Goal: Communication & Community: Answer question/provide support

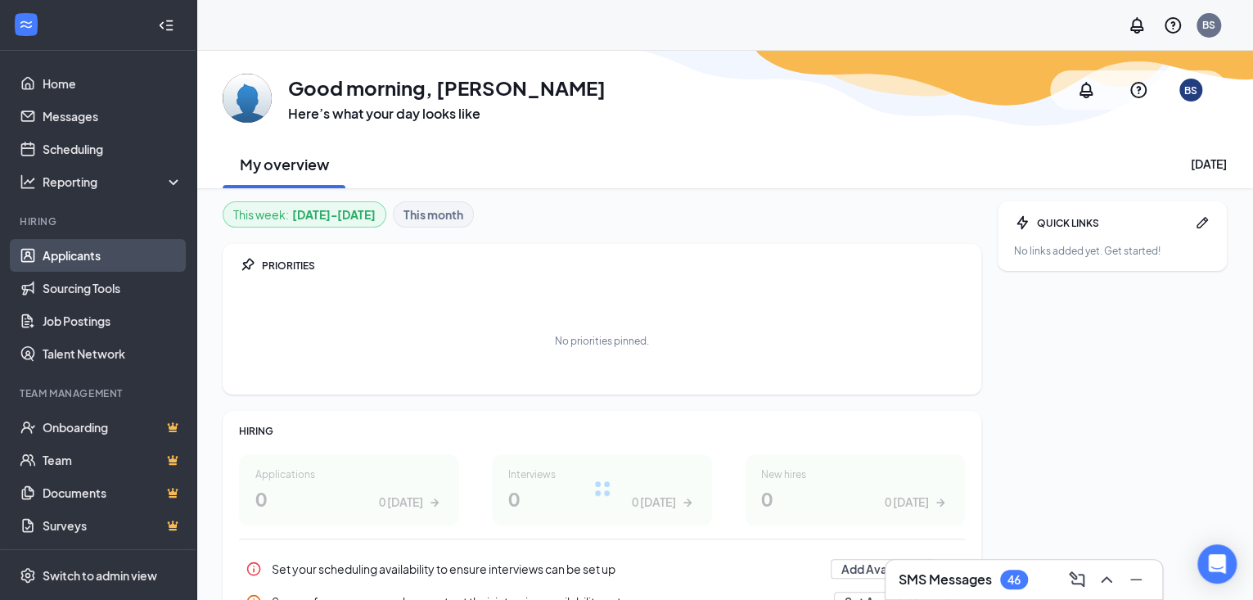
click at [95, 249] on link "Applicants" at bounding box center [113, 255] width 140 height 33
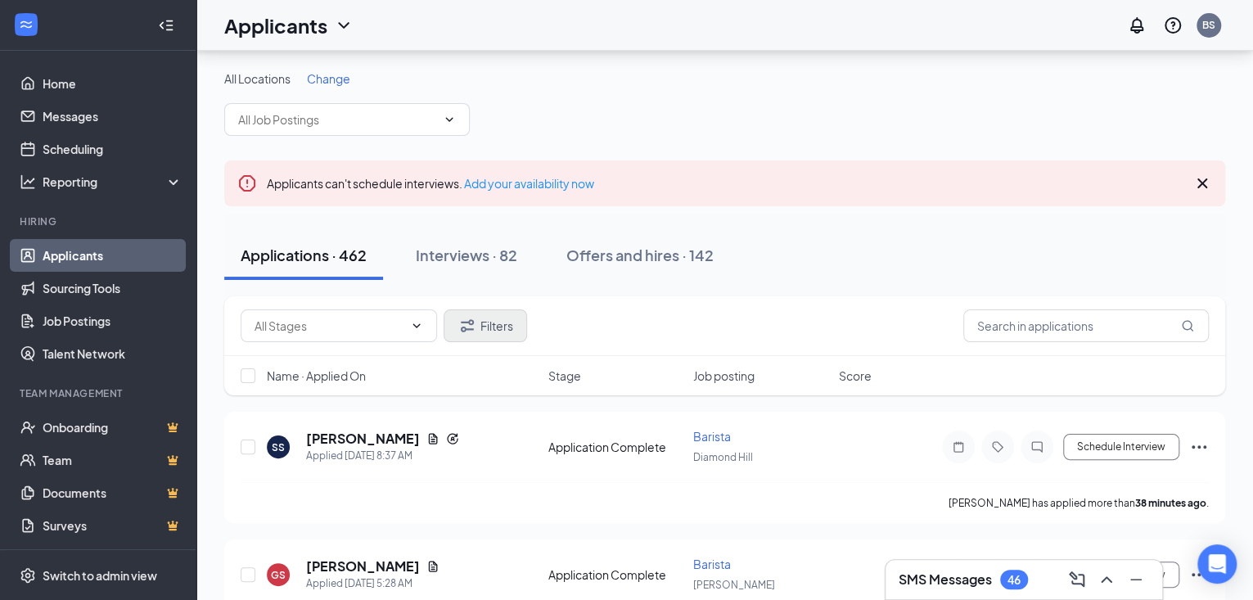
scroll to position [102, 0]
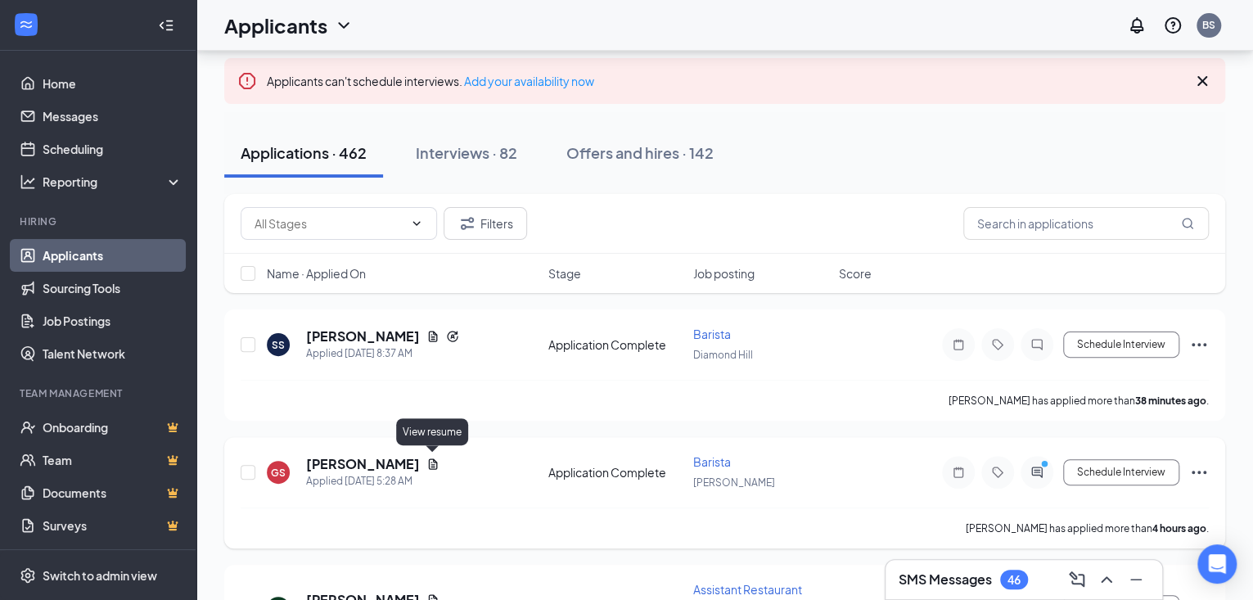
click at [433, 463] on icon "Document" at bounding box center [433, 464] width 13 height 13
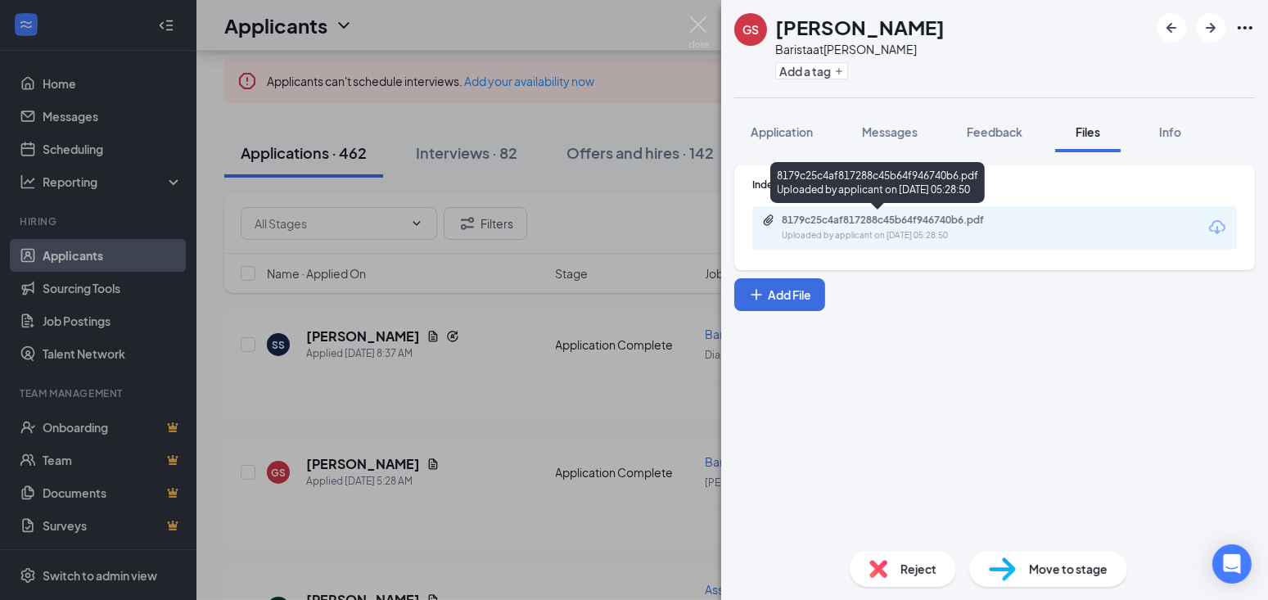
click at [903, 219] on div "8179c25c4af817288c45b64f946740b6.pdf" at bounding box center [896, 220] width 229 height 13
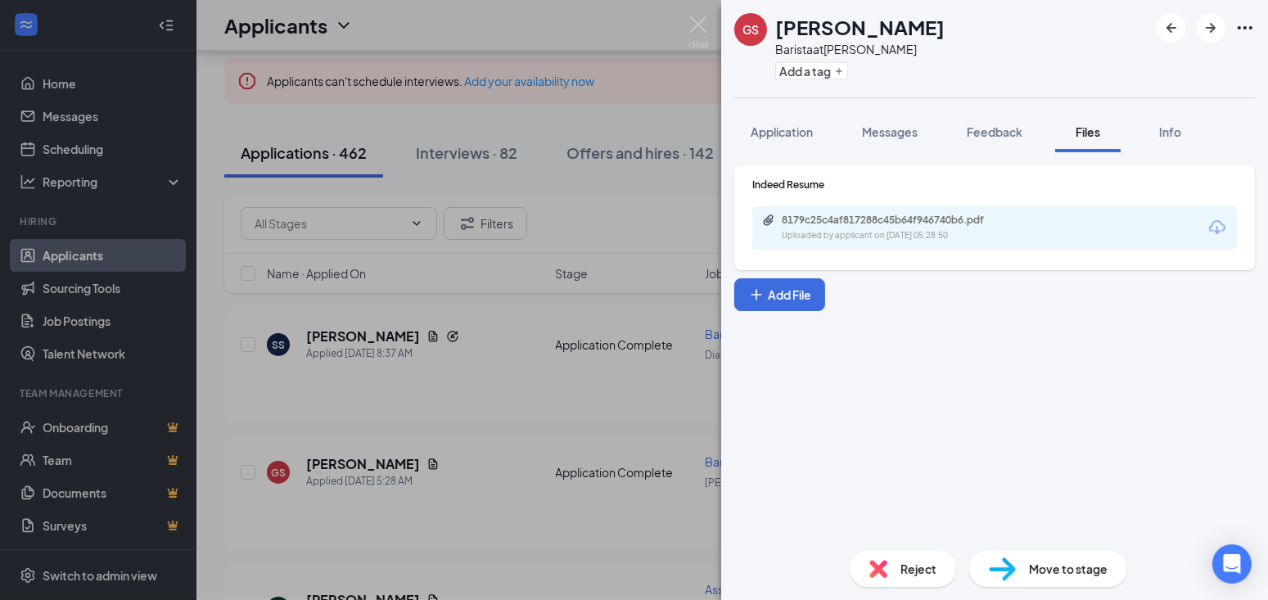
click at [540, 370] on div "GS Geraldine Sullivan Barista at Gano Add a tag Application Messages Feedback F…" at bounding box center [634, 300] width 1268 height 600
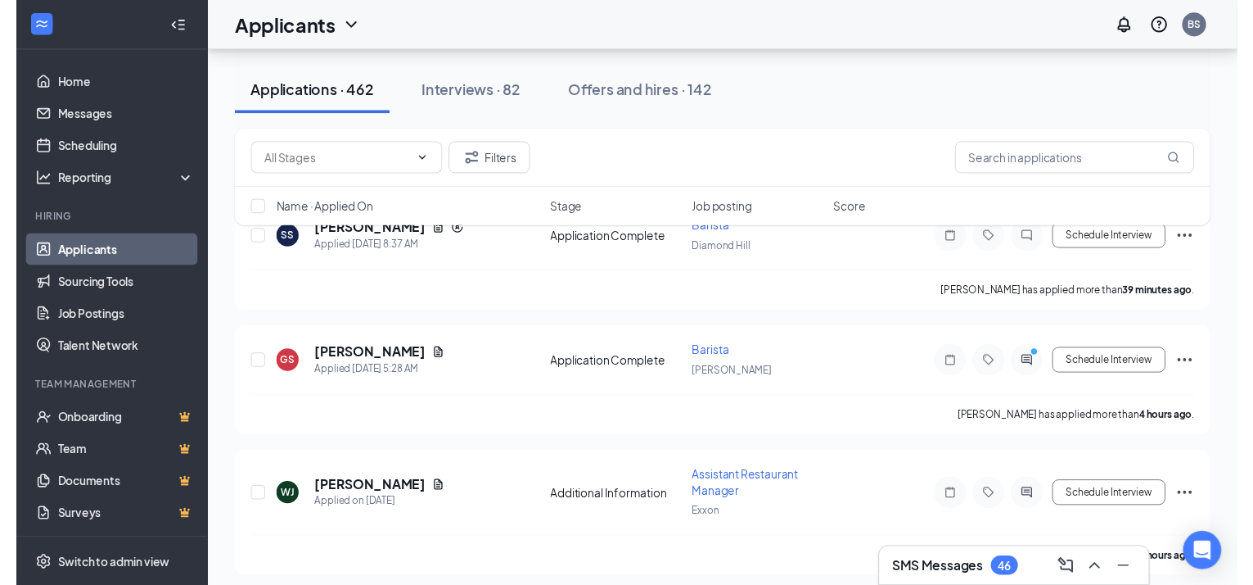
scroll to position [307, 0]
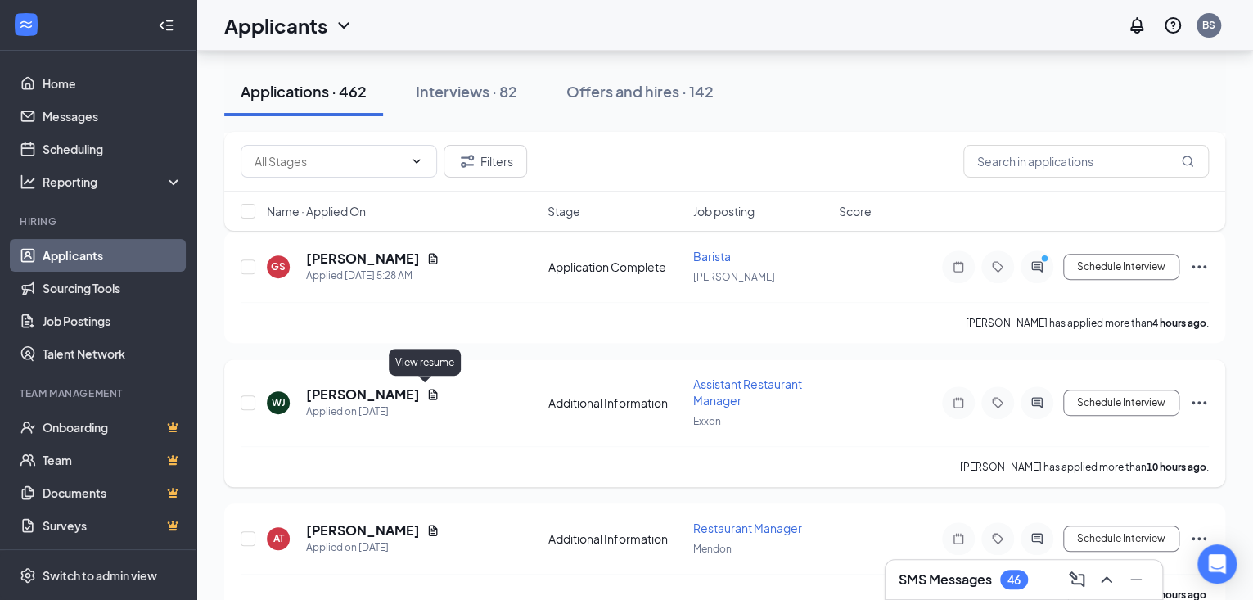
click at [429, 394] on icon "Document" at bounding box center [433, 394] width 9 height 11
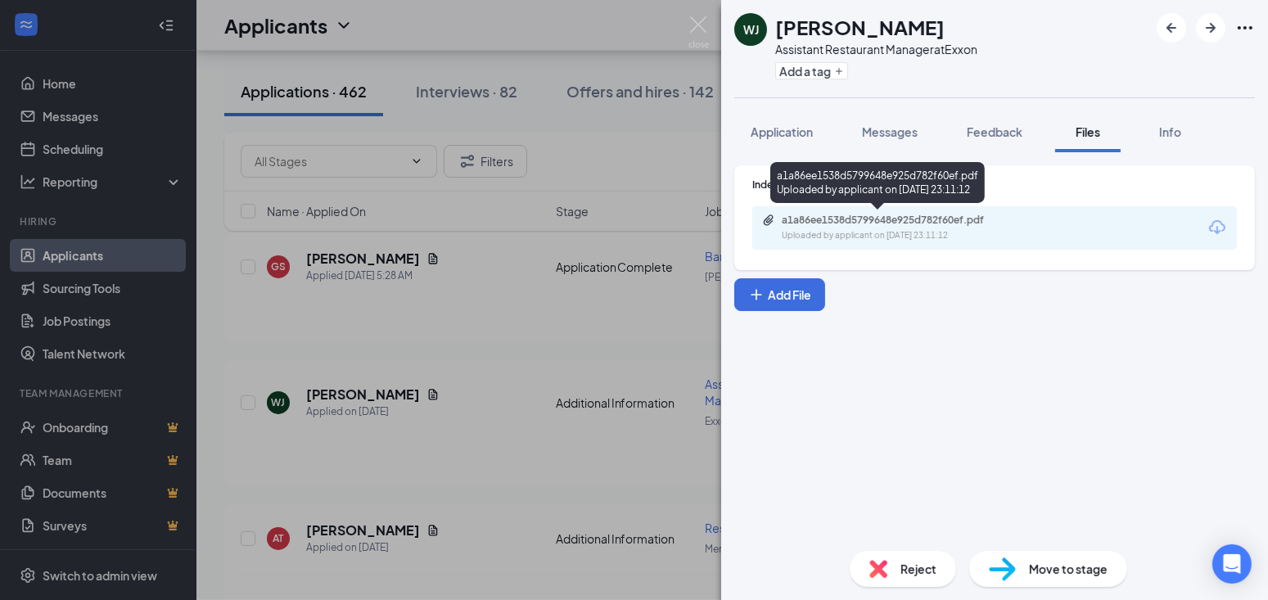
click at [839, 219] on div "a1a86ee1538d5799648e925d782f60ef.pdf" at bounding box center [896, 220] width 229 height 13
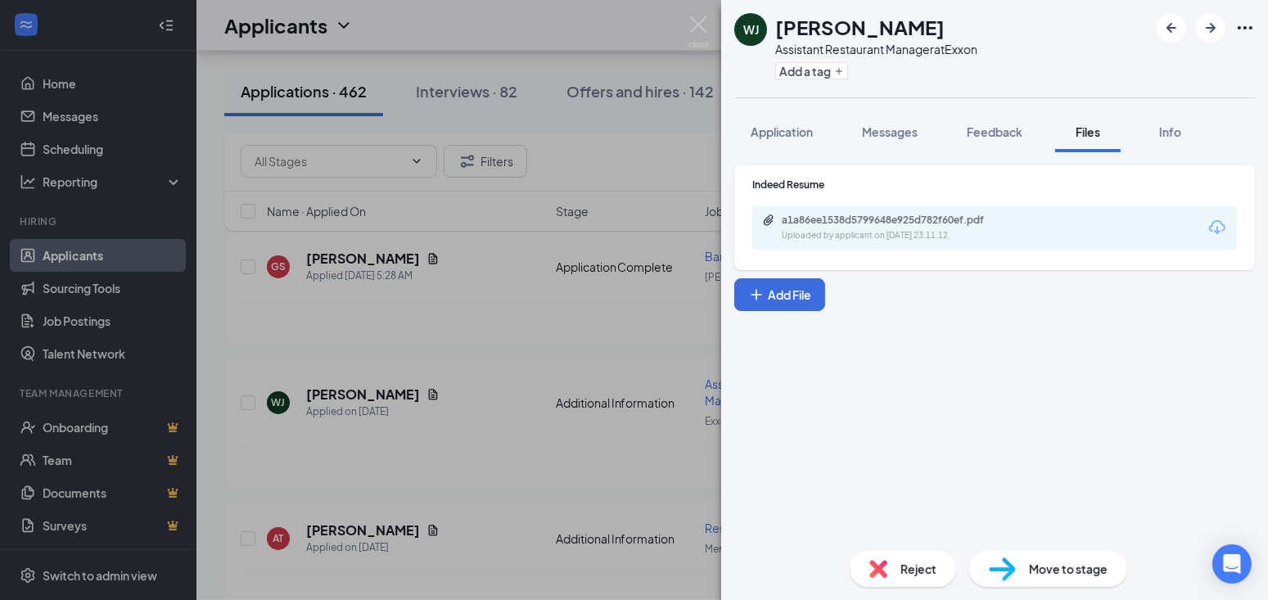
click at [520, 373] on div "WJ Westley Jackson Assistant Restaurant Manager at Exxon Add a tag Application …" at bounding box center [634, 300] width 1268 height 600
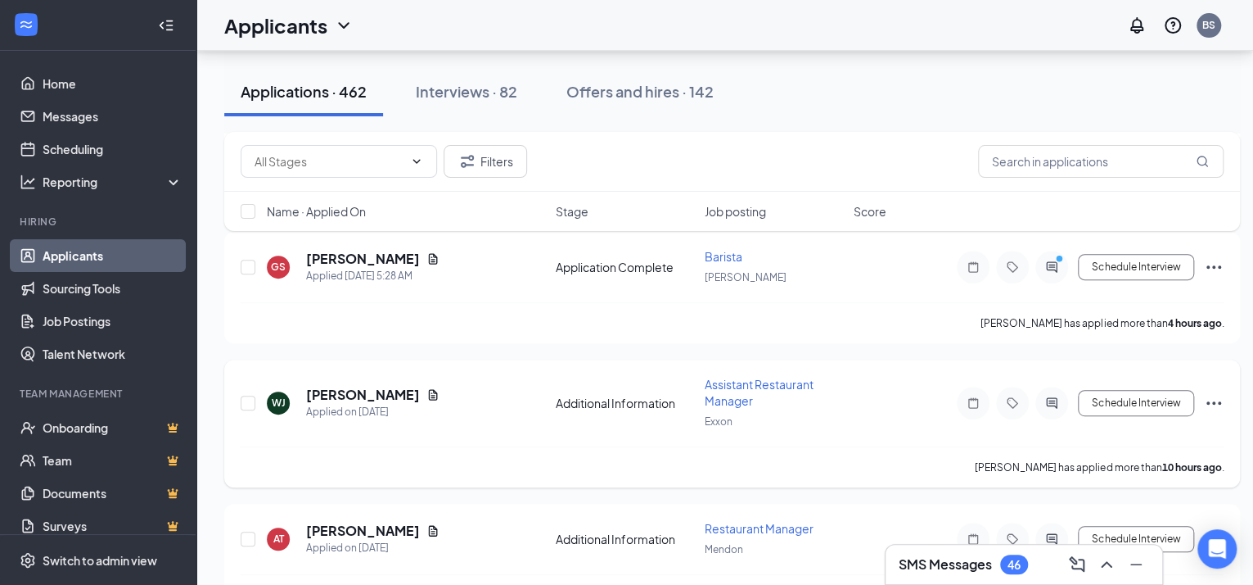
scroll to position [409, 0]
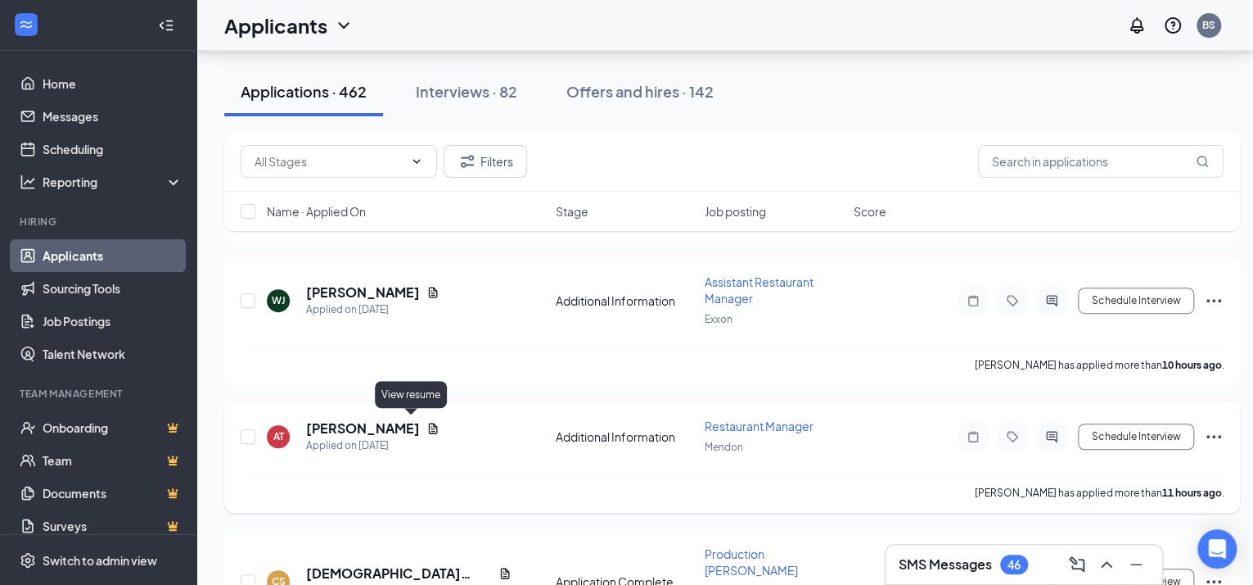
click at [429, 423] on icon "Document" at bounding box center [433, 427] width 9 height 11
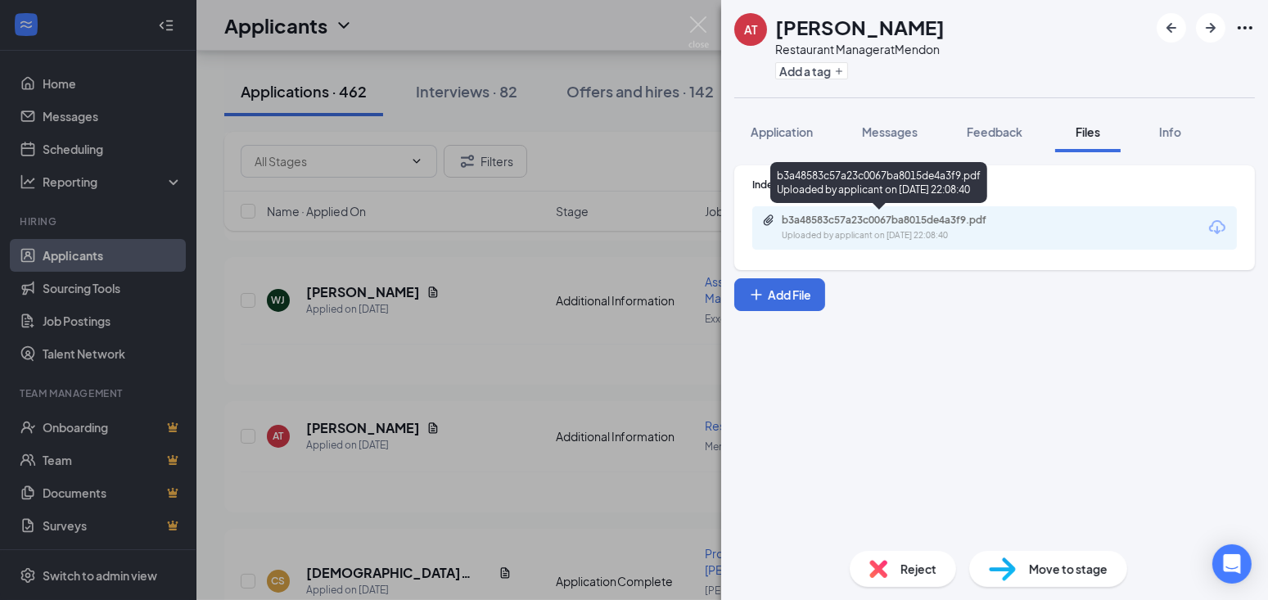
click at [893, 215] on div "b3a48583c57a23c0067ba8015de4a3f9.pdf" at bounding box center [896, 220] width 229 height 13
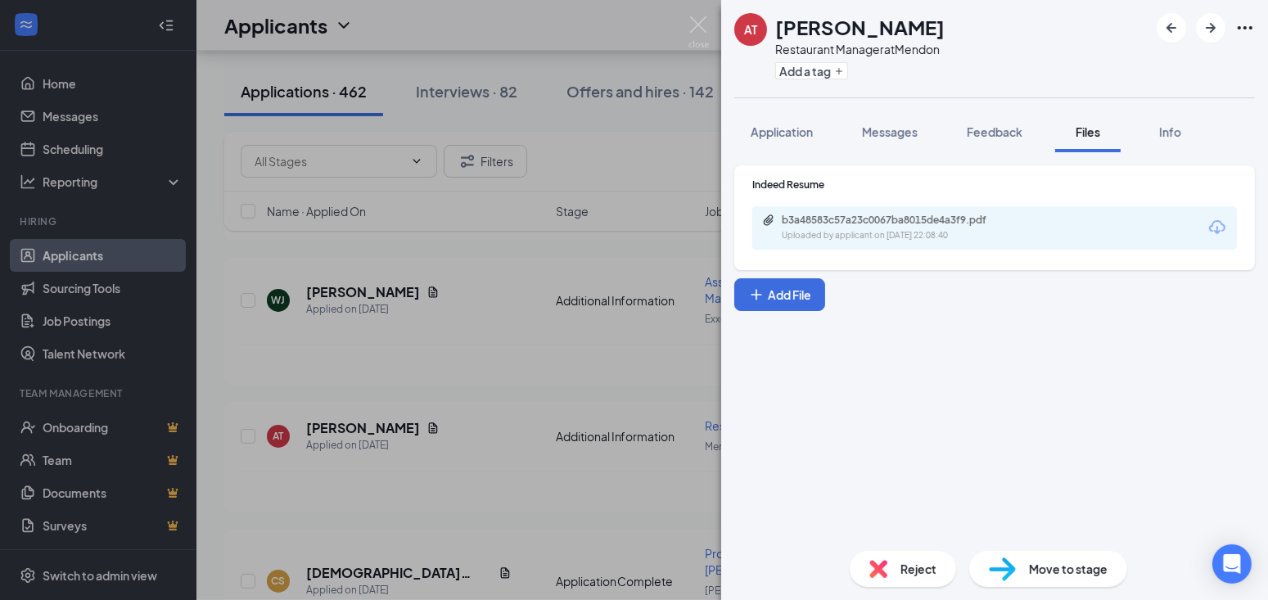
click at [573, 314] on div "AT Angeline Tapia Restaurant Manager at Mendon Add a tag Application Messages F…" at bounding box center [634, 300] width 1268 height 600
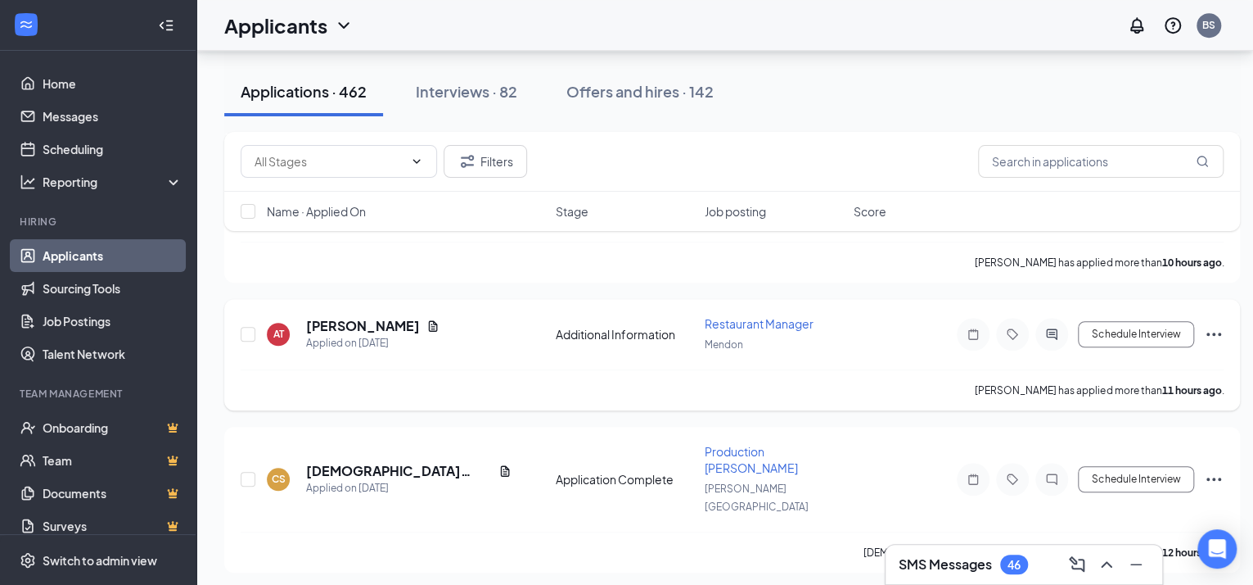
scroll to position [614, 0]
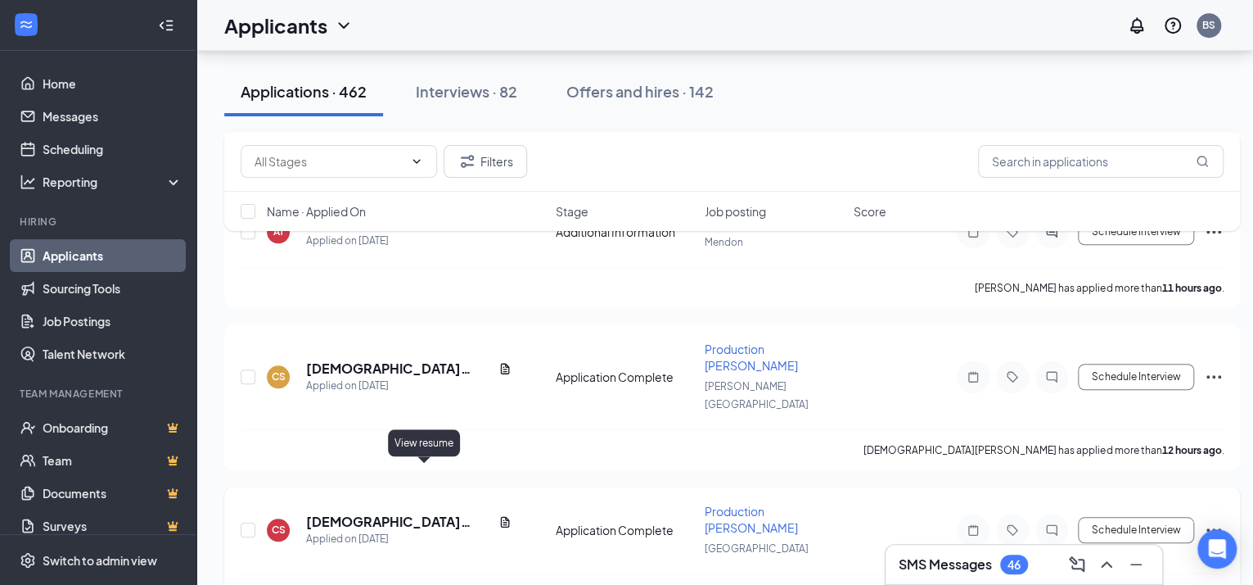
click at [499, 515] on icon "Document" at bounding box center [505, 521] width 13 height 13
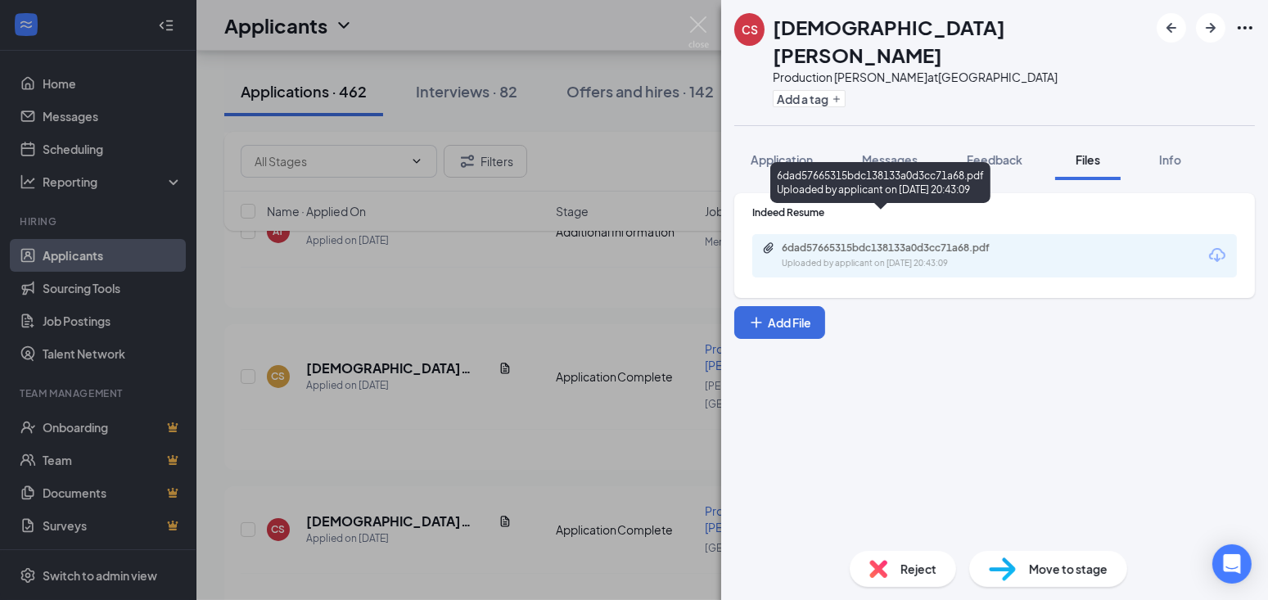
click at [933, 242] on div "6dad57665315bdc138133a0d3cc71a68.pdf" at bounding box center [896, 248] width 229 height 13
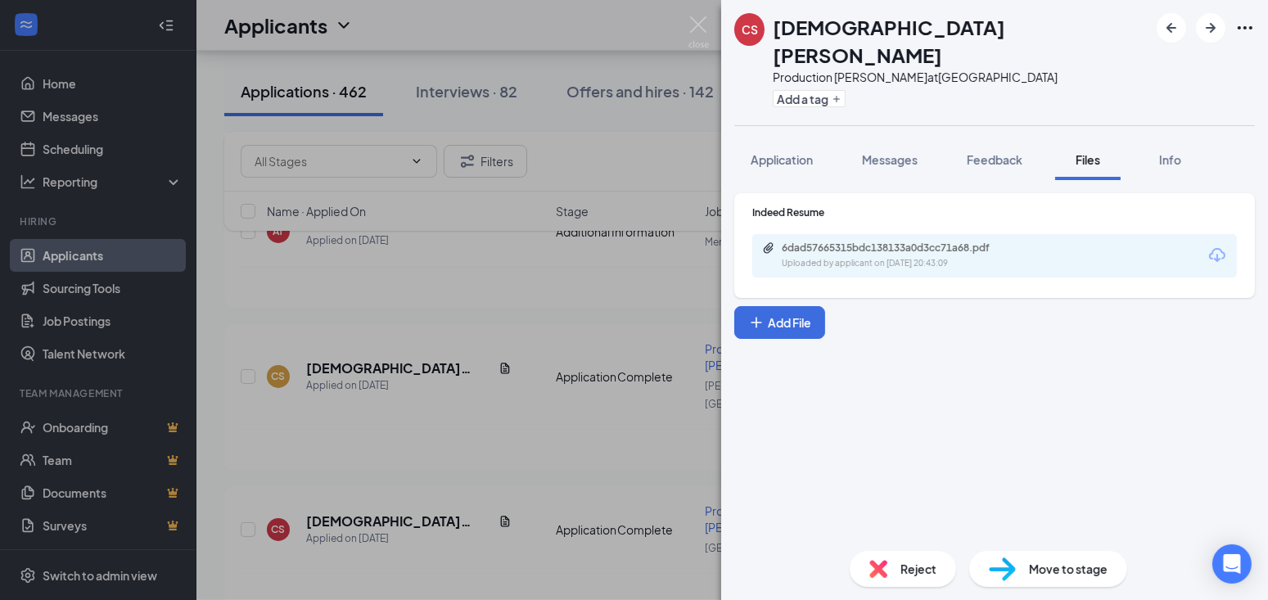
click at [495, 322] on div "CS Christian Sereno Production Baker at Cranston Street Add a tag Application M…" at bounding box center [634, 300] width 1268 height 600
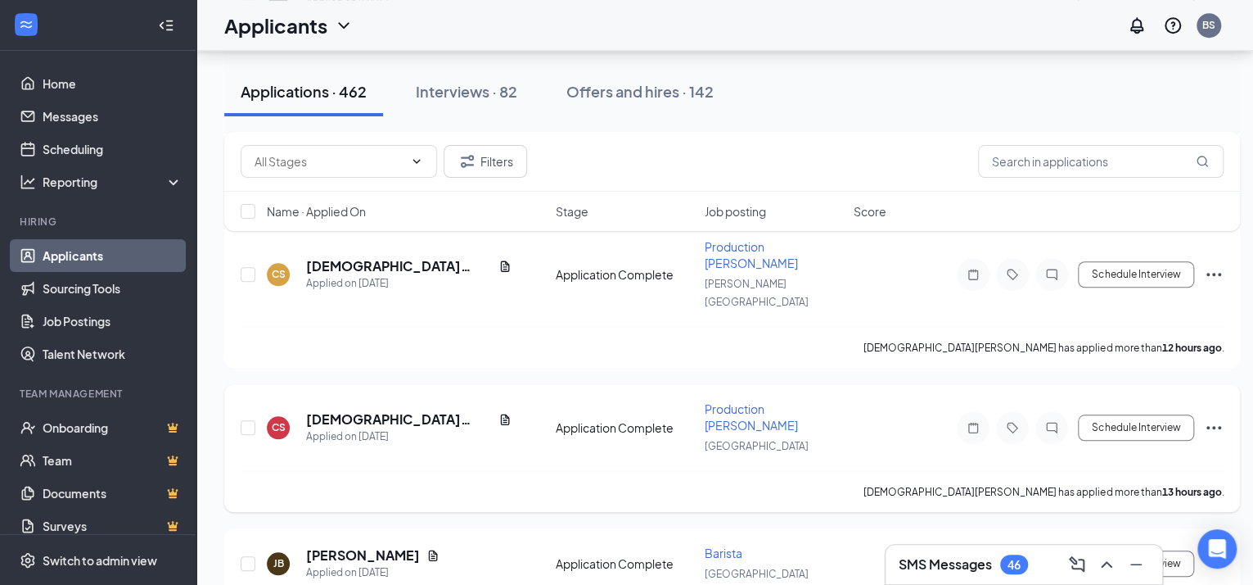
scroll to position [819, 0]
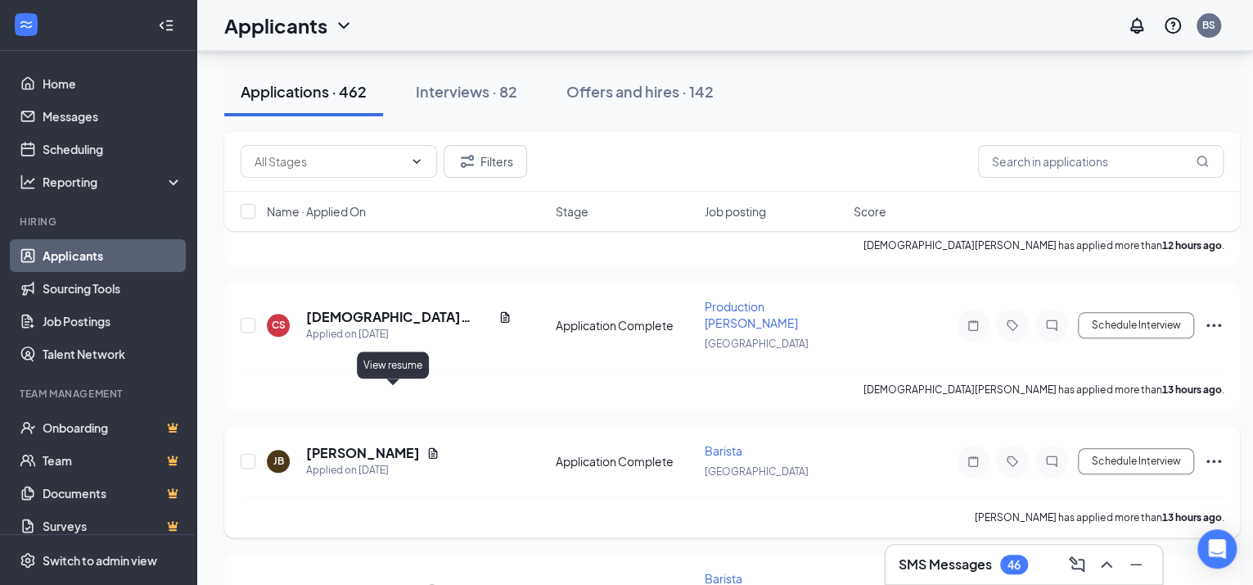
click at [427, 446] on icon "Document" at bounding box center [433, 452] width 13 height 13
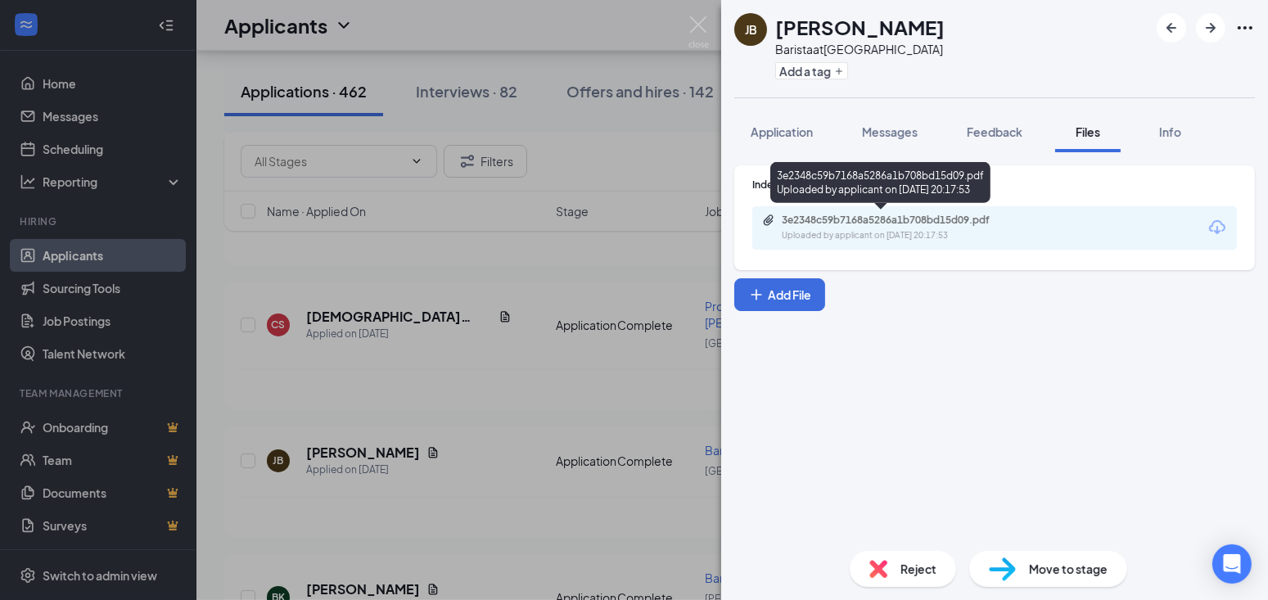
click at [864, 216] on div "3e2348c59b7168a5286a1b708bd15d09.pdf" at bounding box center [896, 220] width 229 height 13
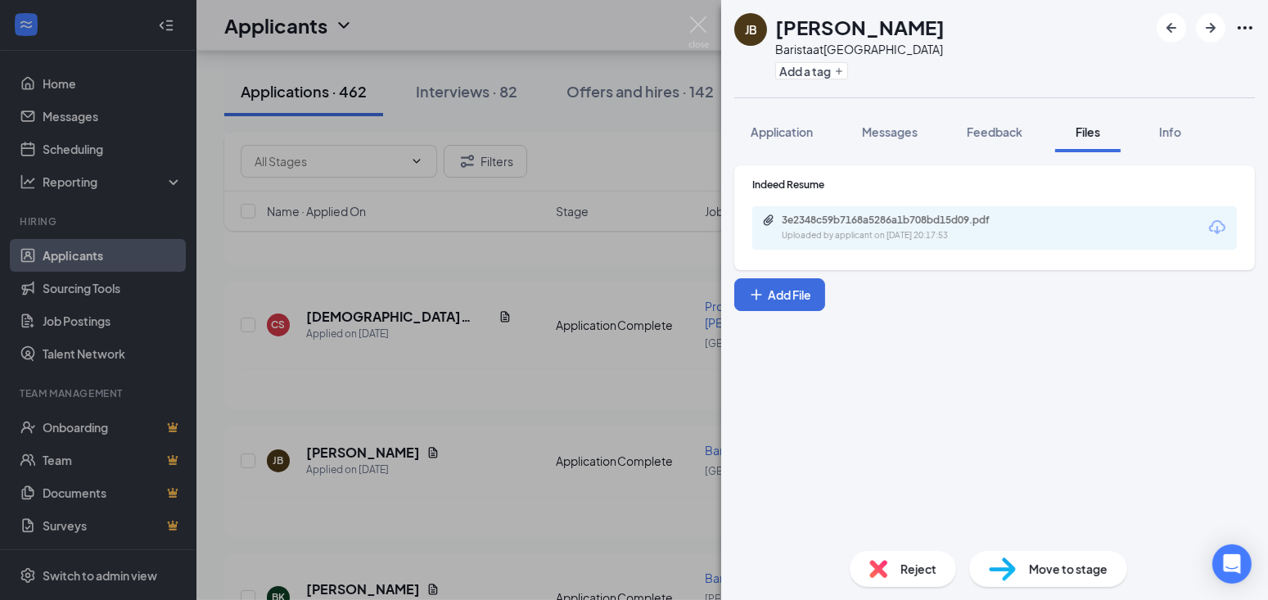
click at [437, 397] on div "JB Jarieliz Bido Barista at Cranston Street Add a tag Application Messages Feed…" at bounding box center [634, 300] width 1268 height 600
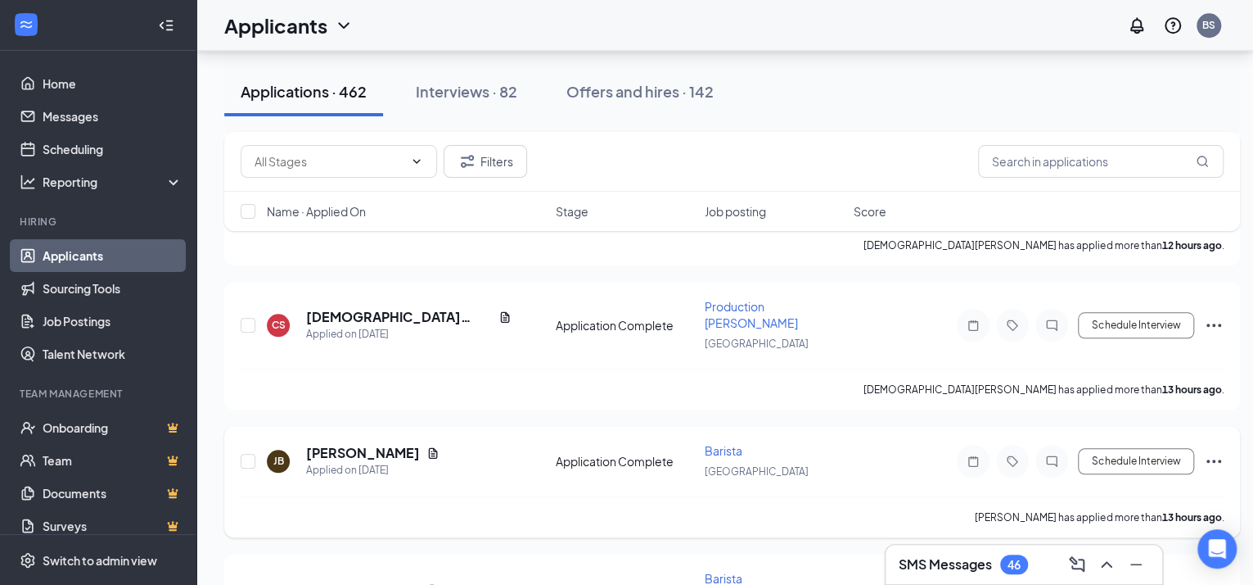
scroll to position [921, 0]
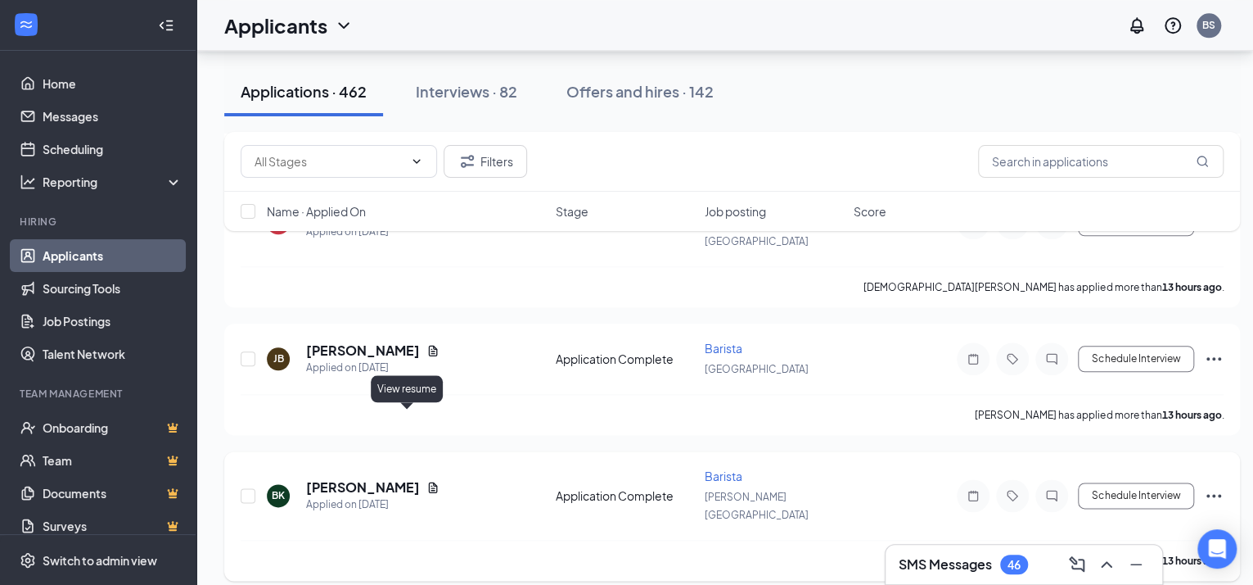
click at [429, 481] on icon "Document" at bounding box center [433, 486] width 9 height 11
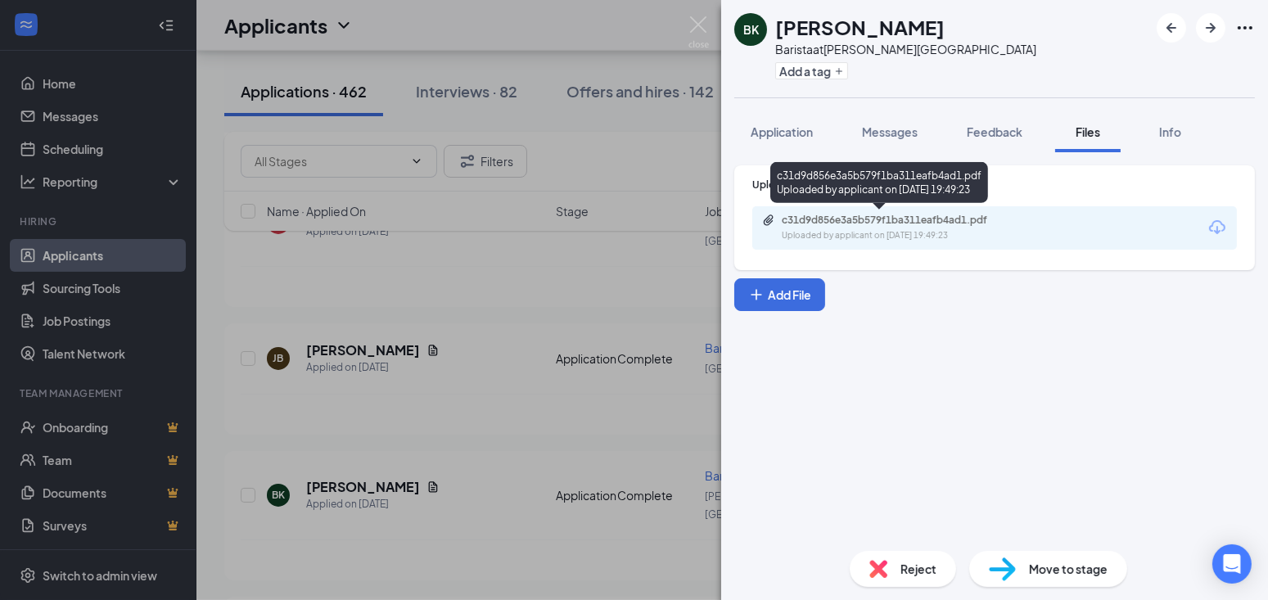
click at [877, 218] on div "c31d9d856e3a5b579f1ba311eafb4ad1.pdf" at bounding box center [896, 220] width 229 height 13
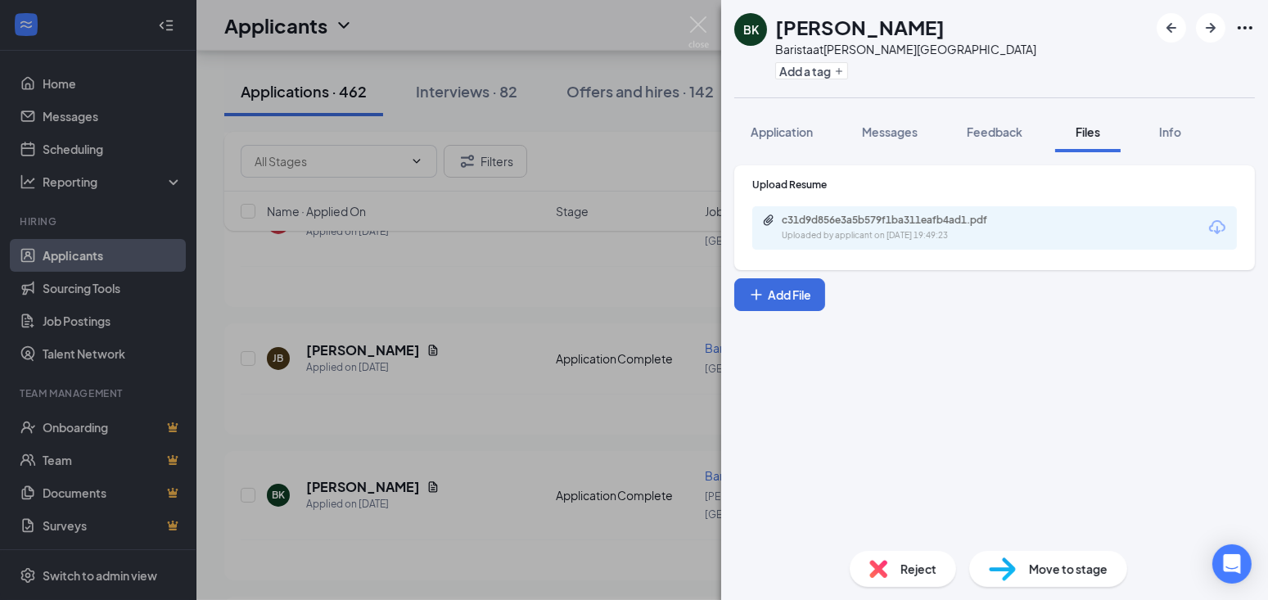
click at [499, 388] on div "BK Briana Krupka Barista at Atwood Ave Add a tag Application Messages Feedback …" at bounding box center [634, 300] width 1268 height 600
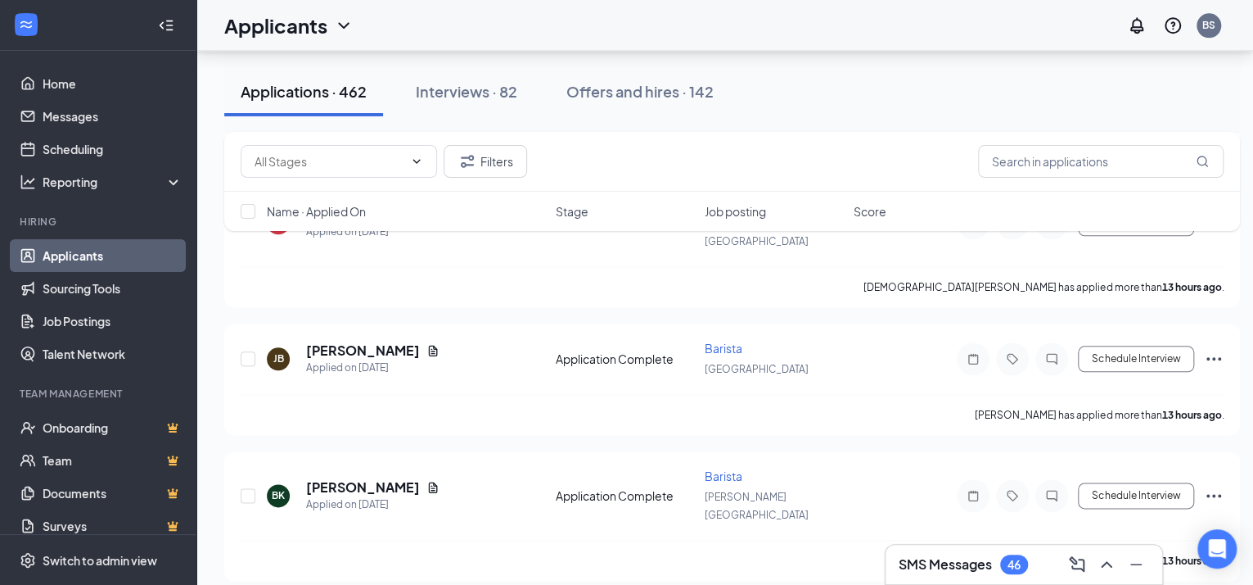
scroll to position [1023, 0]
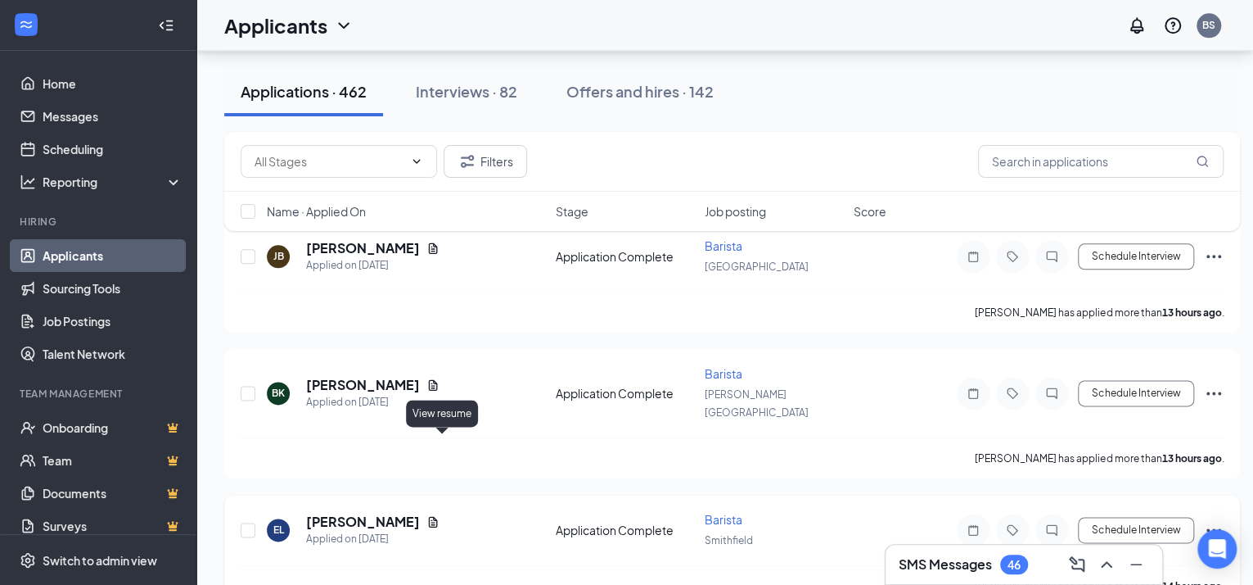
click at [438, 516] on icon "Document" at bounding box center [433, 521] width 9 height 11
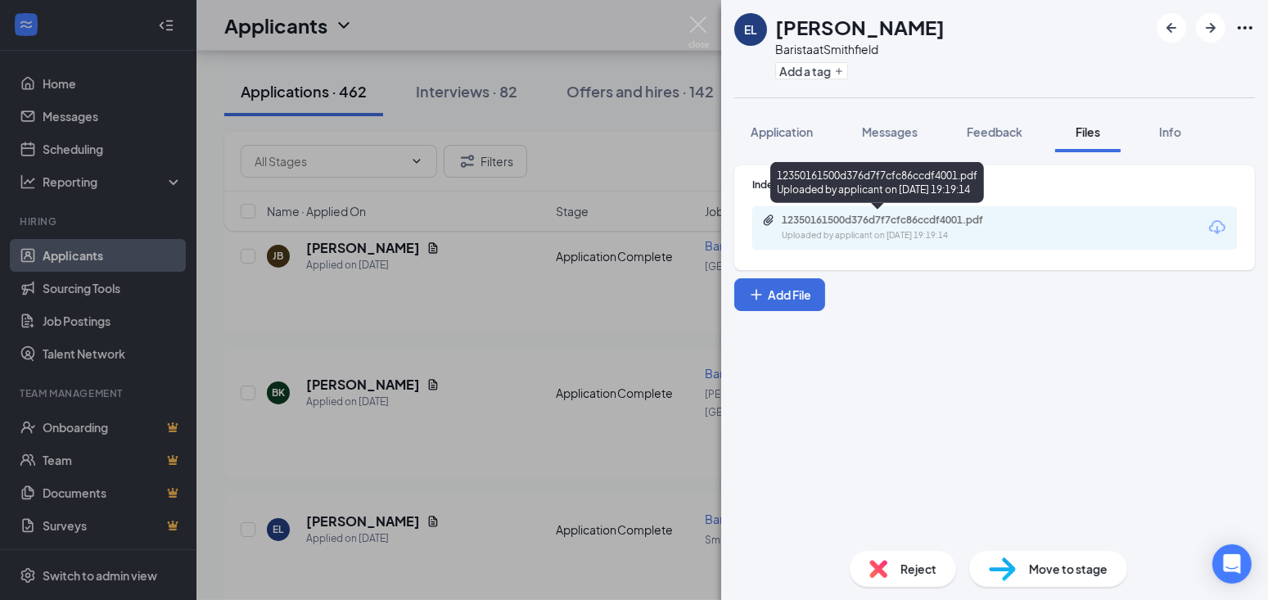
click at [869, 216] on div "12350161500d376d7f7cfc86ccdf4001.pdf" at bounding box center [896, 220] width 229 height 13
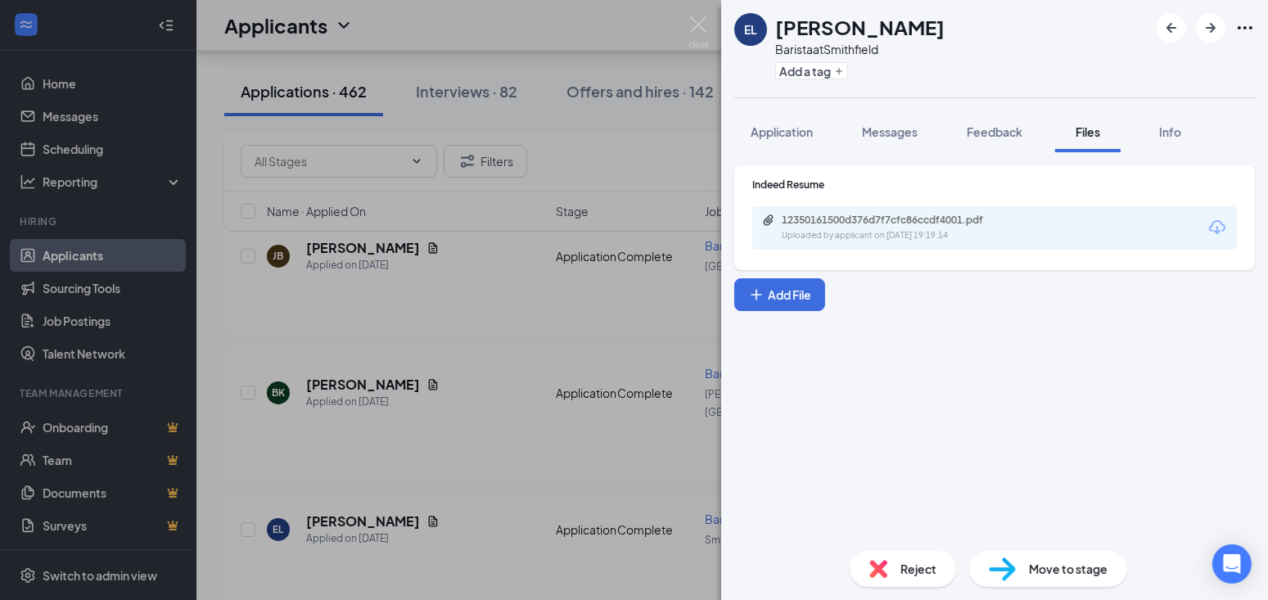
click at [504, 315] on div "EL Emmabelle Lovejoy Barista at Smithfield Add a tag Application Messages Feedb…" at bounding box center [634, 300] width 1268 height 600
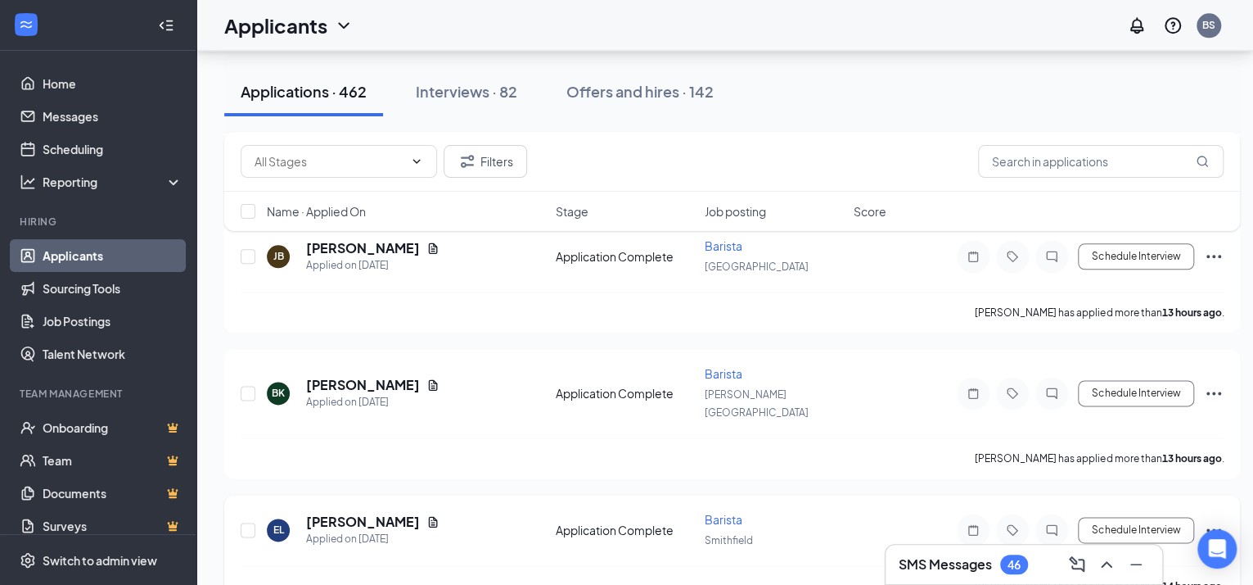
scroll to position [1126, 0]
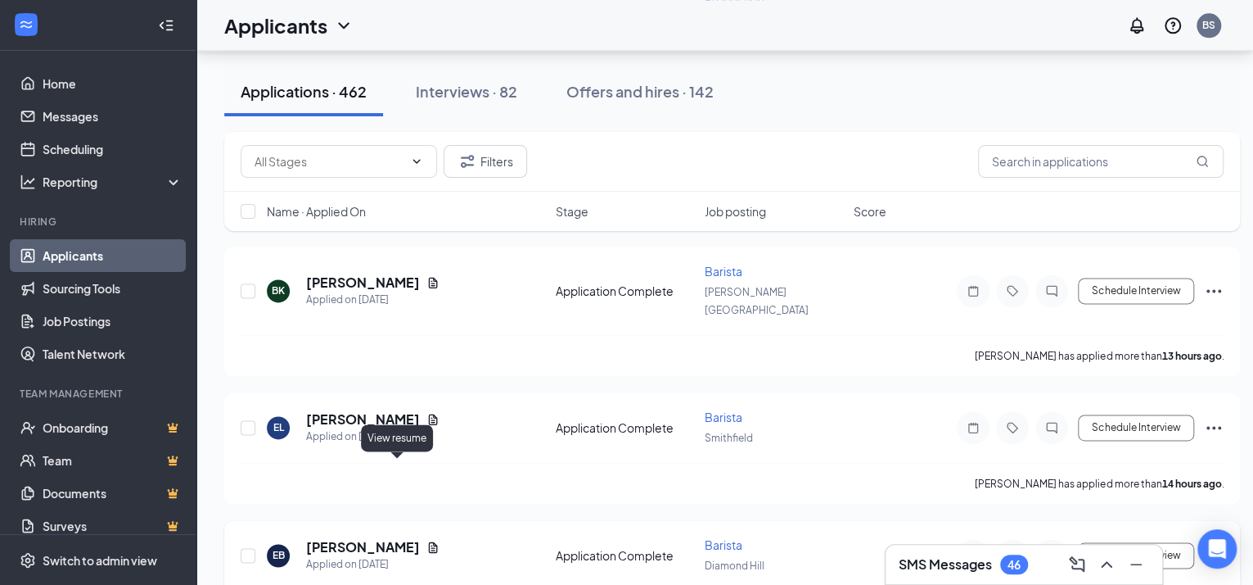
click at [427, 540] on icon "Document" at bounding box center [433, 546] width 13 height 13
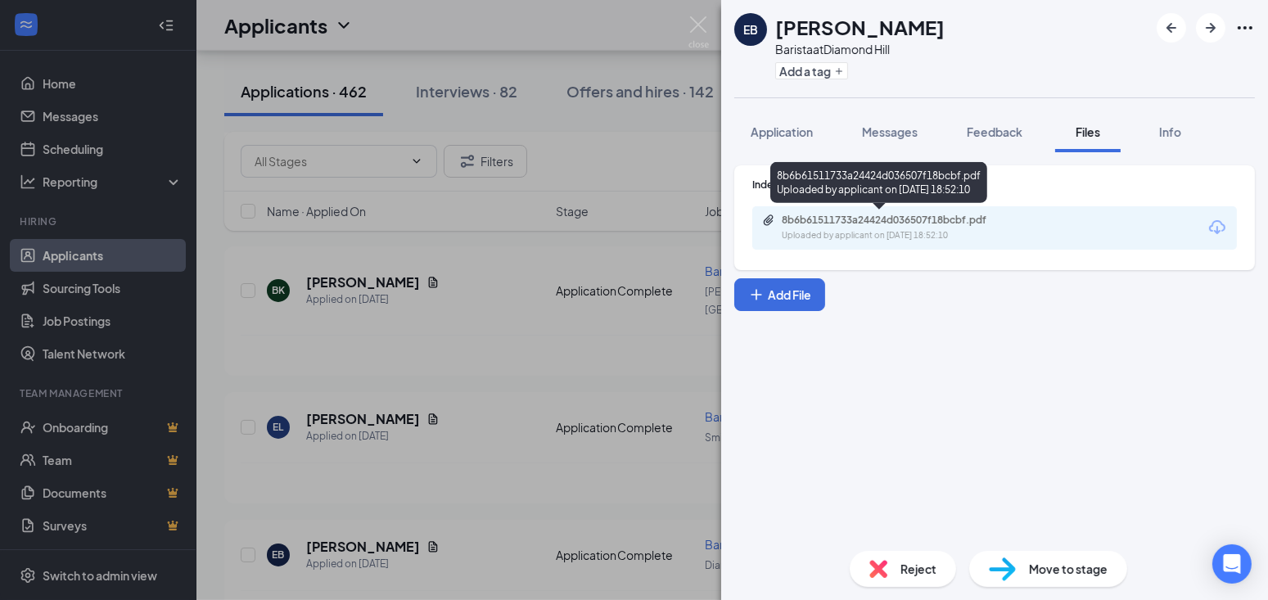
click at [913, 220] on div "8b6b61511733a24424d036507f18bcbf.pdf" at bounding box center [896, 220] width 229 height 13
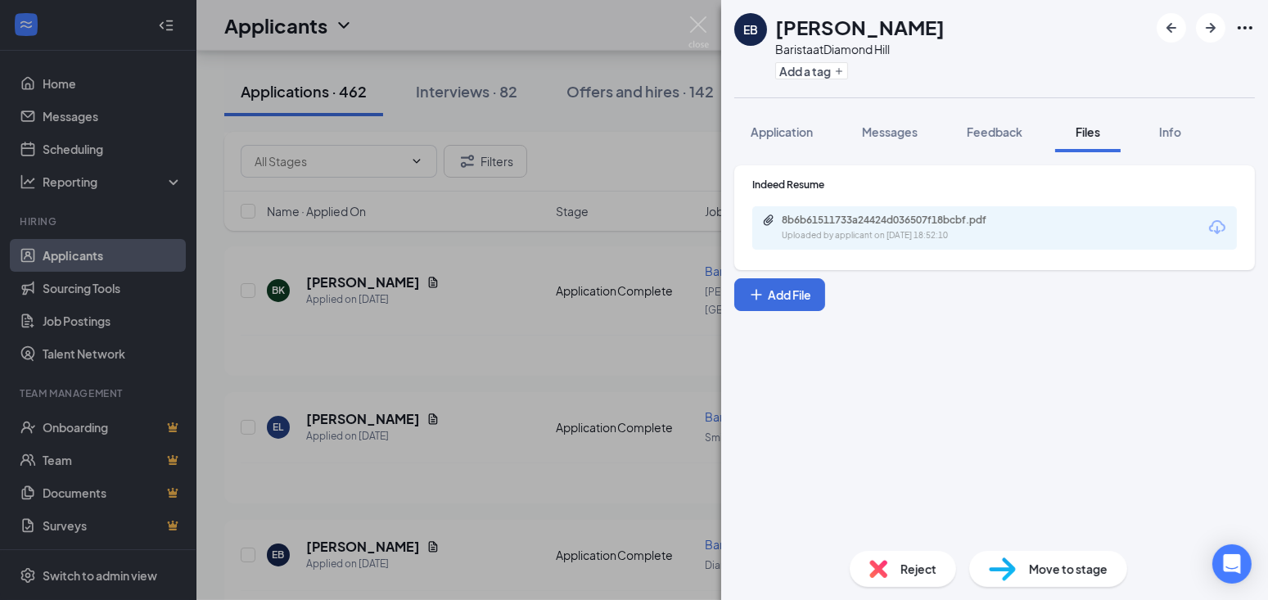
click at [504, 418] on div "EB Emma Burrill Barista at Diamond Hill Add a tag Application Messages Feedback…" at bounding box center [634, 300] width 1268 height 600
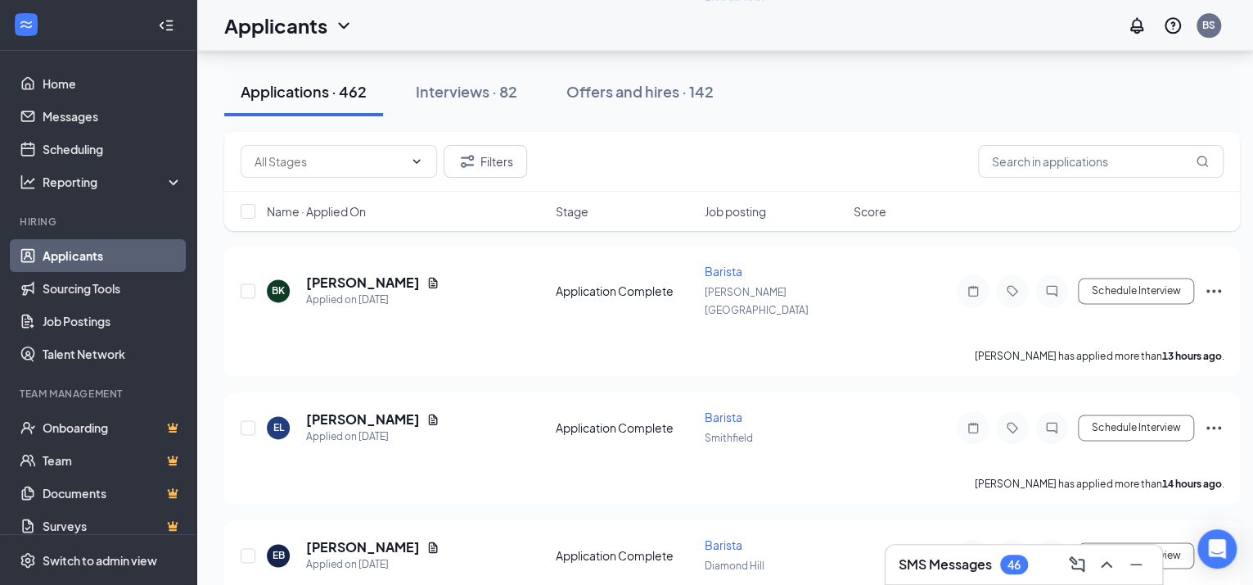
scroll to position [1228, 0]
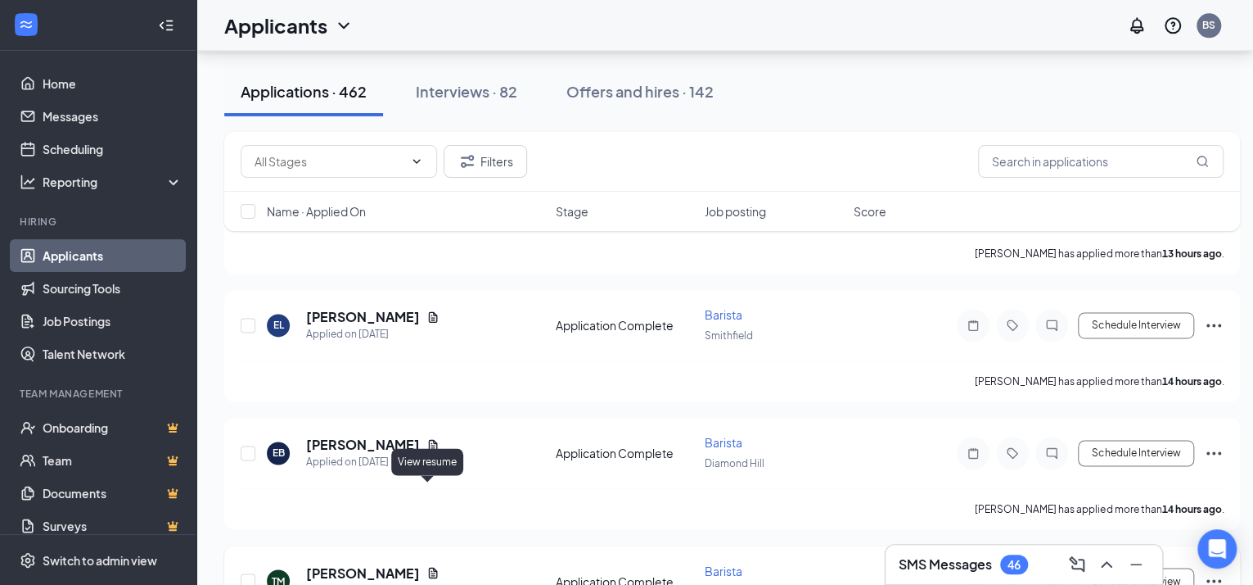
click at [429, 567] on icon "Document" at bounding box center [433, 572] width 9 height 11
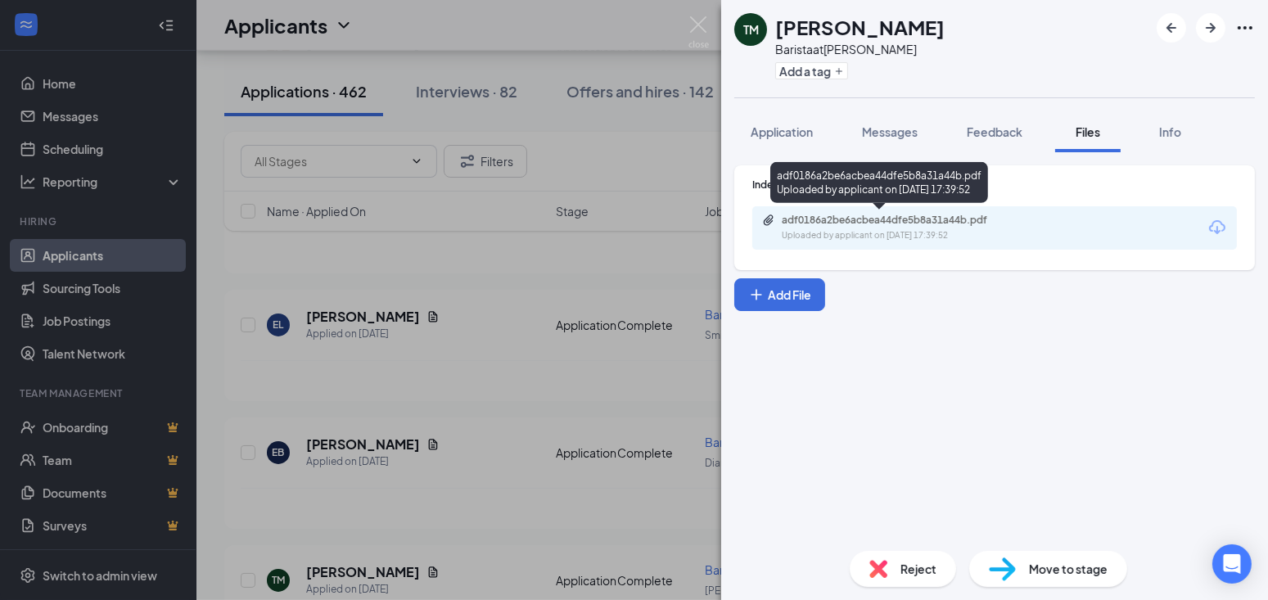
click at [893, 219] on div "adf0186a2be6acbea44dfe5b8a31a44b.pdf" at bounding box center [896, 220] width 229 height 13
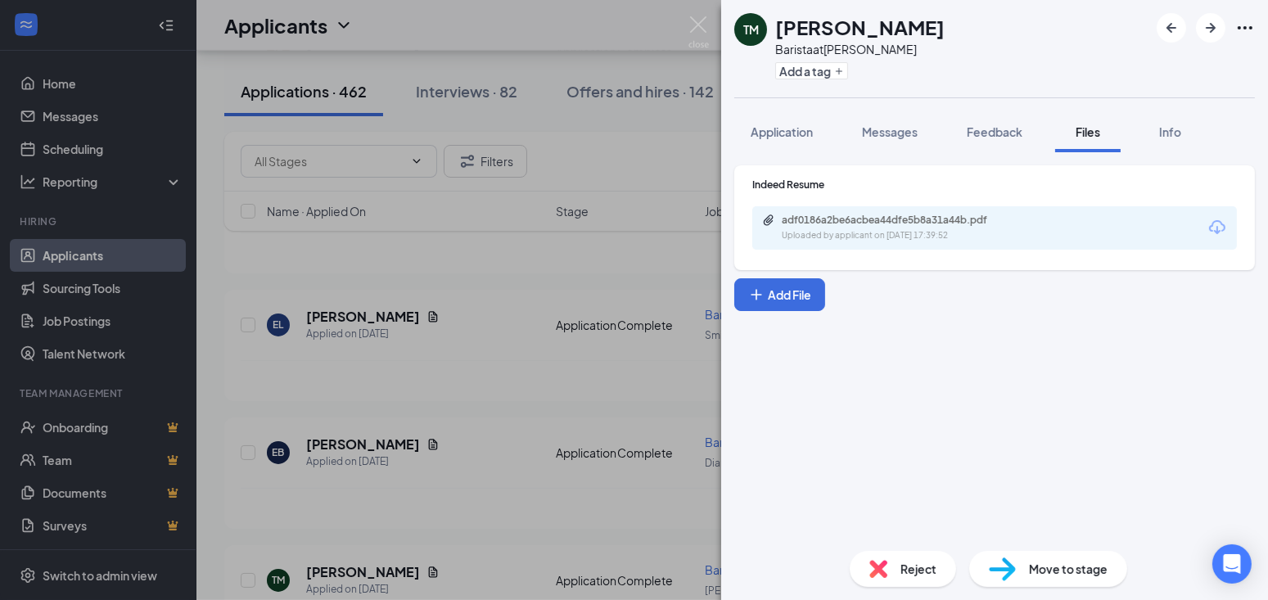
click at [562, 355] on div "TM Tylee Maldonado Barista at Gano Add a tag Application Messages Feedback File…" at bounding box center [634, 300] width 1268 height 600
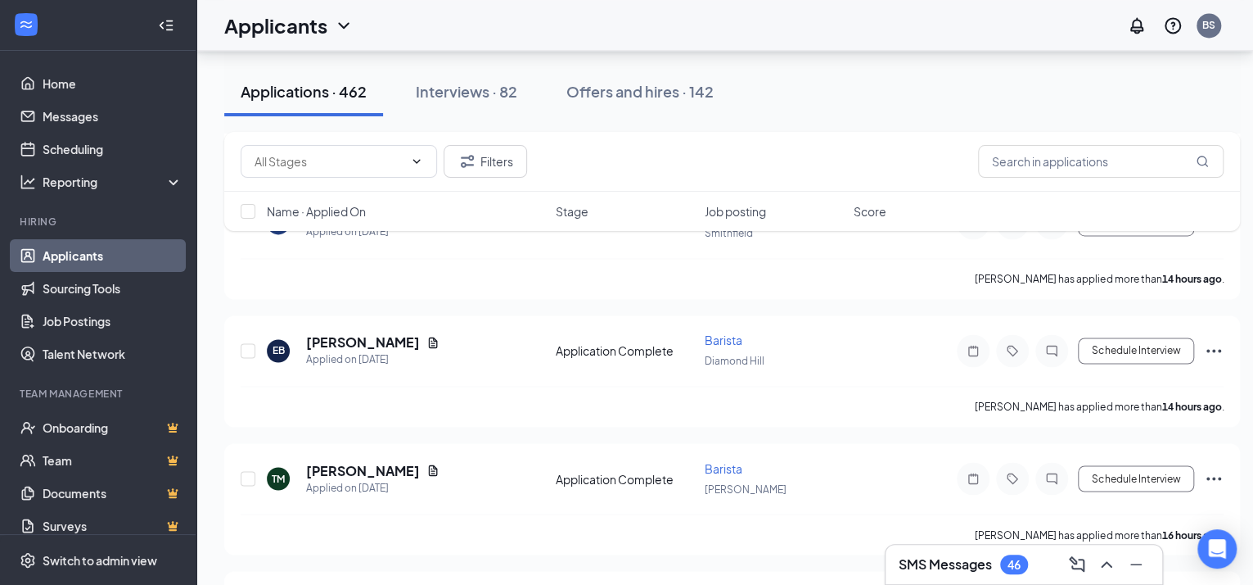
scroll to position [1433, 0]
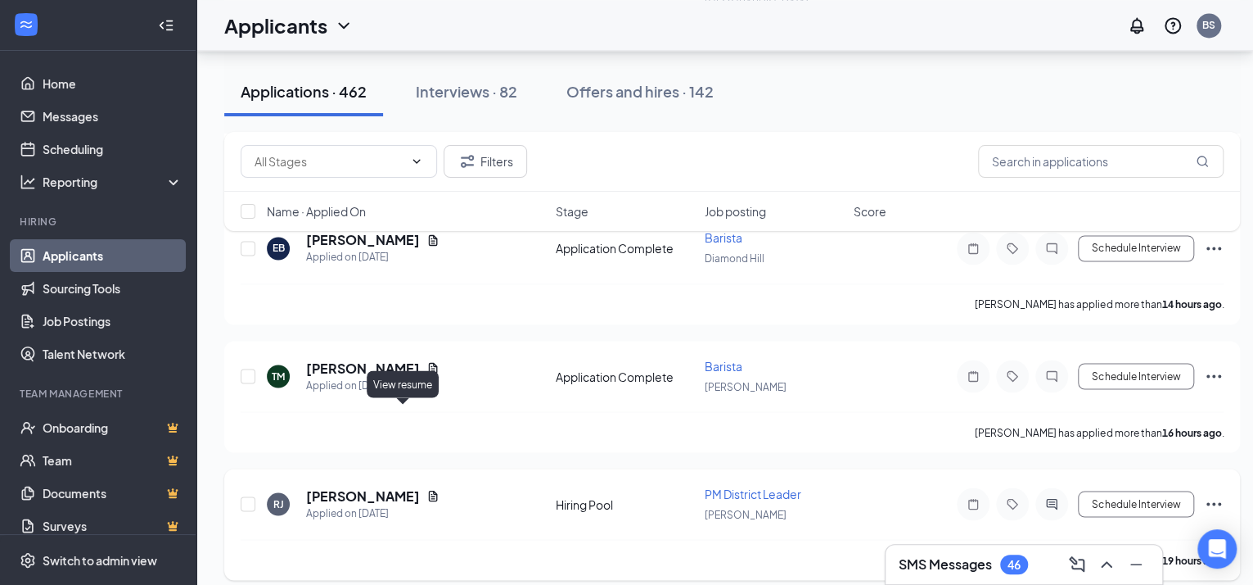
click at [429, 490] on icon "Document" at bounding box center [433, 495] width 9 height 11
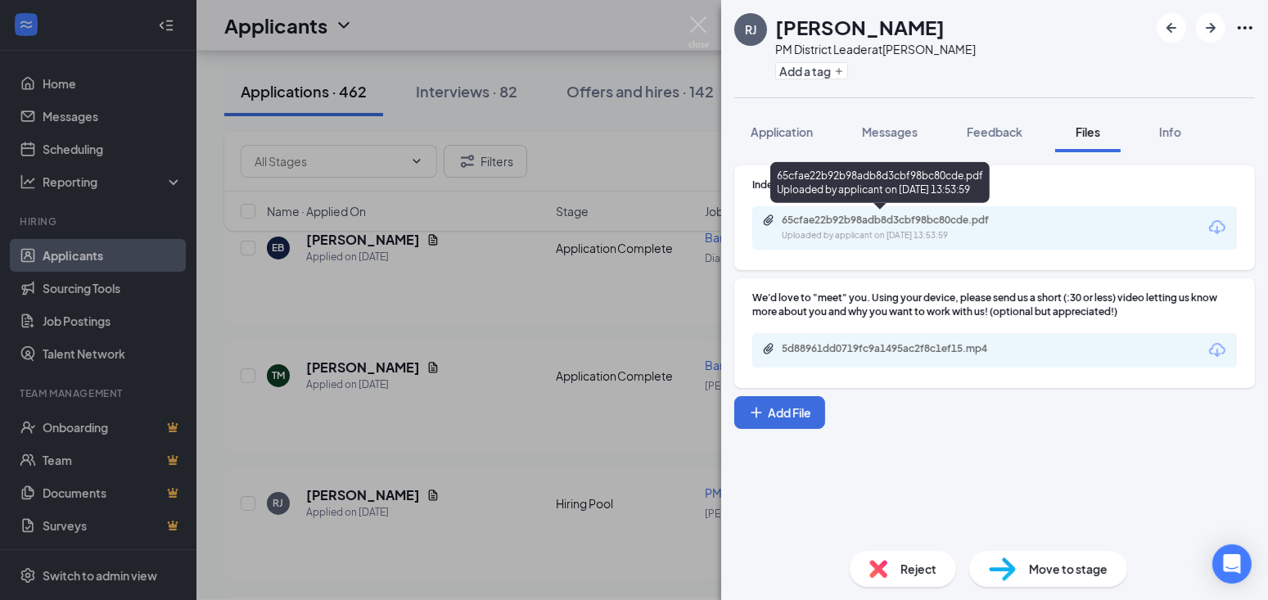
click at [874, 217] on div "65cfae22b92b98adb8d3cbf98bc80cde.pdf" at bounding box center [896, 220] width 229 height 13
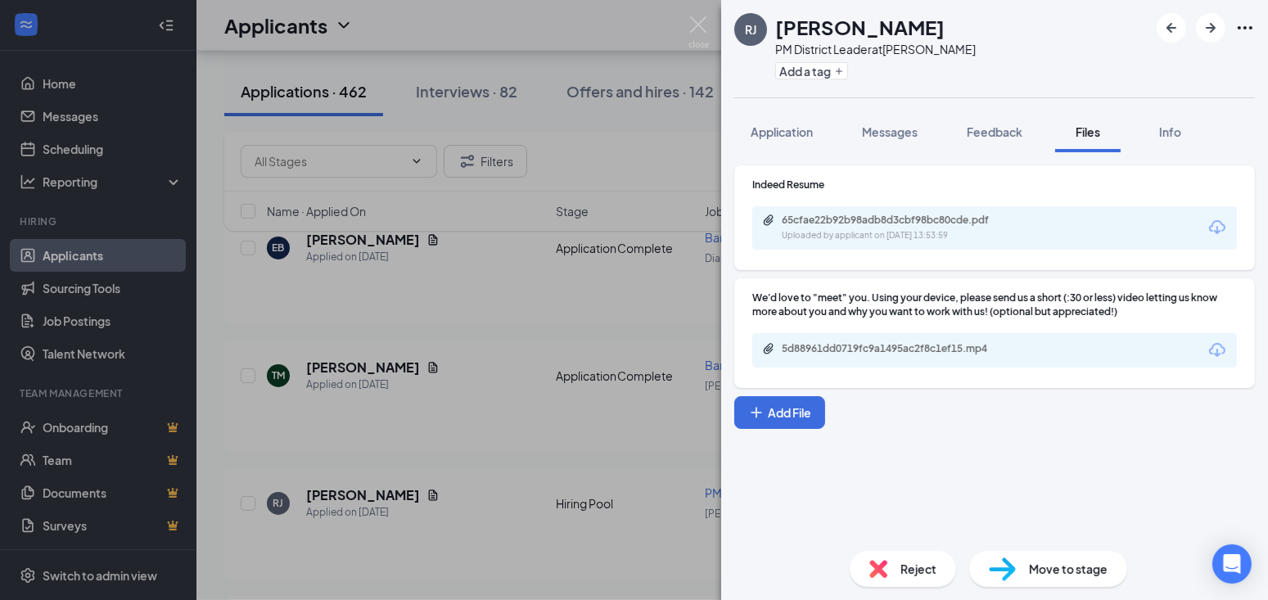
click at [483, 443] on div "RJ Russell Junier PM District Leader at Putnam Add a tag Application Messages F…" at bounding box center [634, 300] width 1268 height 600
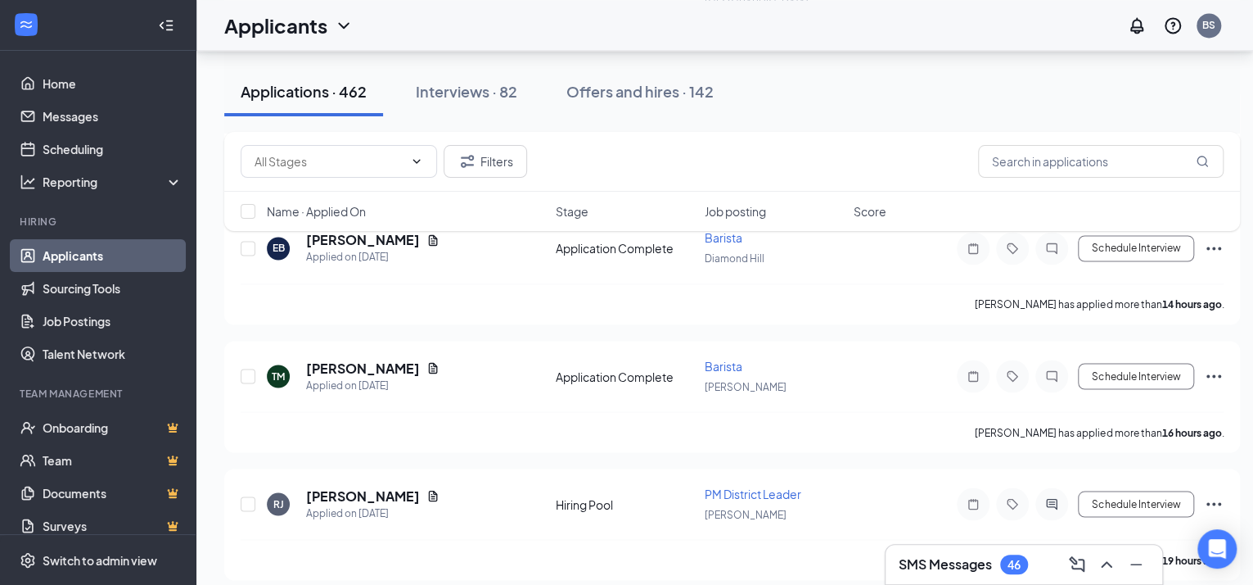
scroll to position [1535, 0]
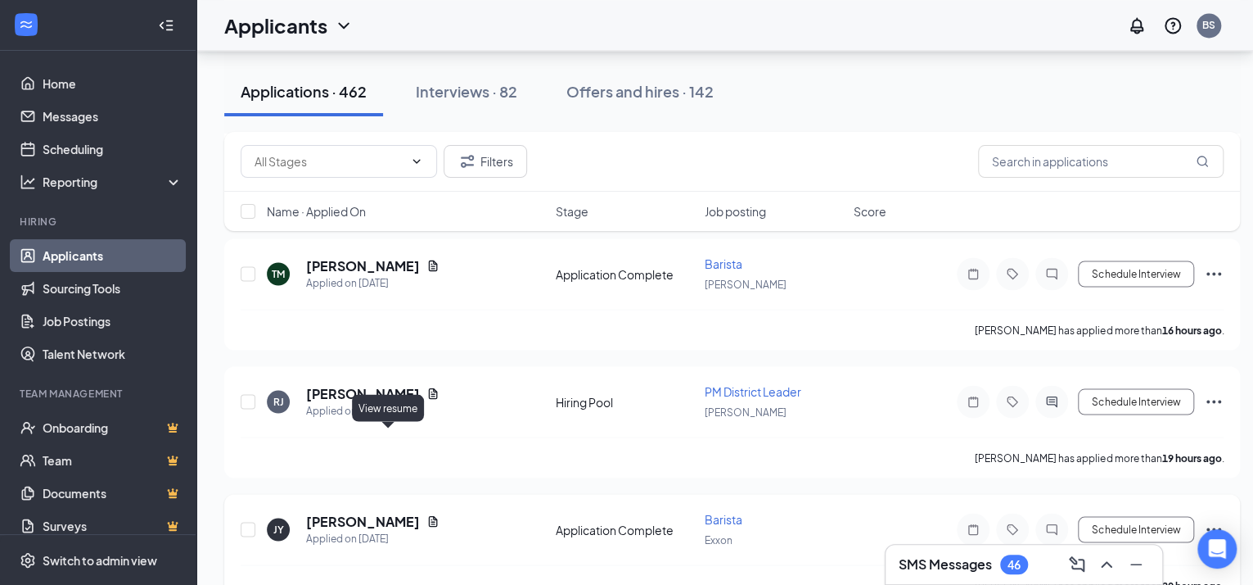
click at [427, 514] on icon "Document" at bounding box center [433, 520] width 13 height 13
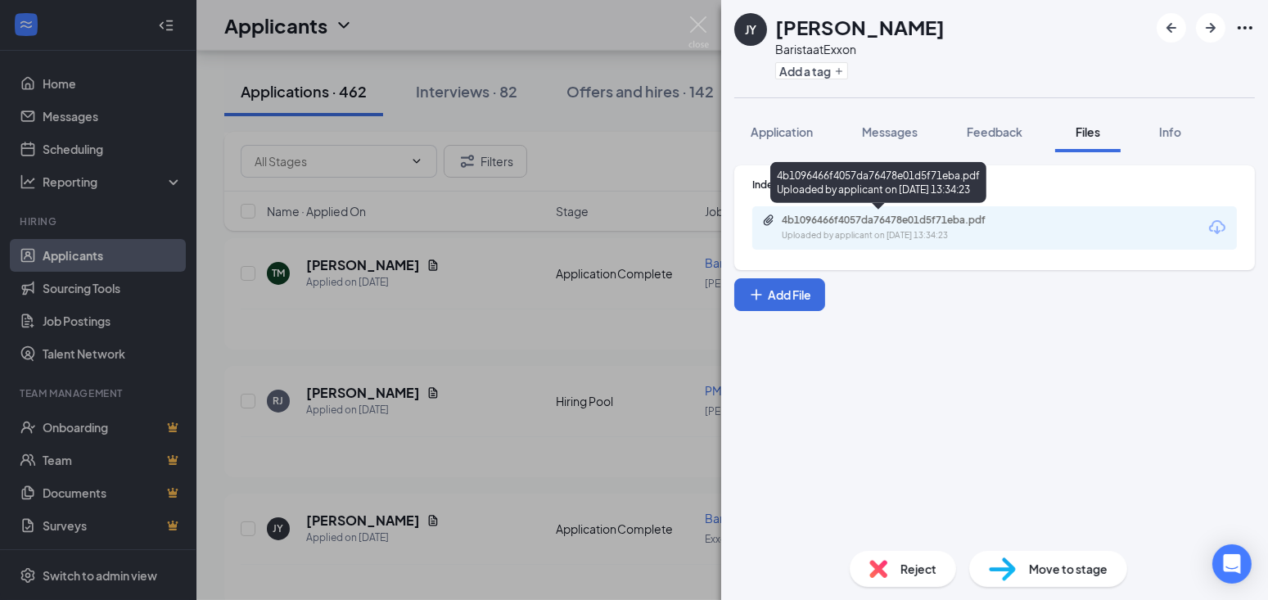
click at [876, 209] on div "4b1096466f4057da76478e01d5f71eba.pdf Uploaded by applicant on Sep 15, 2025 at 1…" at bounding box center [878, 185] width 216 height 47
click at [873, 222] on div "4b1096466f4057da76478e01d5f71eba.pdf" at bounding box center [896, 220] width 229 height 13
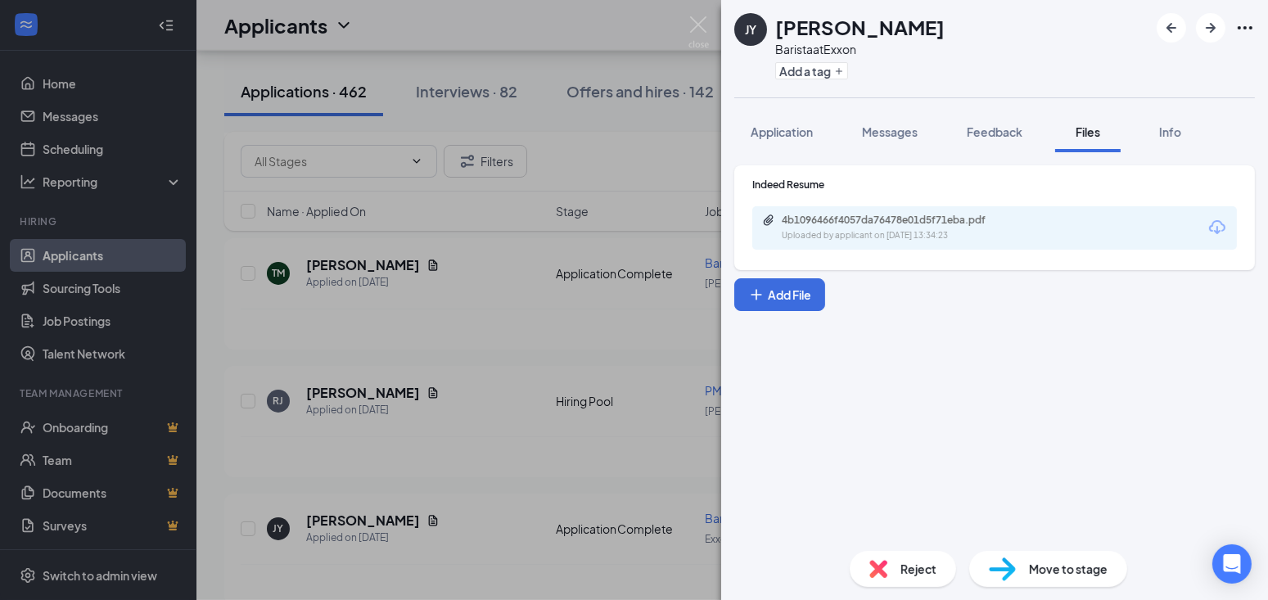
click at [531, 518] on div "JY Julia Young Barista at Exxon Add a tag Application Messages Feedback Files I…" at bounding box center [634, 300] width 1268 height 600
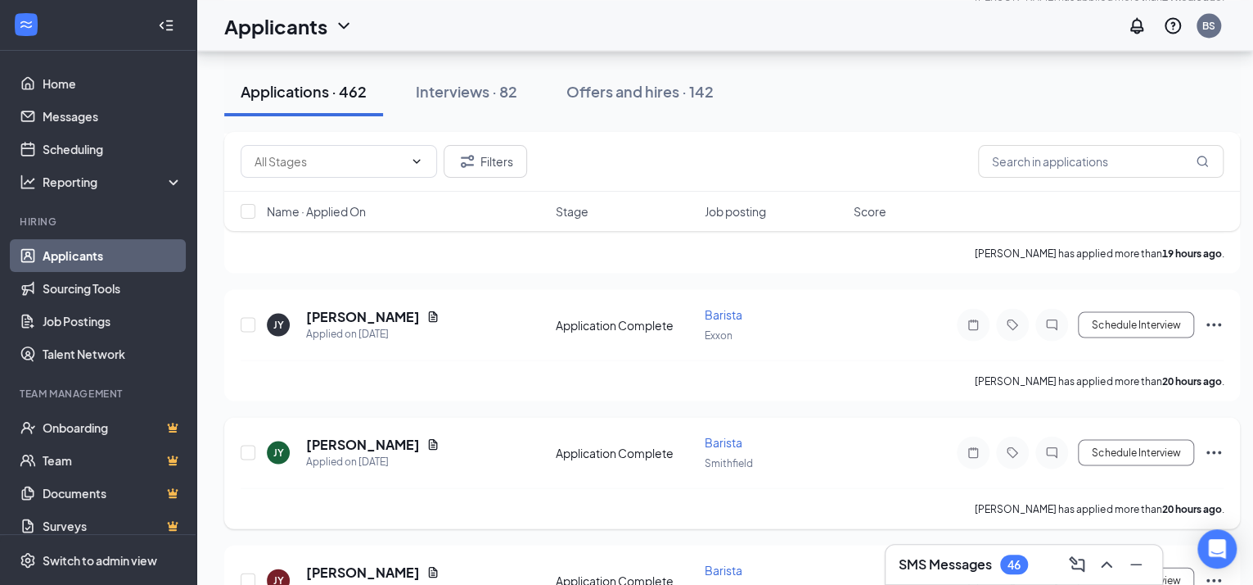
scroll to position [1842, 0]
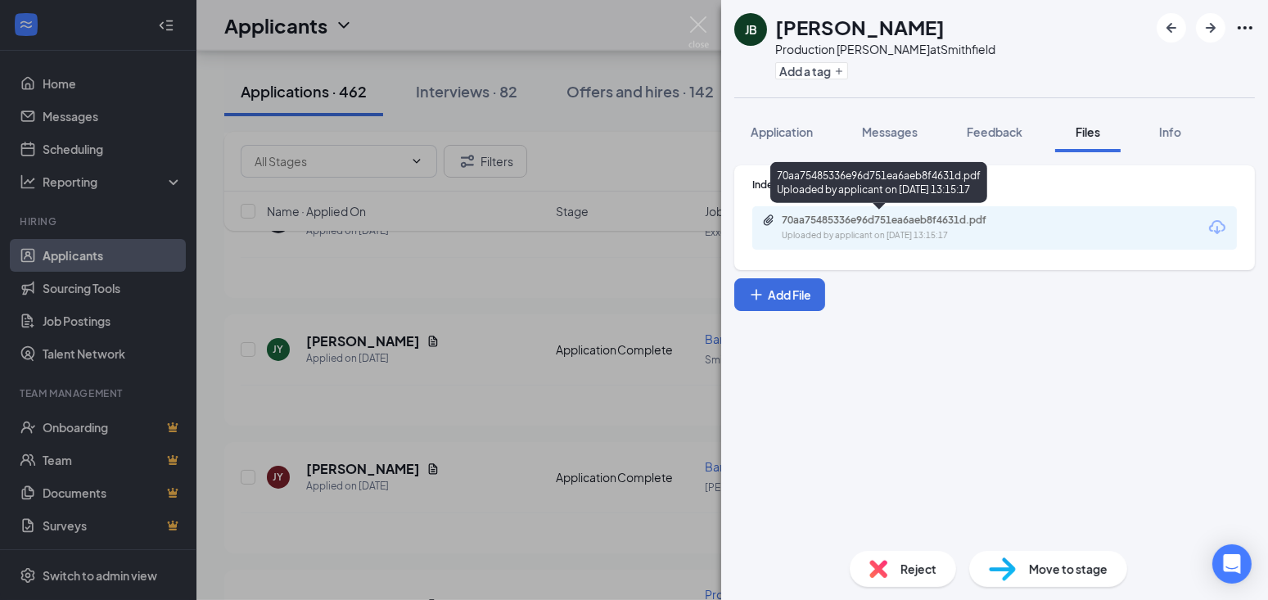
click at [875, 219] on div "70aa75485336e96d751ea6aeb8f4631d.pdf" at bounding box center [896, 220] width 229 height 13
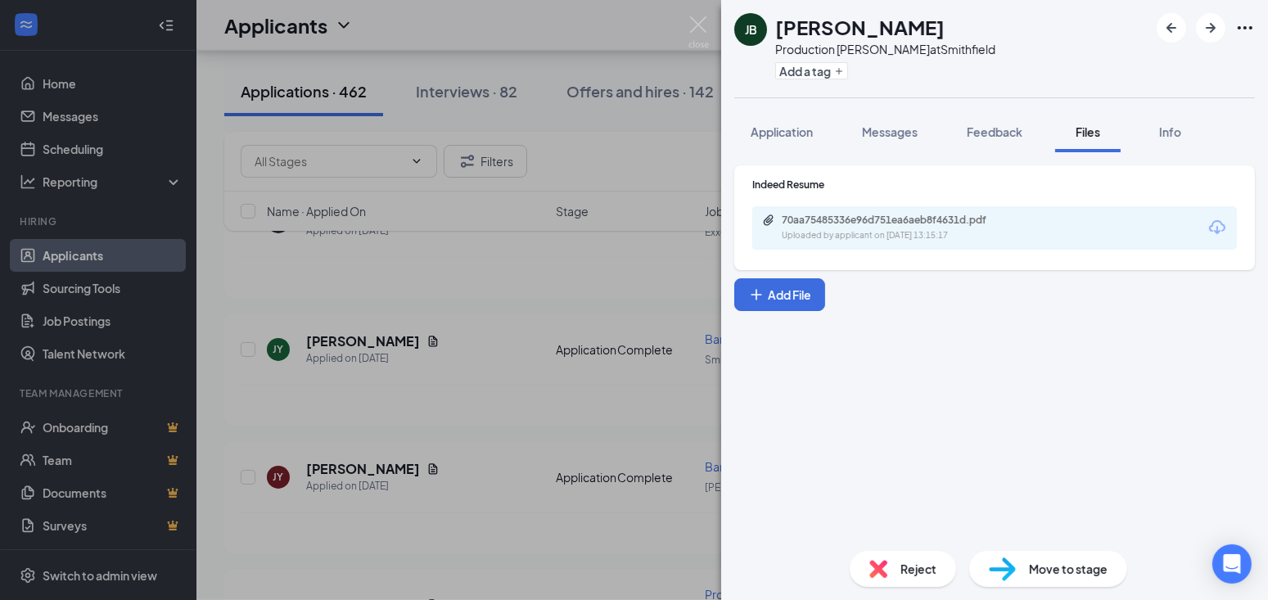
click at [478, 397] on div "JB Jevon Baptista Production Baker at Smithfield Add a tag Application Messages…" at bounding box center [634, 300] width 1268 height 600
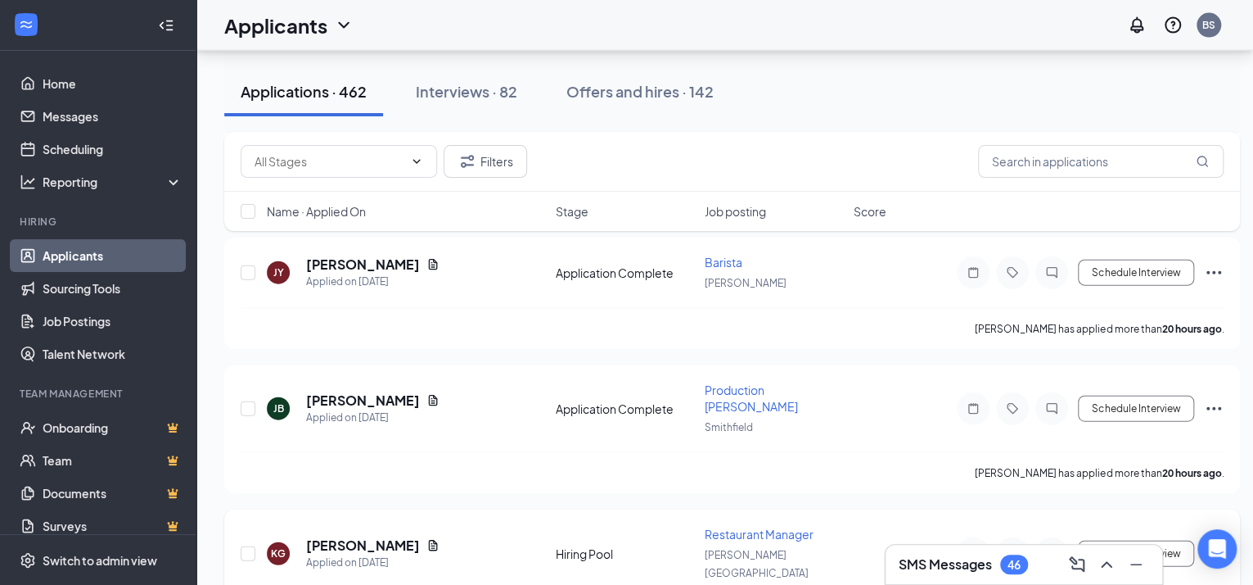
scroll to position [2149, 0]
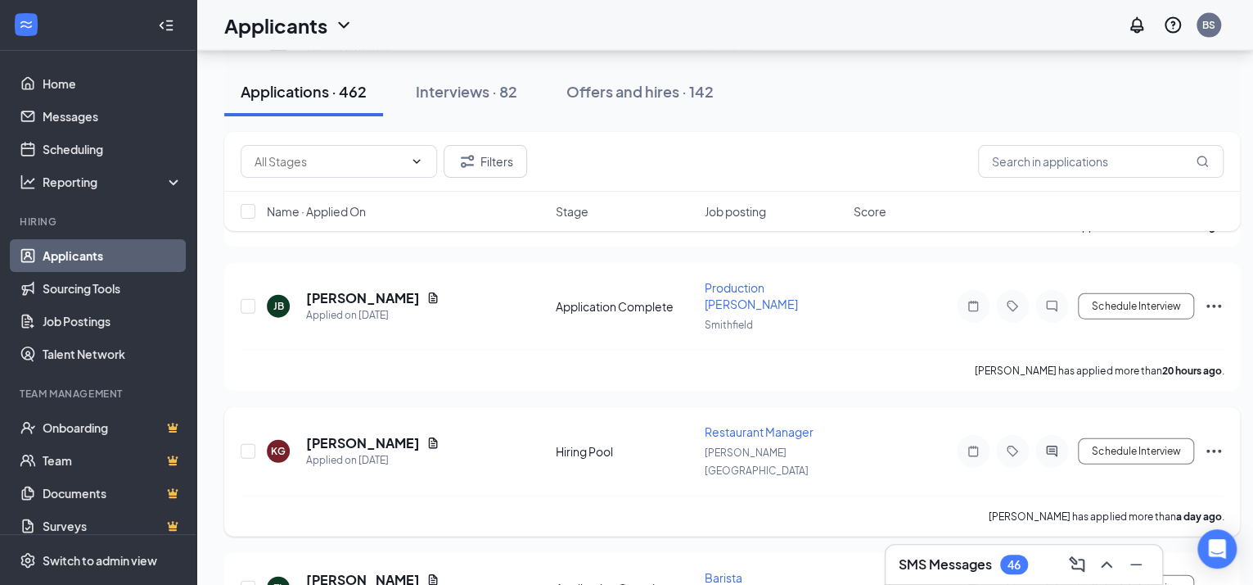
click at [1206, 441] on icon "Ellipses" at bounding box center [1214, 451] width 20 height 20
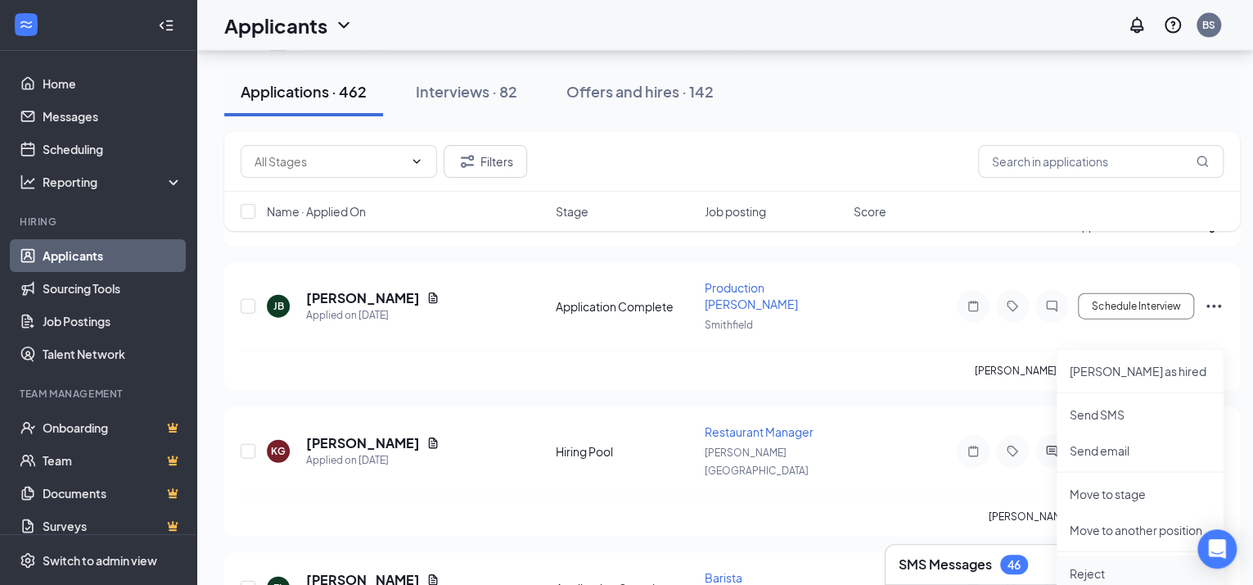
click at [1104, 569] on p "Reject" at bounding box center [1140, 573] width 141 height 16
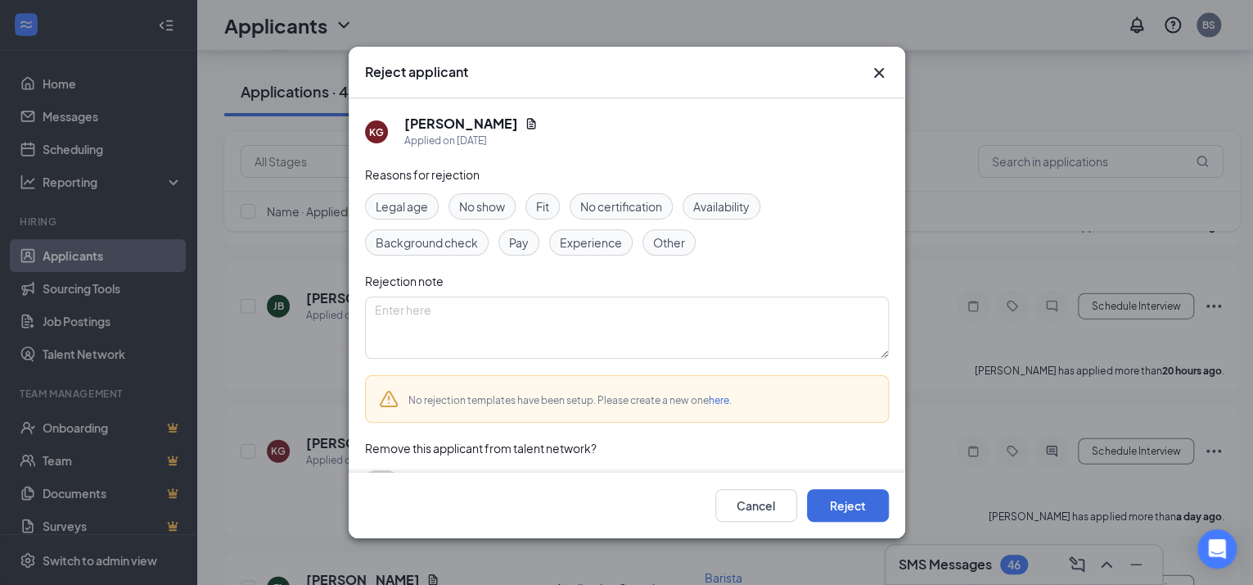
click at [685, 246] on div "Other" at bounding box center [669, 242] width 53 height 26
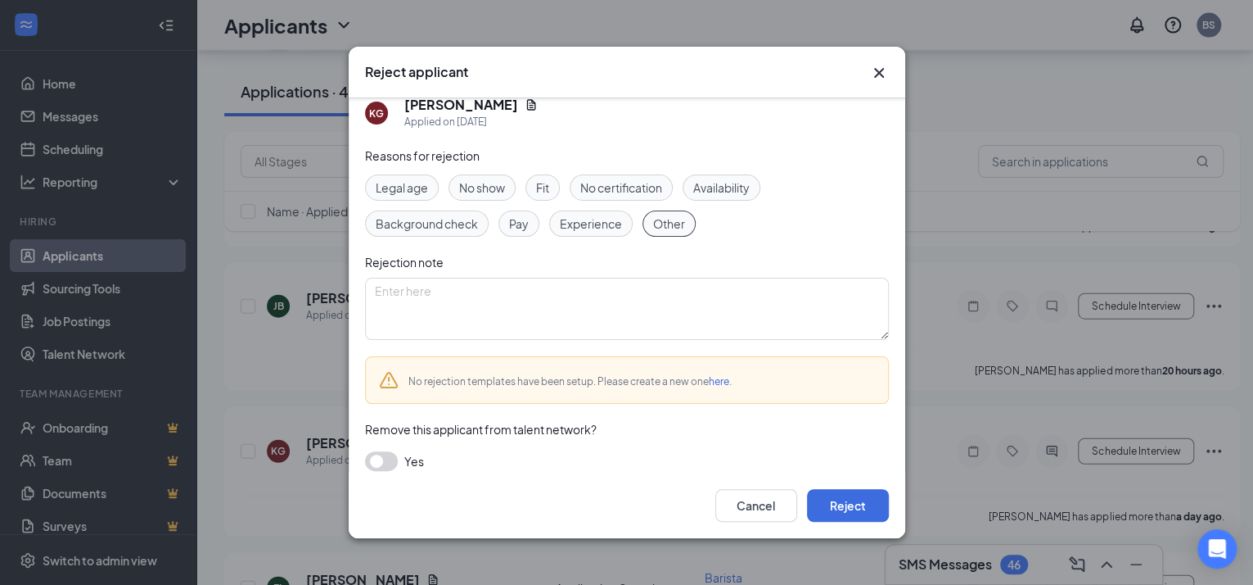
click at [387, 454] on button "button" at bounding box center [381, 461] width 33 height 20
click at [846, 513] on button "Reject" at bounding box center [848, 505] width 82 height 33
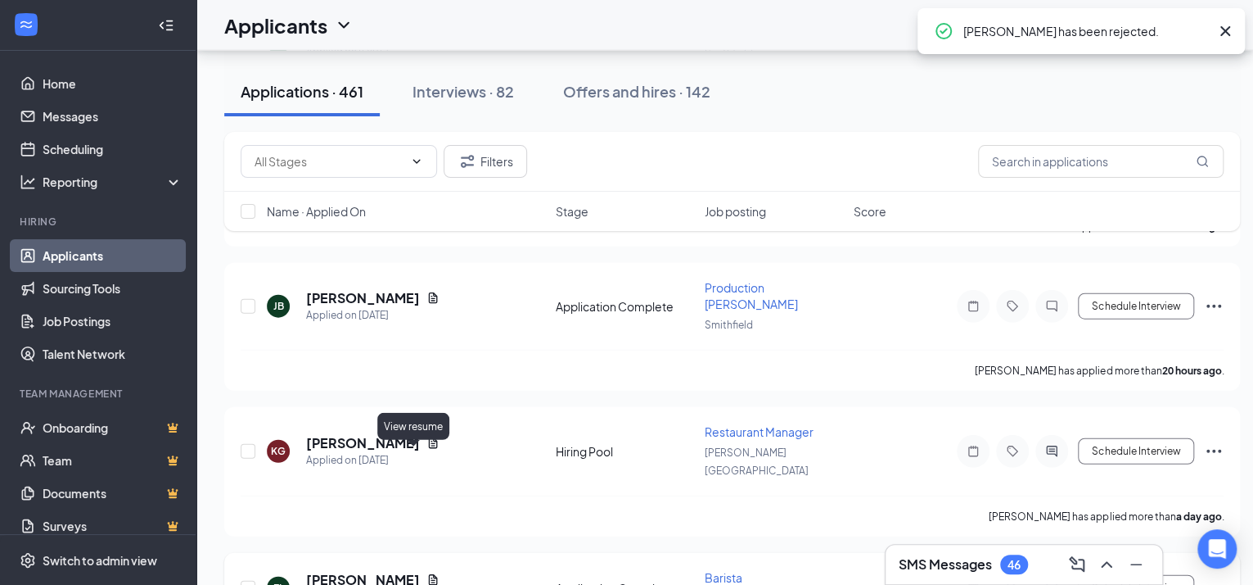
click at [427, 573] on icon "Document" at bounding box center [433, 579] width 13 height 13
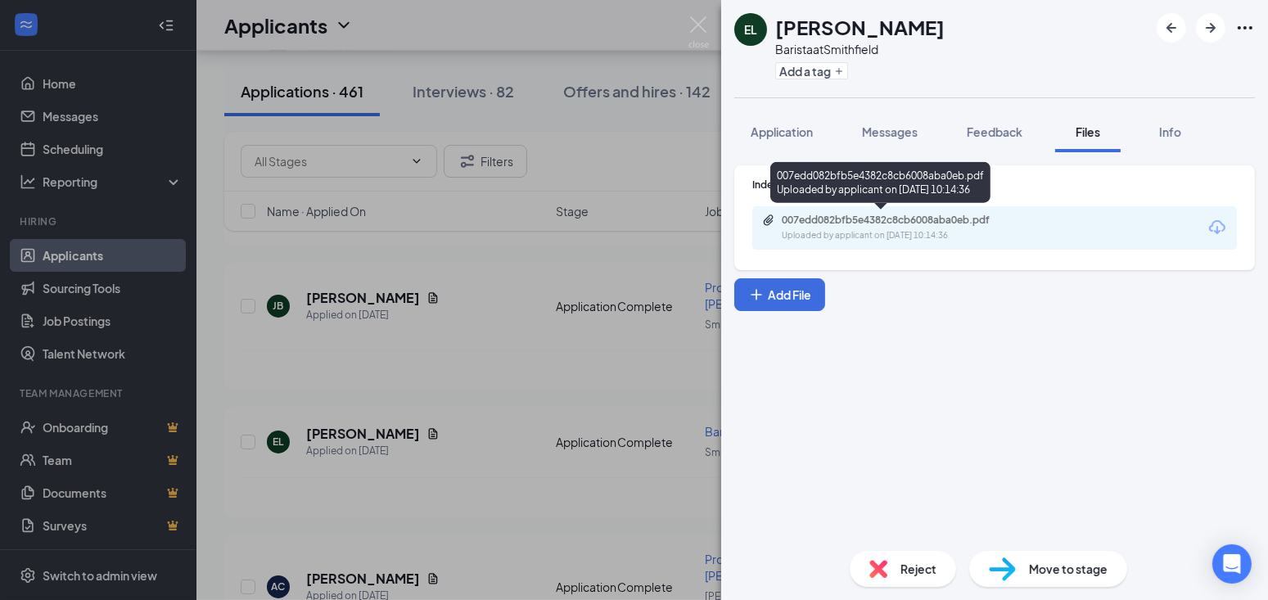
click at [858, 215] on div "007edd082bfb5e4382c8cb6008aba0eb.pdf" at bounding box center [896, 220] width 229 height 13
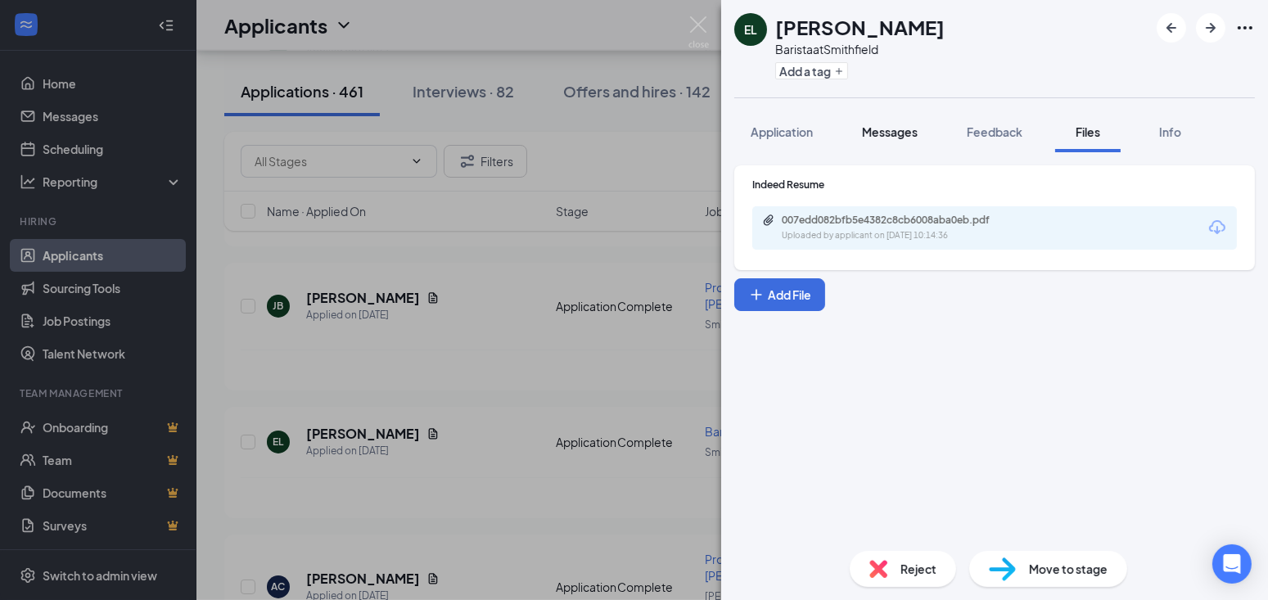
click at [862, 126] on button "Messages" at bounding box center [890, 131] width 88 height 41
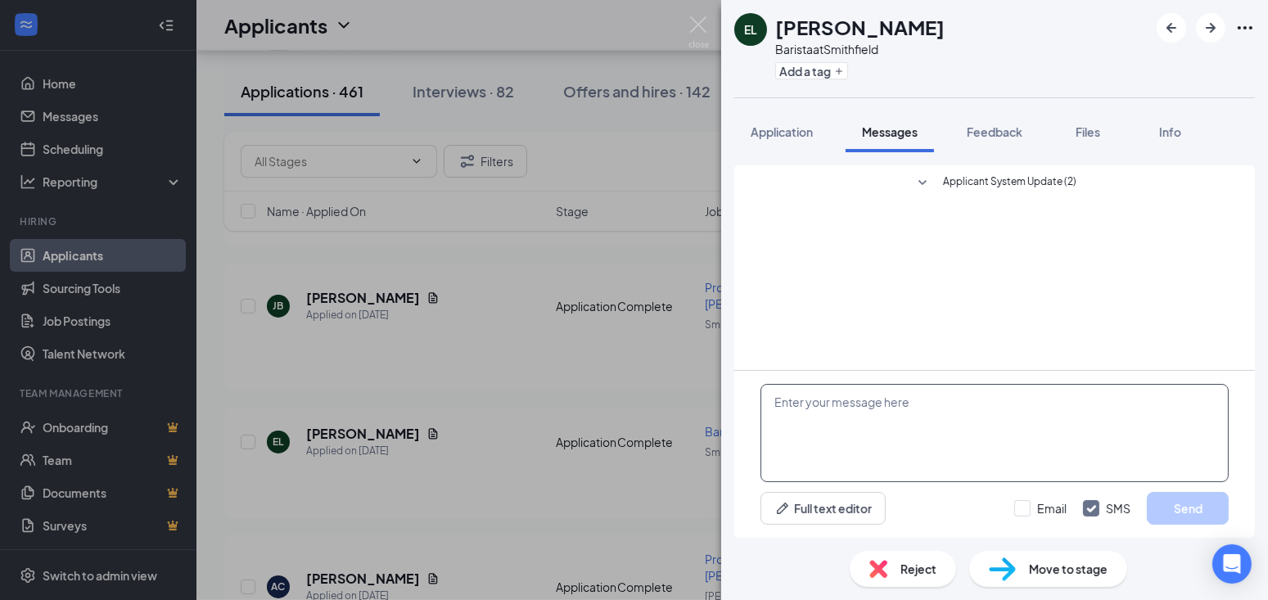
click at [898, 407] on textarea at bounding box center [995, 433] width 468 height 98
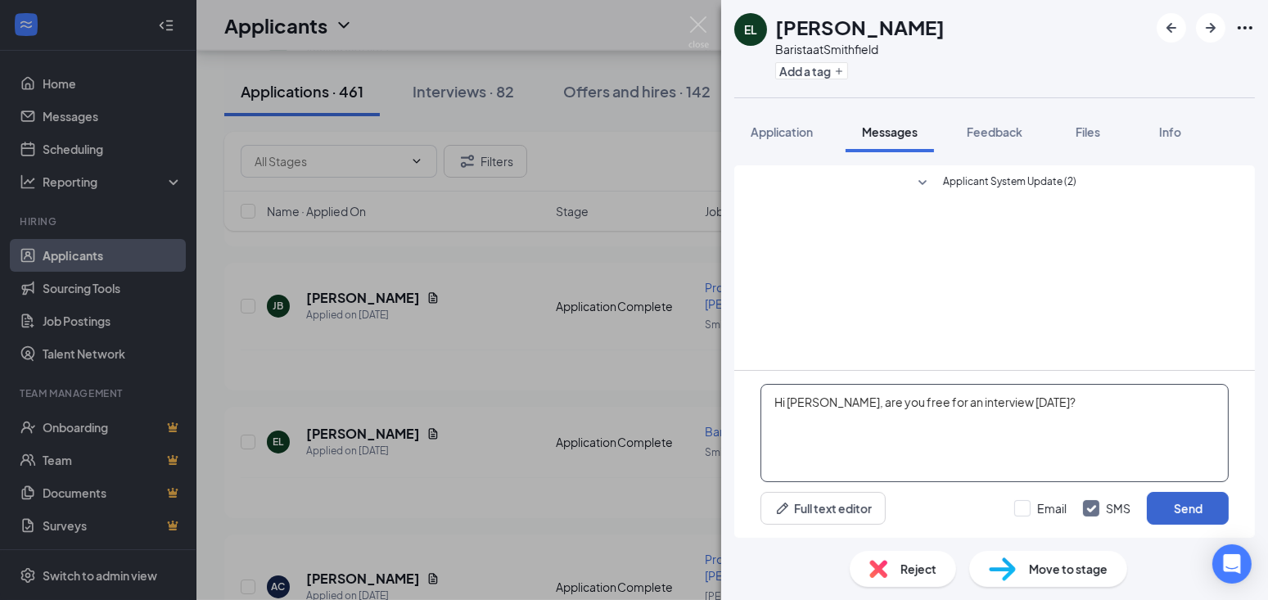
type textarea "Hi Eliana, are you free for an interview tomorrow?"
click at [1202, 513] on button "Send" at bounding box center [1188, 508] width 82 height 33
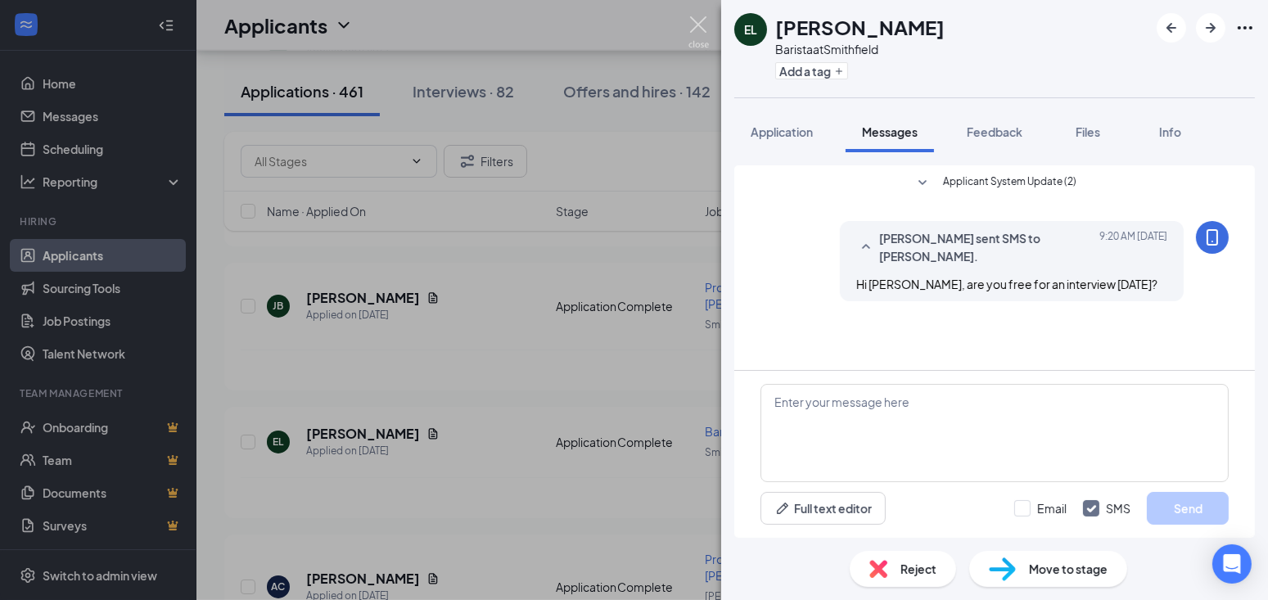
click at [690, 25] on img at bounding box center [699, 32] width 20 height 32
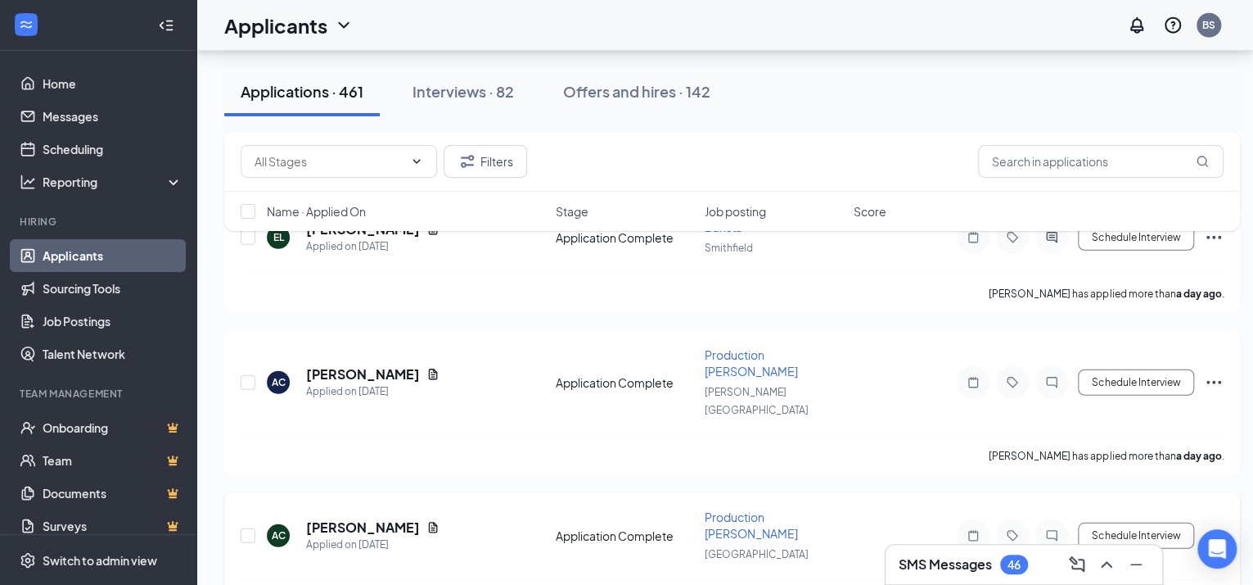
scroll to position [2251, 0]
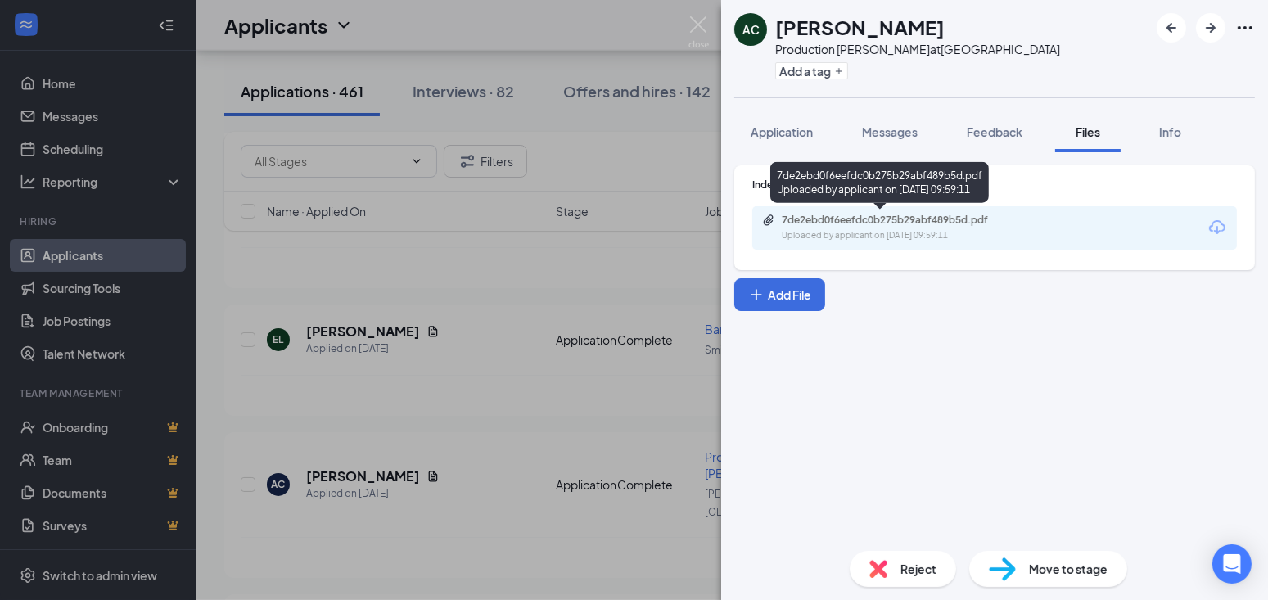
click at [923, 222] on div "7de2ebd0f6eefdc0b275b29abf489b5d.pdf" at bounding box center [896, 220] width 229 height 13
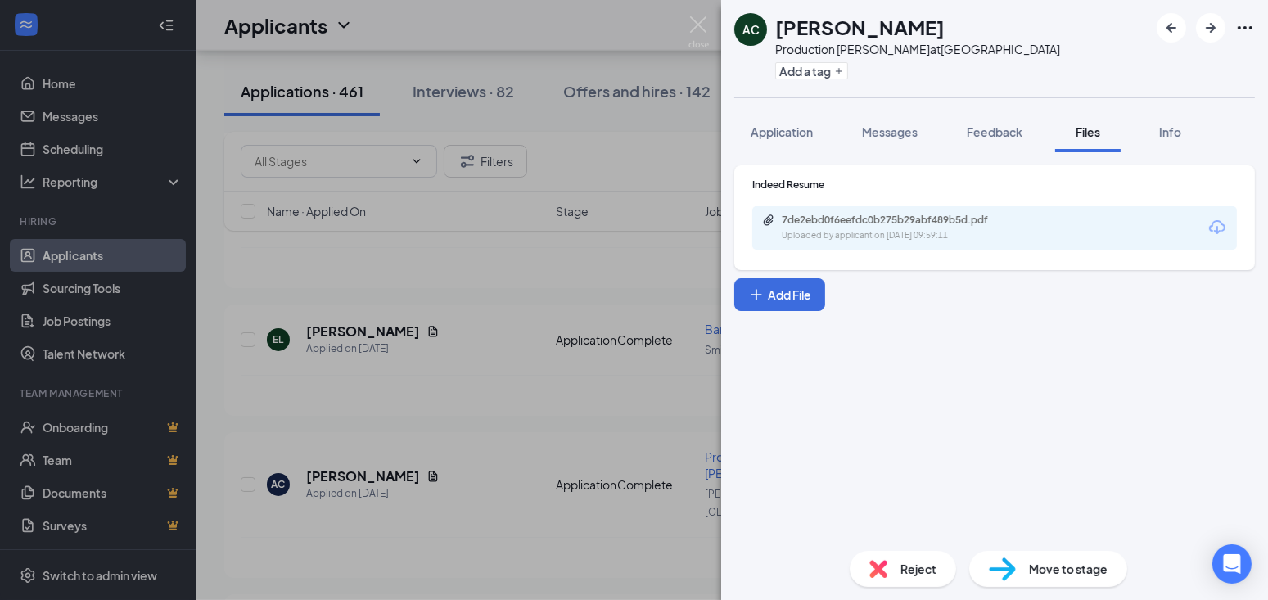
click at [563, 445] on div "AC Angel Collazo Production Baker at Cranston Street Add a tag Application Mess…" at bounding box center [634, 300] width 1268 height 600
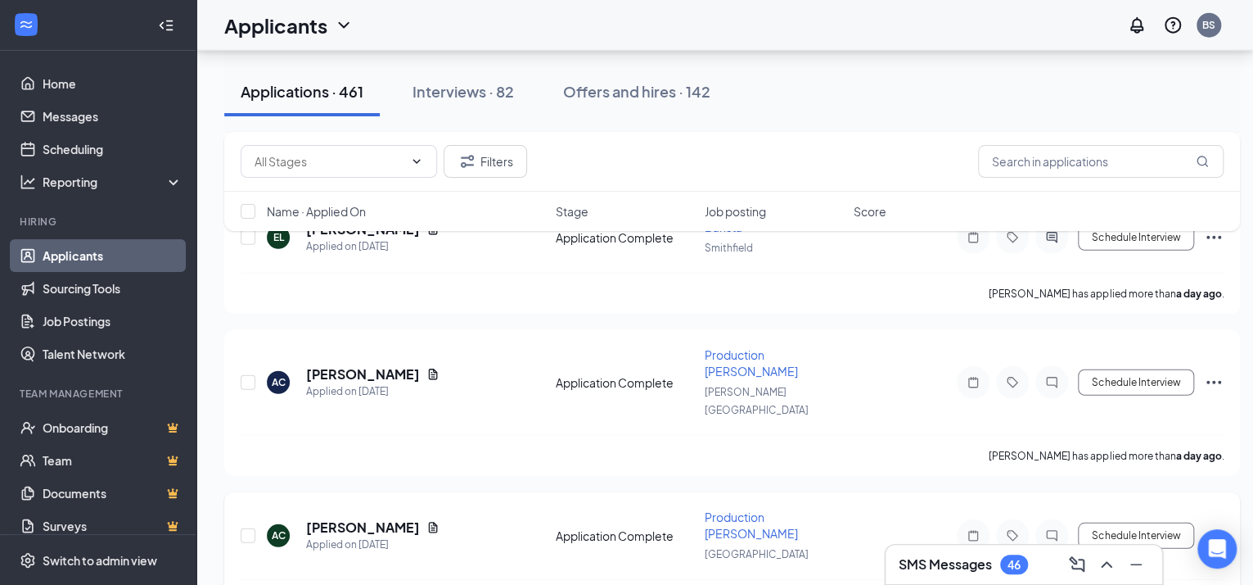
scroll to position [2376, 0]
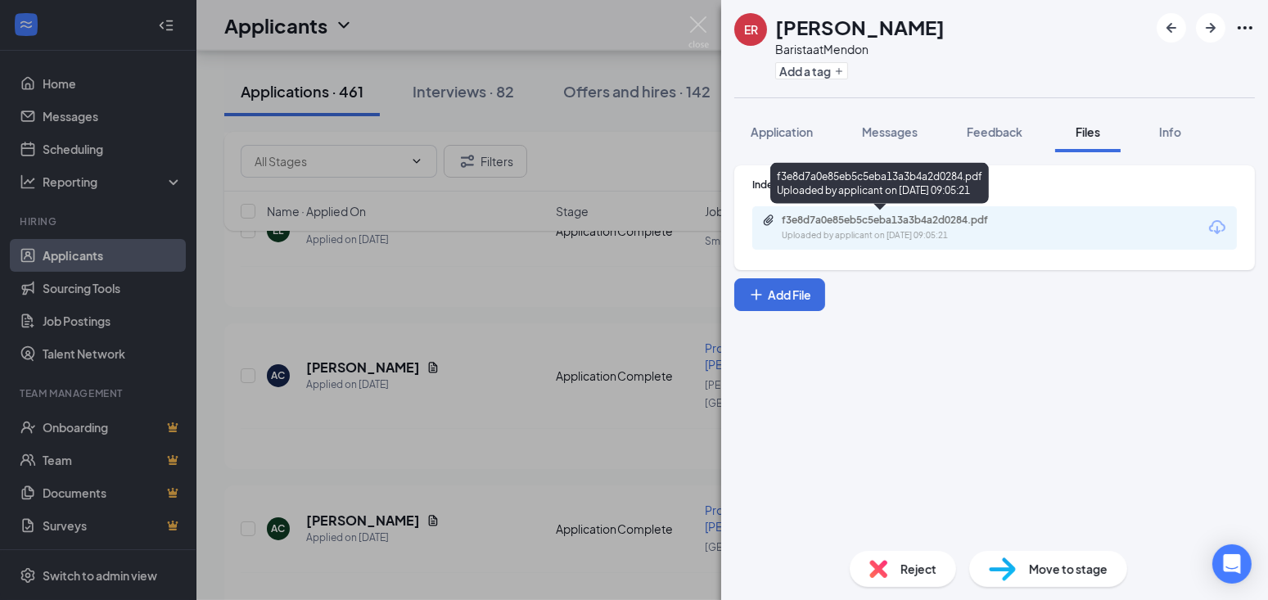
click at [867, 215] on div "f3e8d7a0e85eb5c5eba13a3b4a2d0284.pdf" at bounding box center [896, 220] width 229 height 13
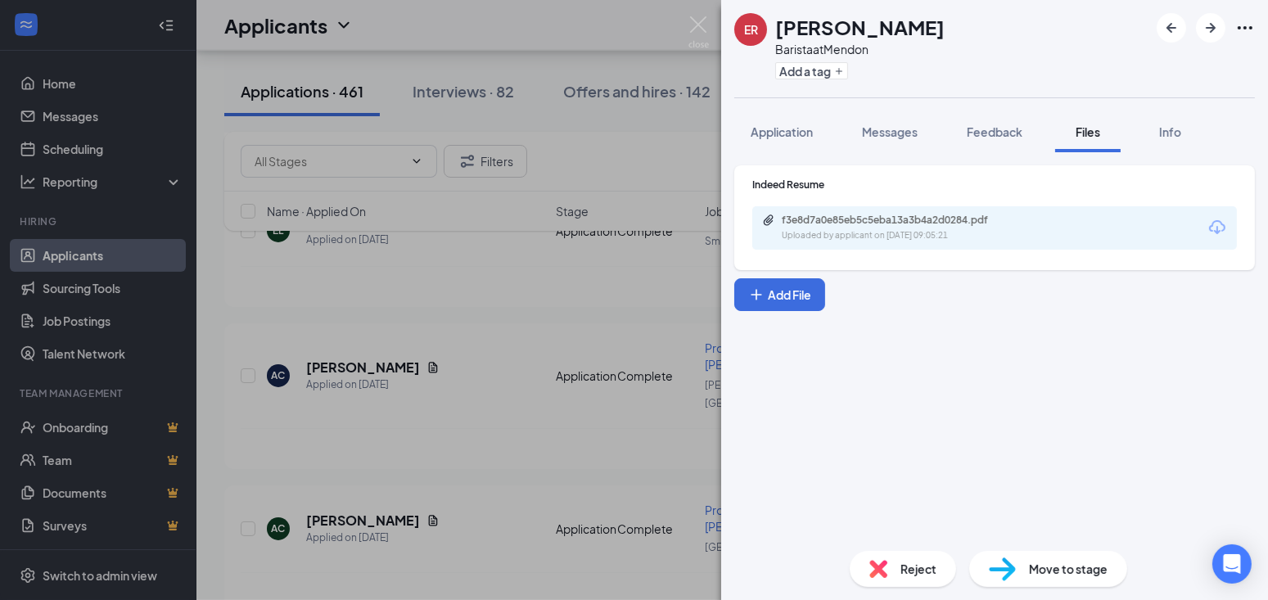
click at [526, 332] on div "ER erika roldan Barista at Mendon Add a tag Application Messages Feedback Files…" at bounding box center [634, 300] width 1268 height 600
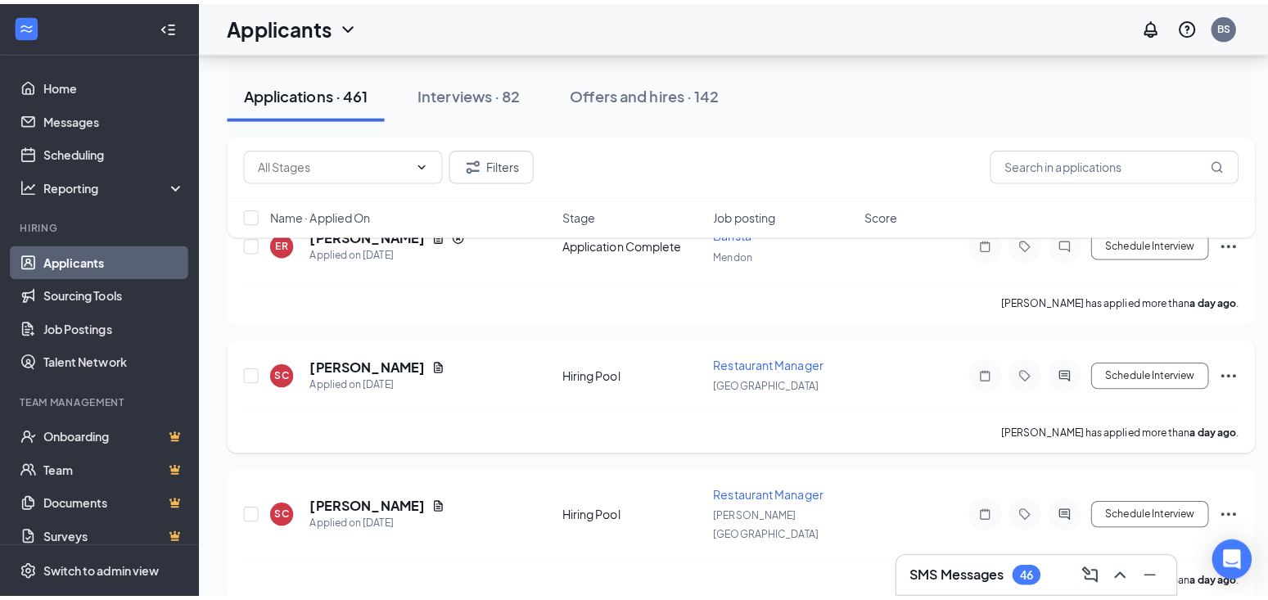
scroll to position [2581, 0]
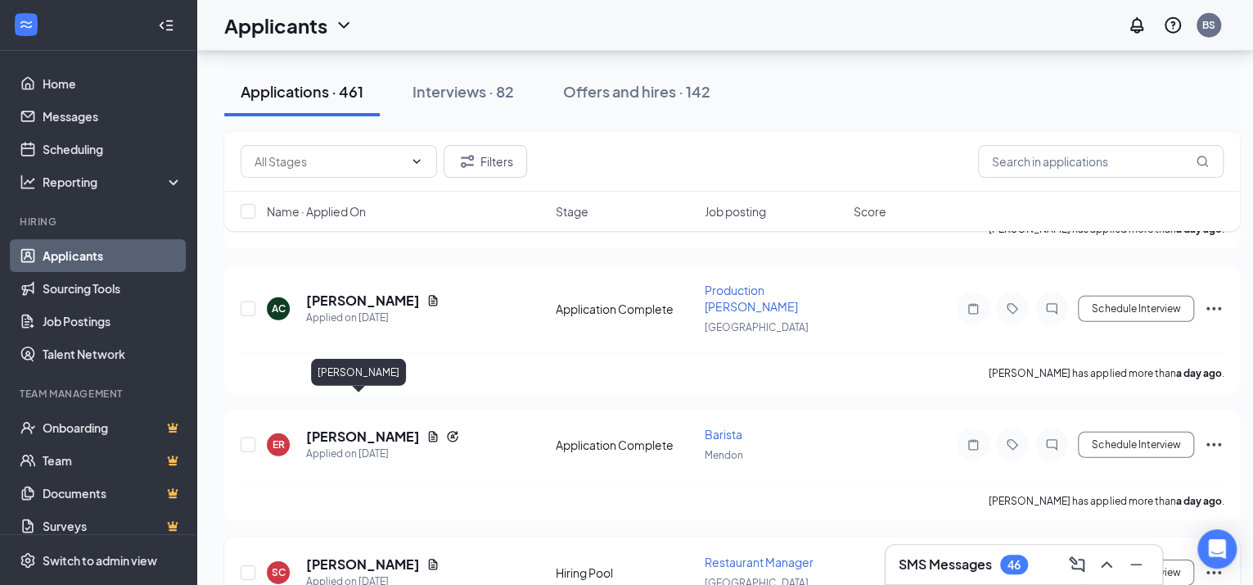
click at [359, 555] on h5 "[PERSON_NAME]" at bounding box center [363, 564] width 114 height 18
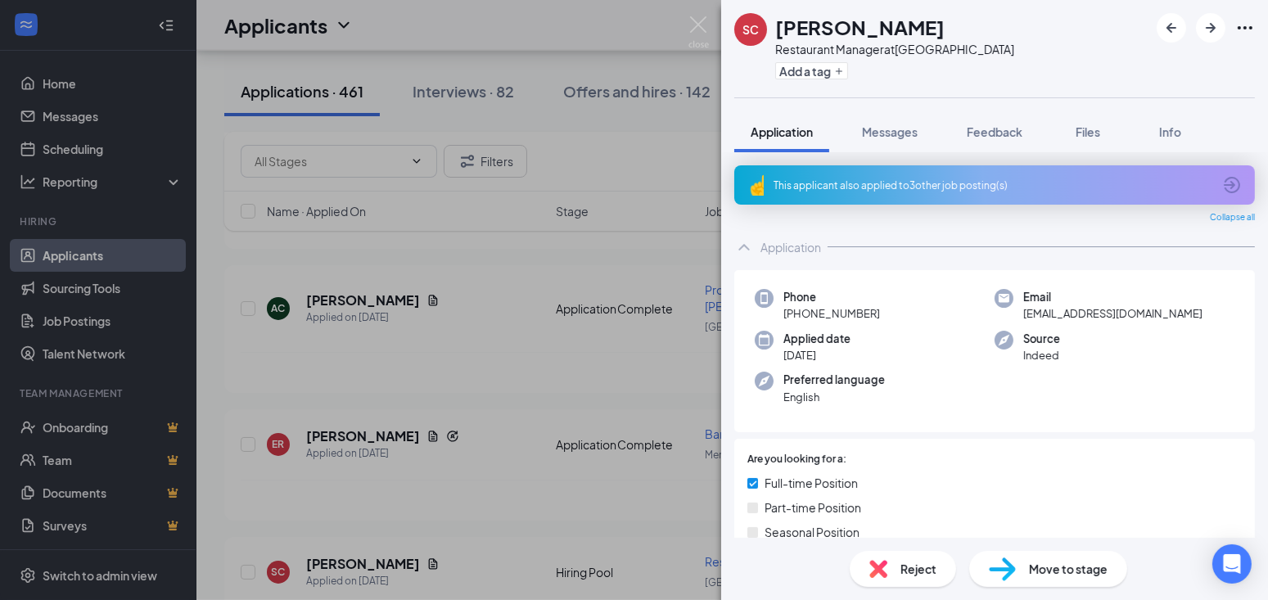
click at [501, 329] on div "SC Shanya Costa Restaurant Manager at Cranston Street Add a tag Application Mes…" at bounding box center [634, 300] width 1268 height 600
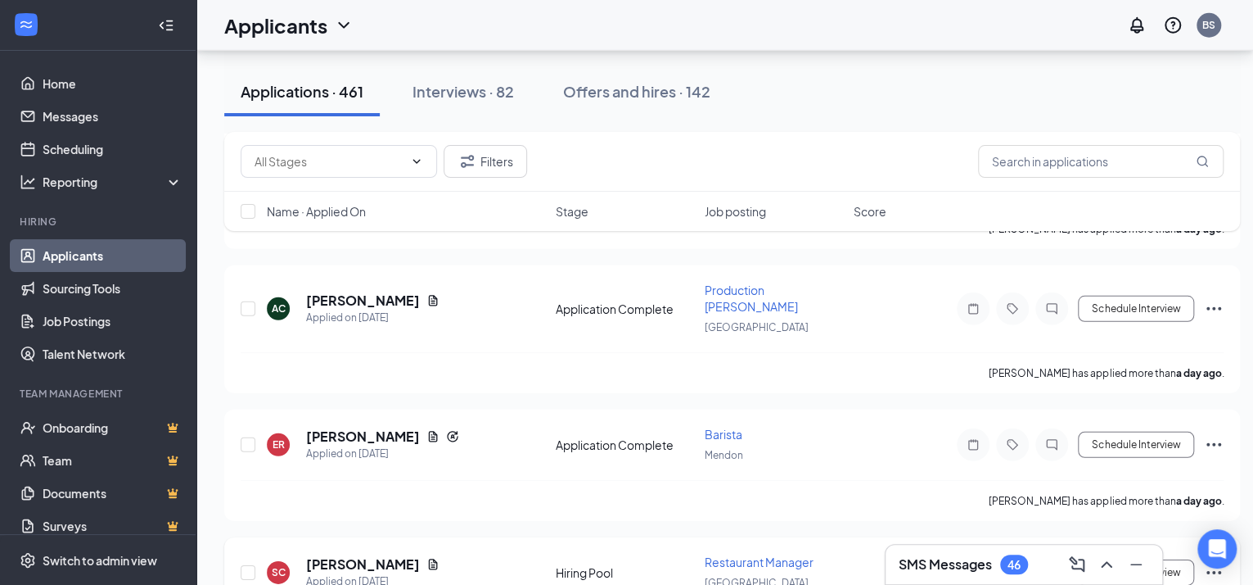
click at [427, 558] on icon "Document" at bounding box center [433, 564] width 13 height 13
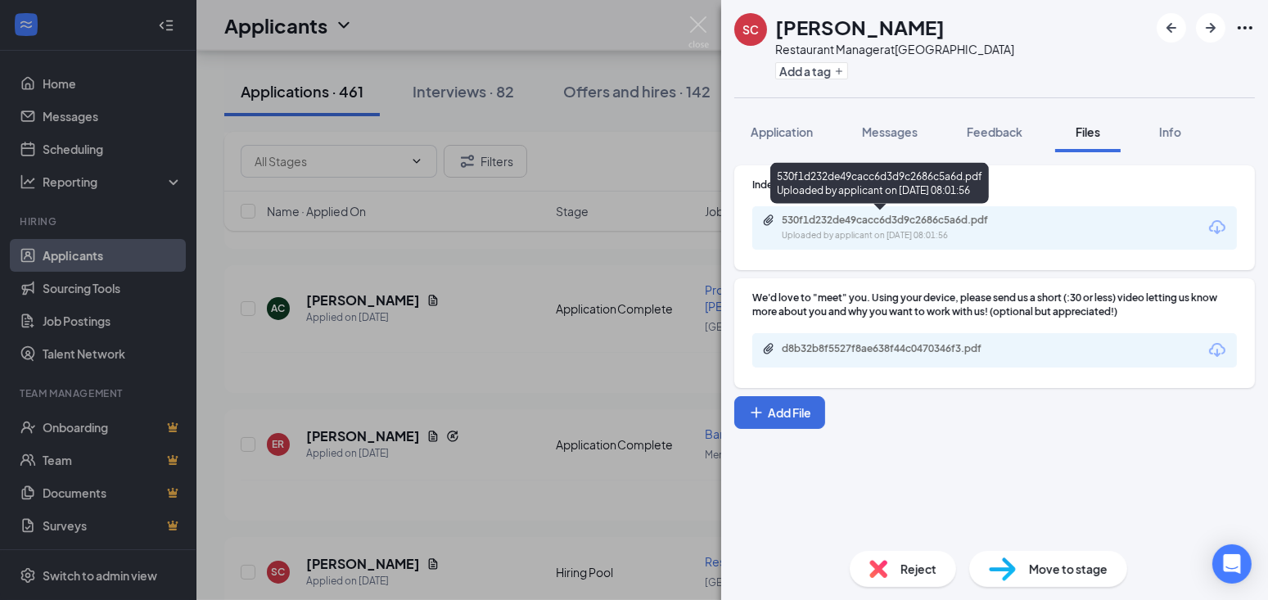
click at [890, 220] on div "530f1d232de49cacc6d3d9c2686c5a6d.pdf" at bounding box center [896, 220] width 229 height 13
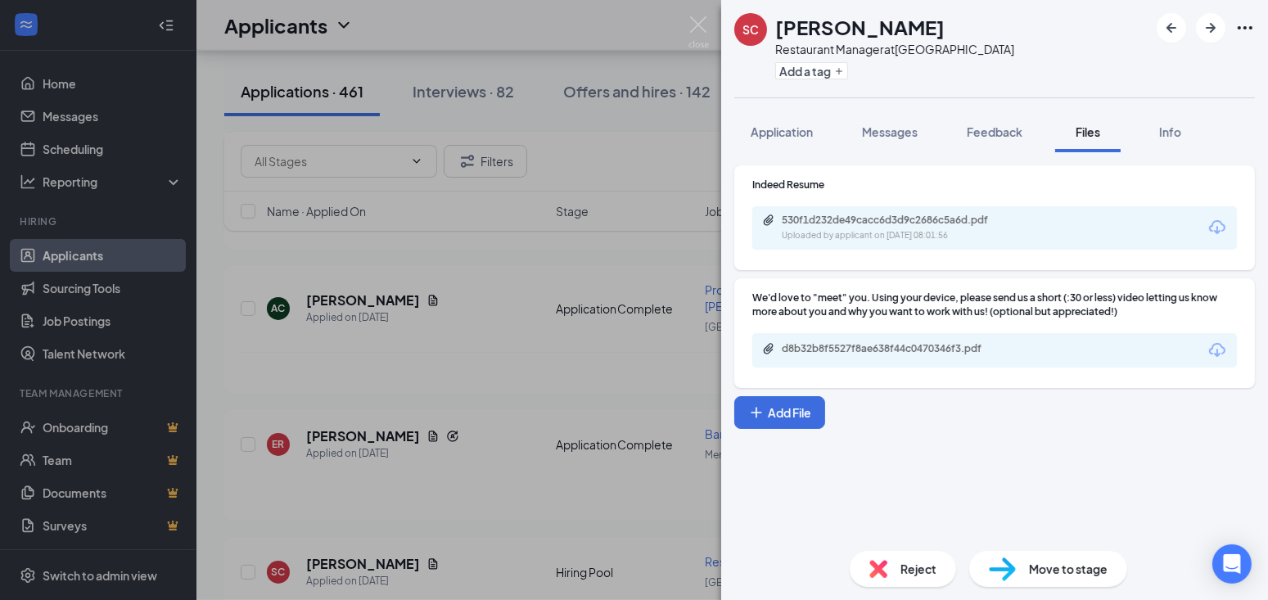
click at [883, 343] on div "d8b32b8f5527f8ae638f44c0470346f3.pdf" at bounding box center [896, 348] width 229 height 13
click at [890, 129] on span "Messages" at bounding box center [890, 131] width 56 height 15
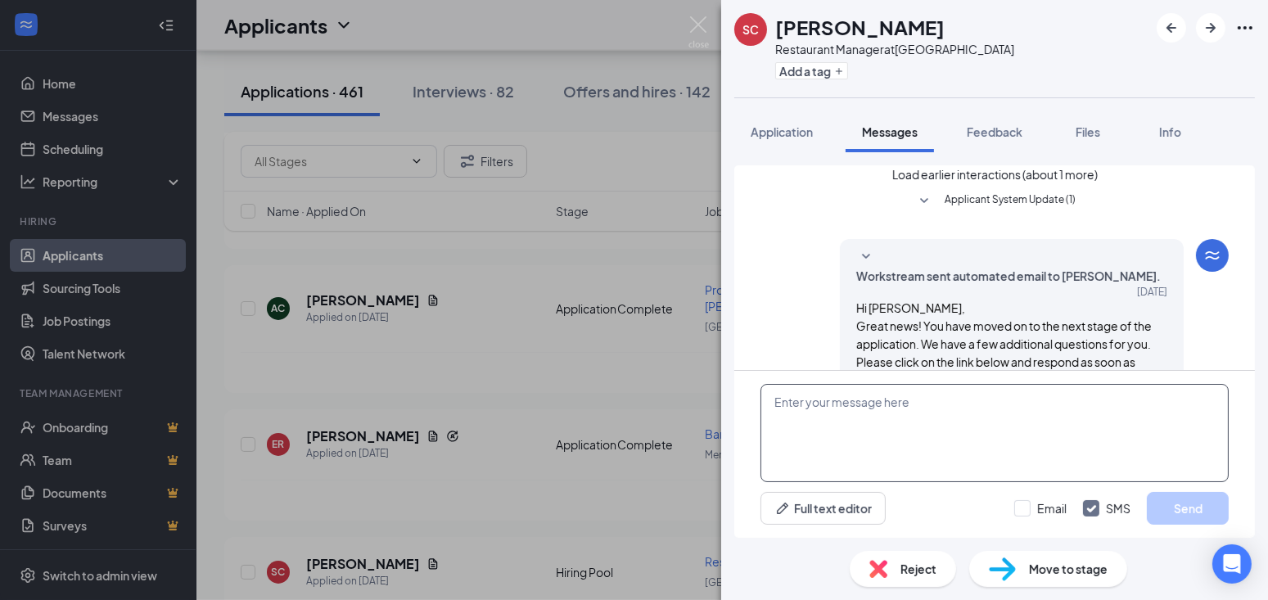
scroll to position [373, 0]
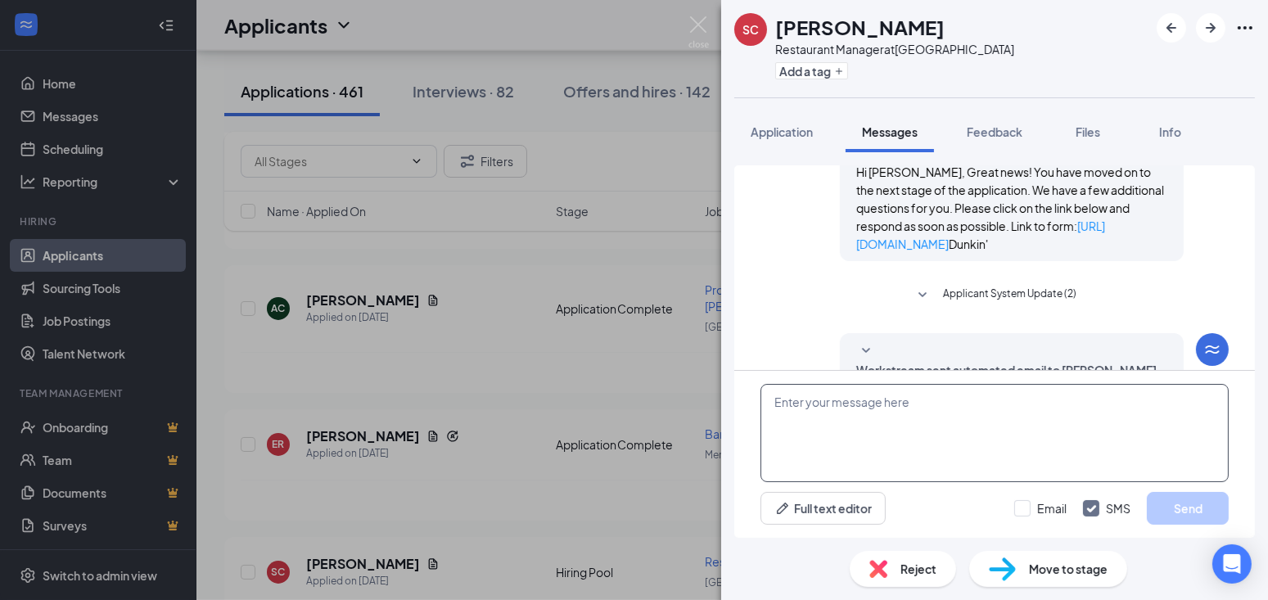
click at [898, 420] on textarea at bounding box center [995, 433] width 468 height 98
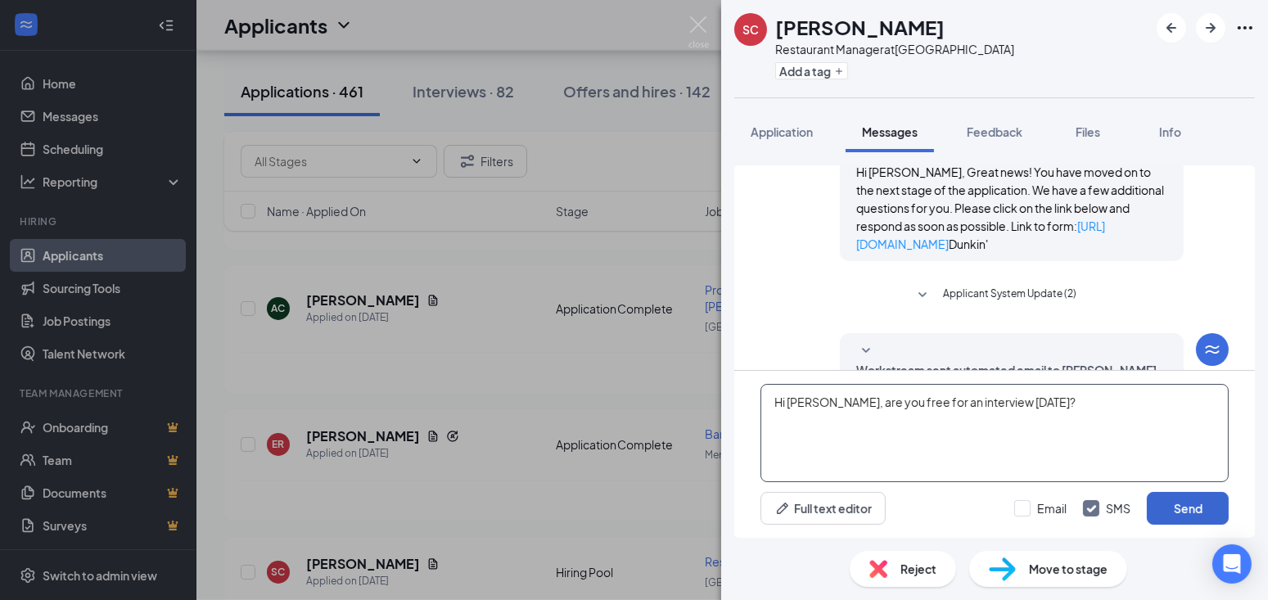
type textarea "Hi [PERSON_NAME], are you free for an interview [DATE]?"
click at [1204, 513] on button "Send" at bounding box center [1188, 508] width 82 height 33
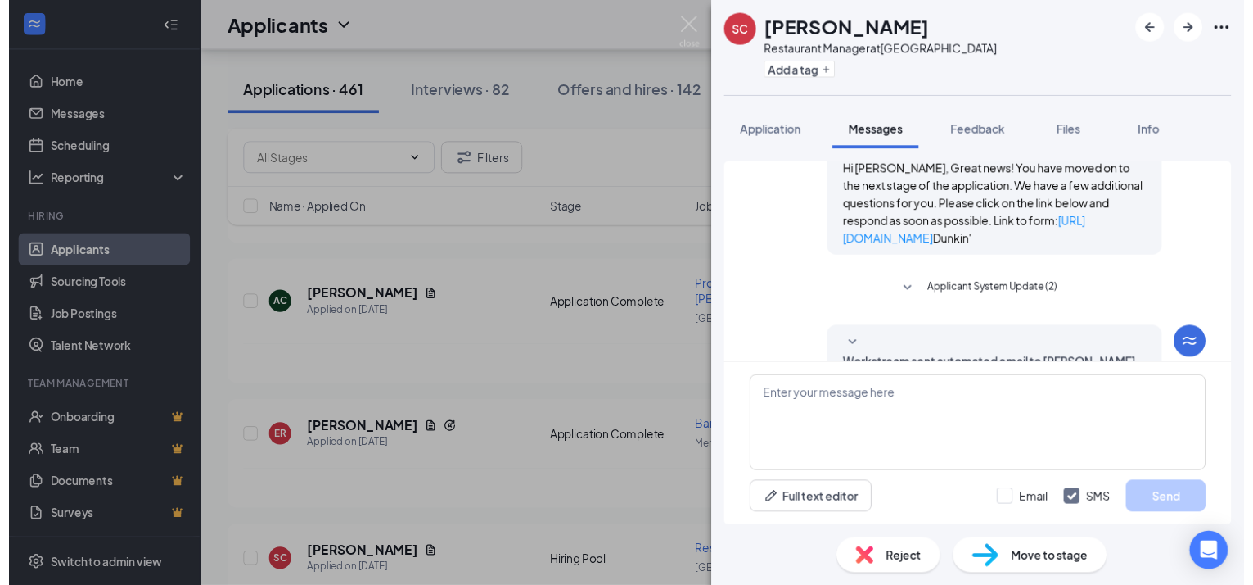
scroll to position [461, 0]
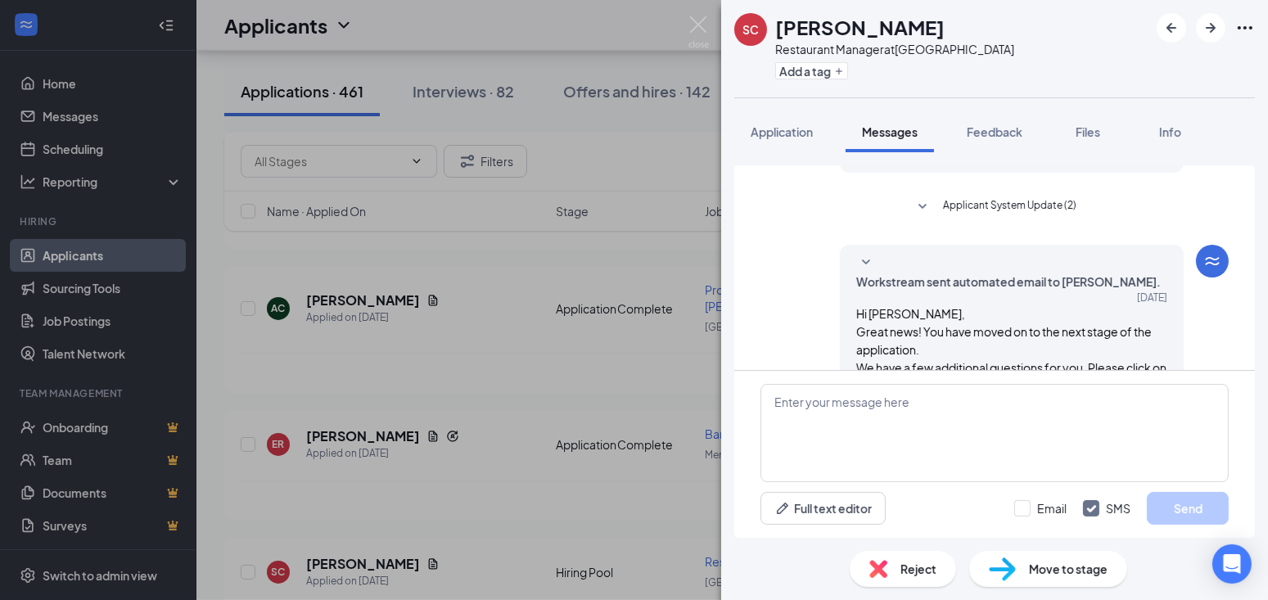
click at [614, 327] on div "SC Shanya Costa Restaurant Manager at Cranston Street Add a tag Application Mes…" at bounding box center [634, 300] width 1268 height 600
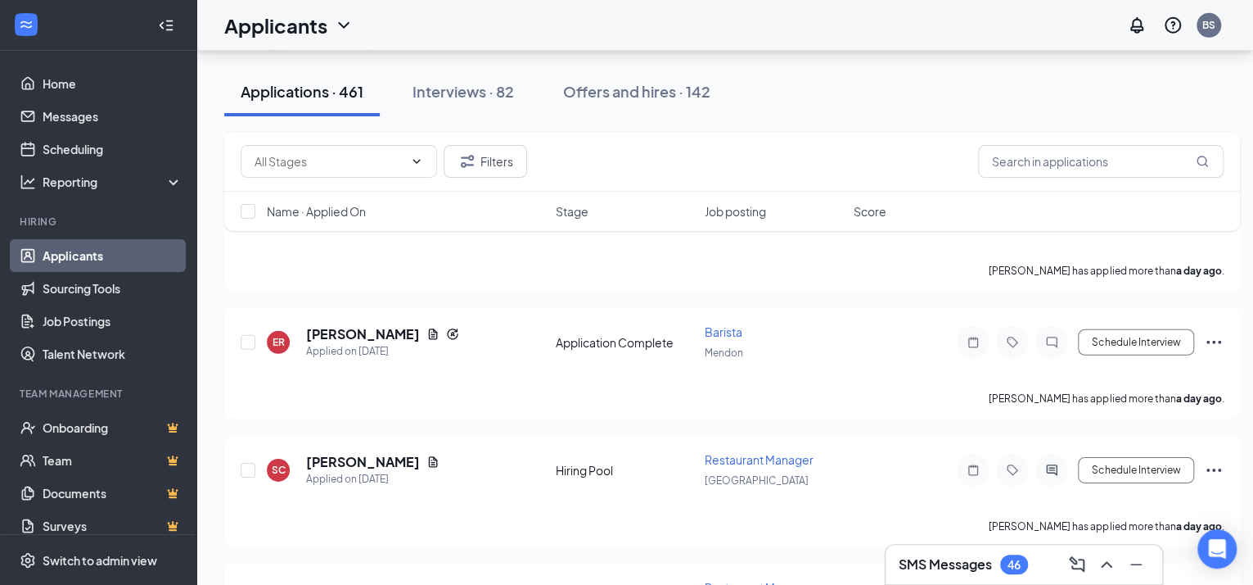
scroll to position [2785, 0]
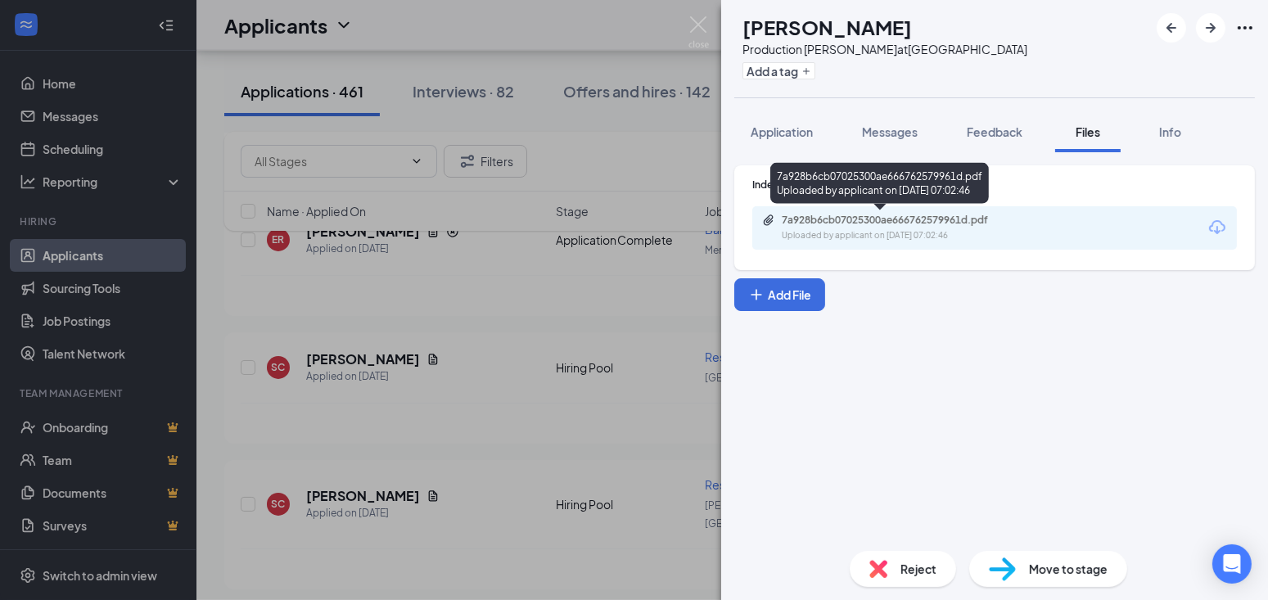
click at [938, 217] on div "7a928b6cb07025300ae666762579961d.pdf" at bounding box center [896, 220] width 229 height 13
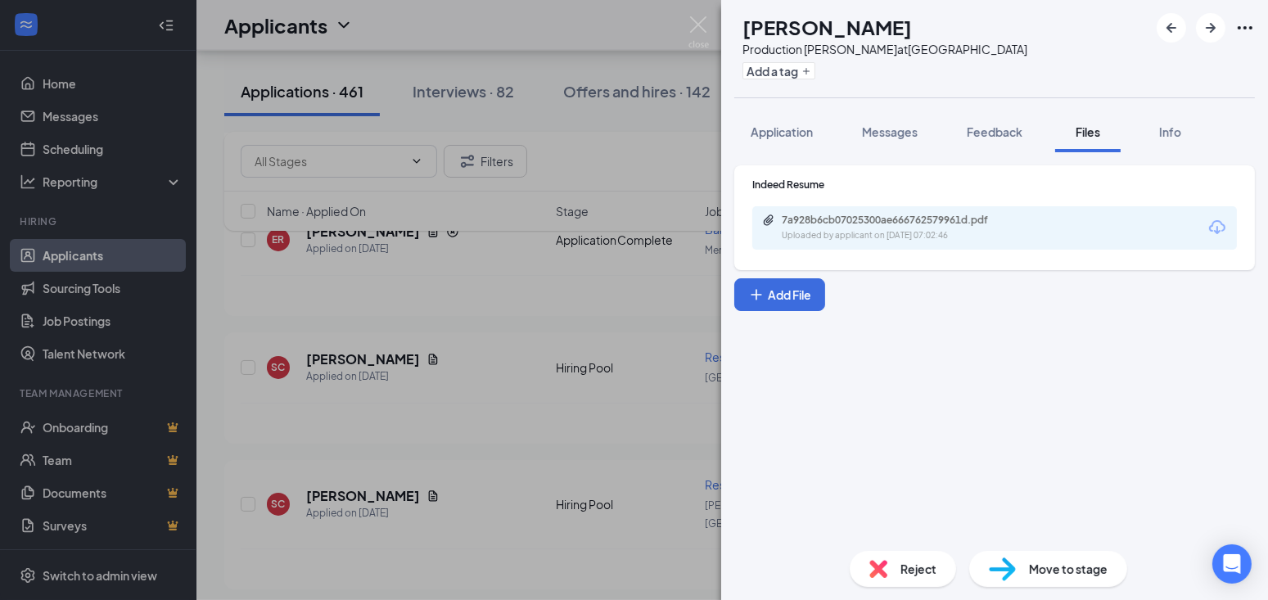
click at [515, 395] on div "MR Makhi Richardson Production Baker at Cranston Street Add a tag Application M…" at bounding box center [634, 300] width 1268 height 600
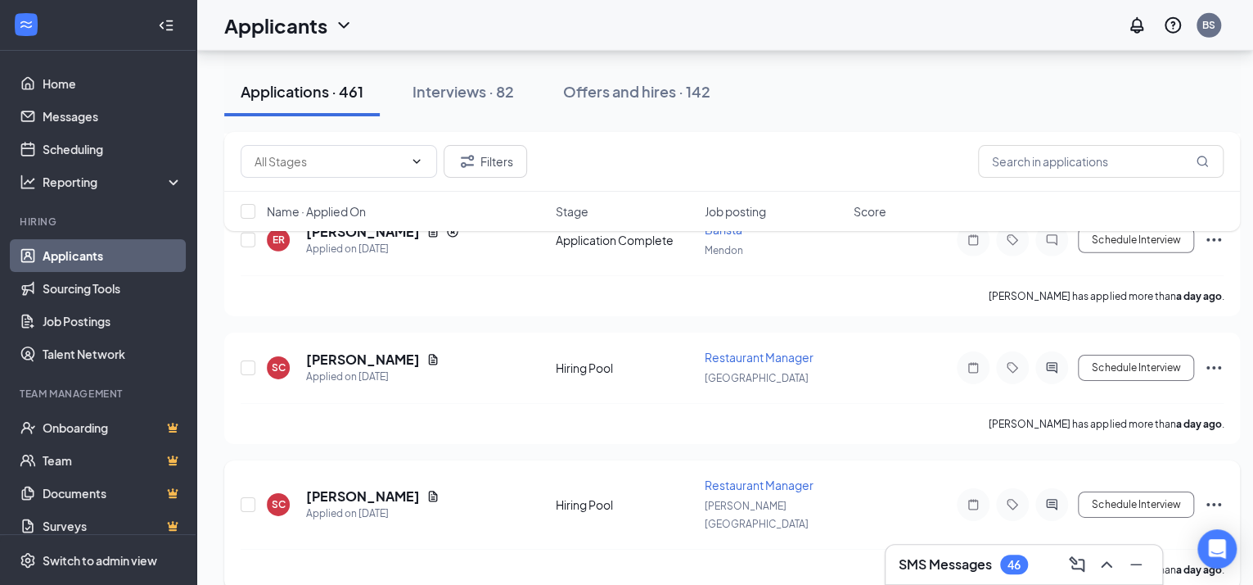
scroll to position [2888, 0]
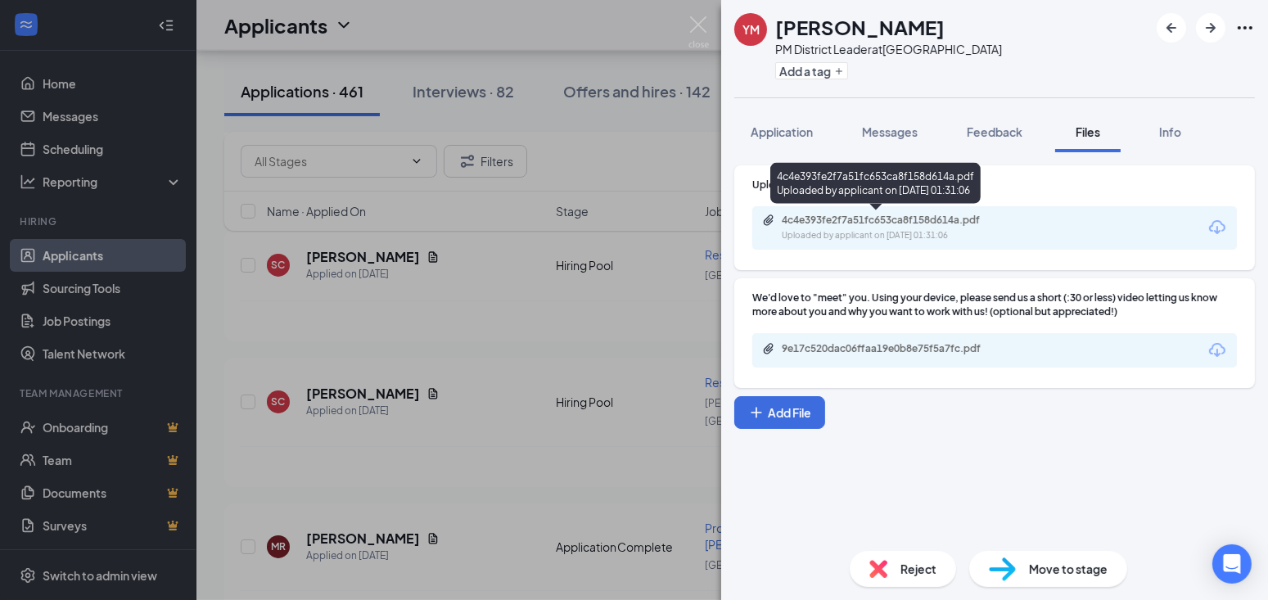
click at [852, 219] on div "4c4e393fe2f7a51fc653ca8f158d614a.pdf" at bounding box center [896, 220] width 229 height 13
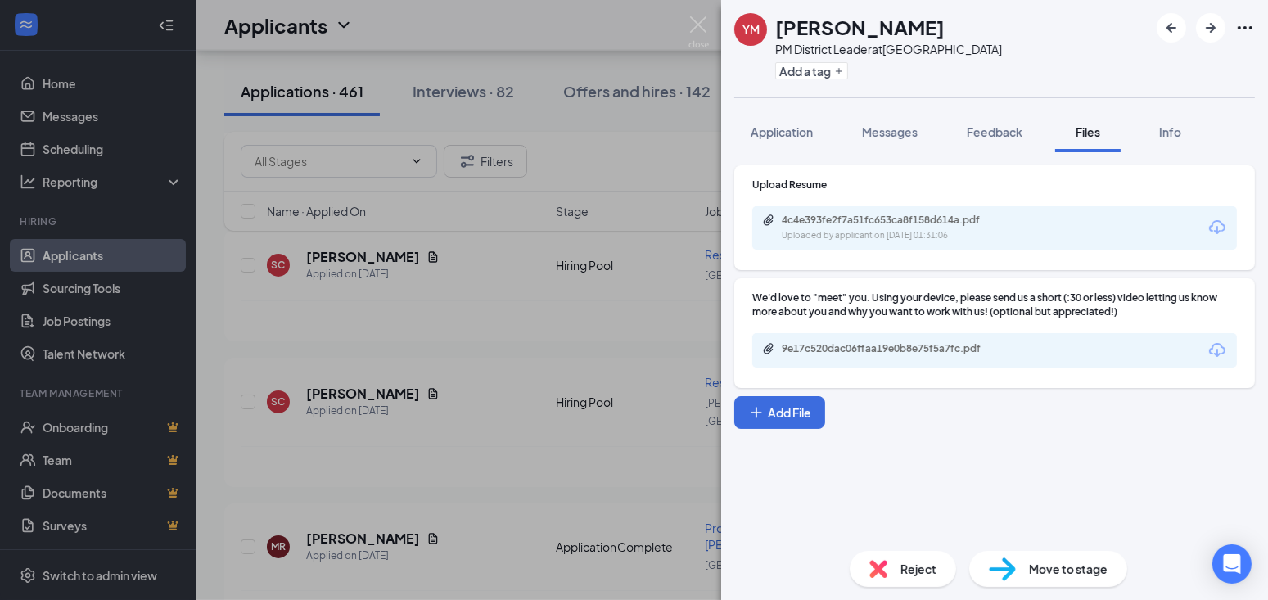
click at [486, 463] on div "YM Yaisha Maldonado PM District Leader at Cranston Street Add a tag Application…" at bounding box center [634, 300] width 1268 height 600
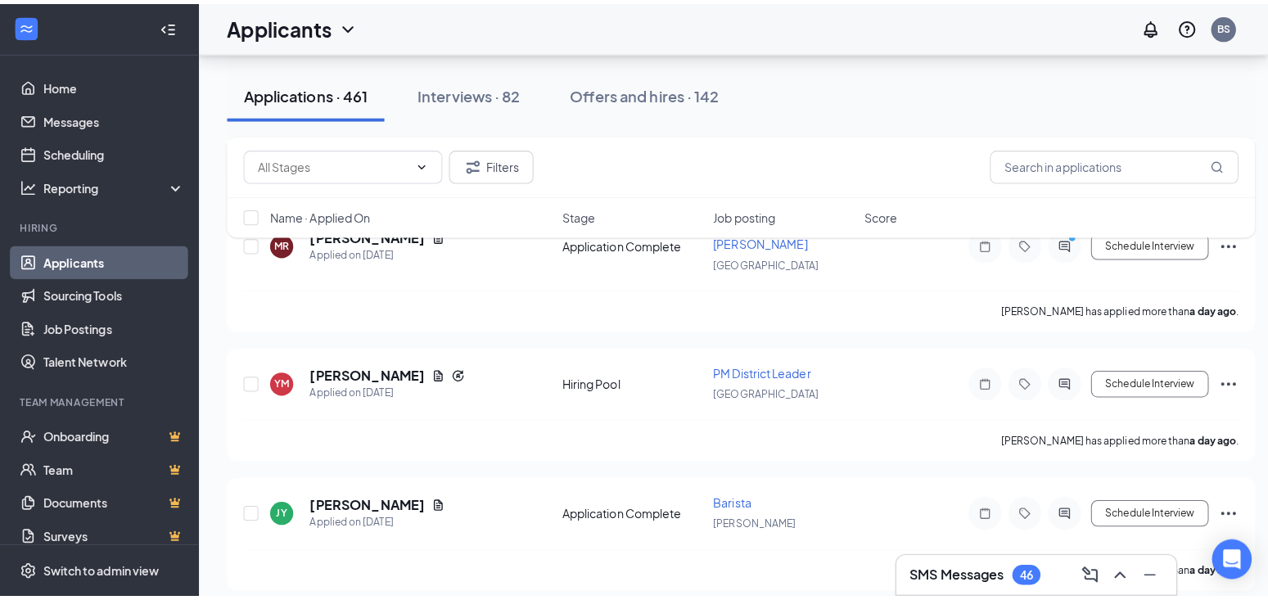
scroll to position [3297, 0]
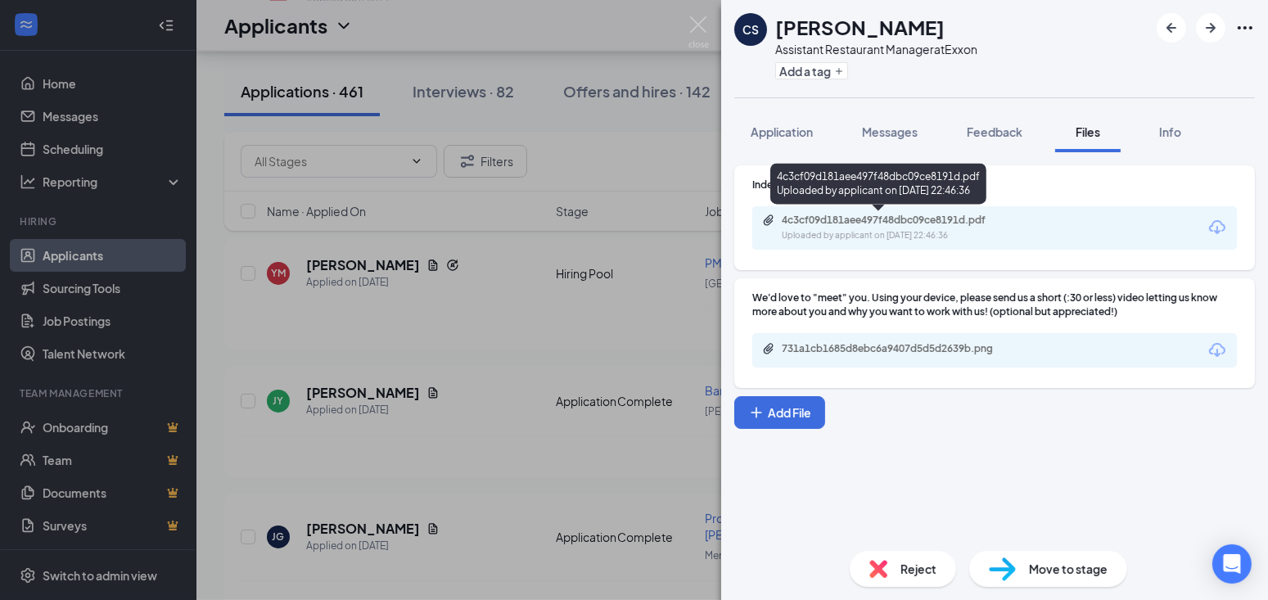
click at [910, 219] on div "4c3cf09d181aee497f48dbc09ce8191d.pdf" at bounding box center [896, 220] width 229 height 13
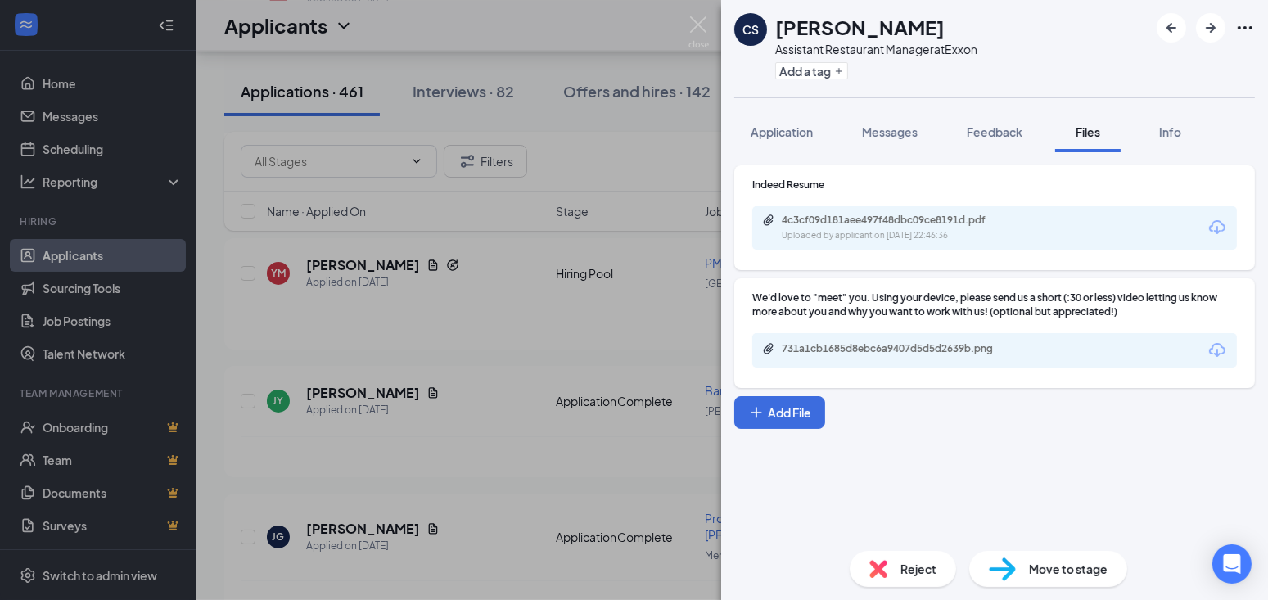
click at [887, 346] on div "731a1cb1685d8ebc6a9407d5d5d2639b.png" at bounding box center [896, 348] width 229 height 13
click at [896, 124] on div "Messages" at bounding box center [890, 132] width 56 height 16
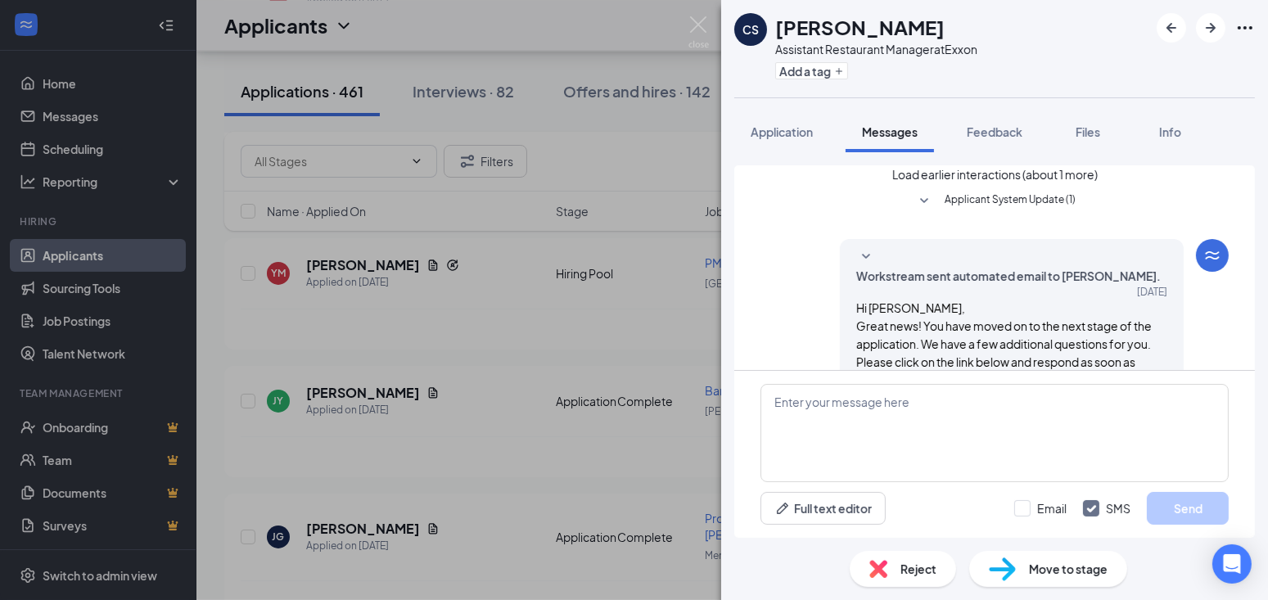
click at [930, 183] on button "Load earlier interactions (about 1 more)" at bounding box center [994, 174] width 205 height 18
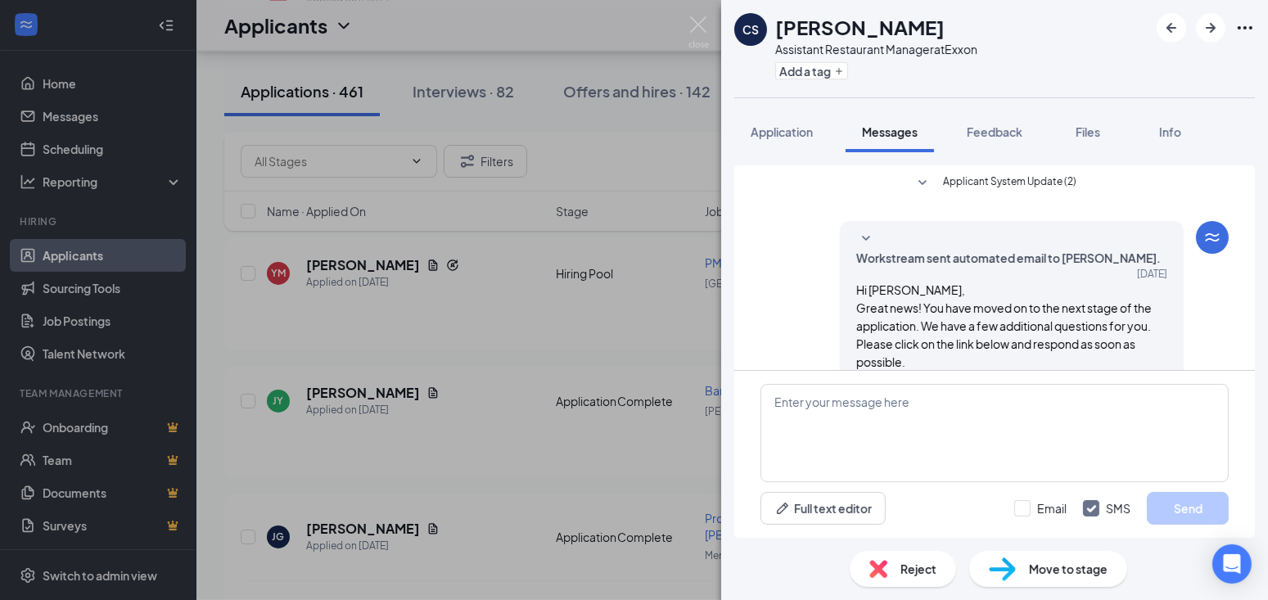
scroll to position [320, 0]
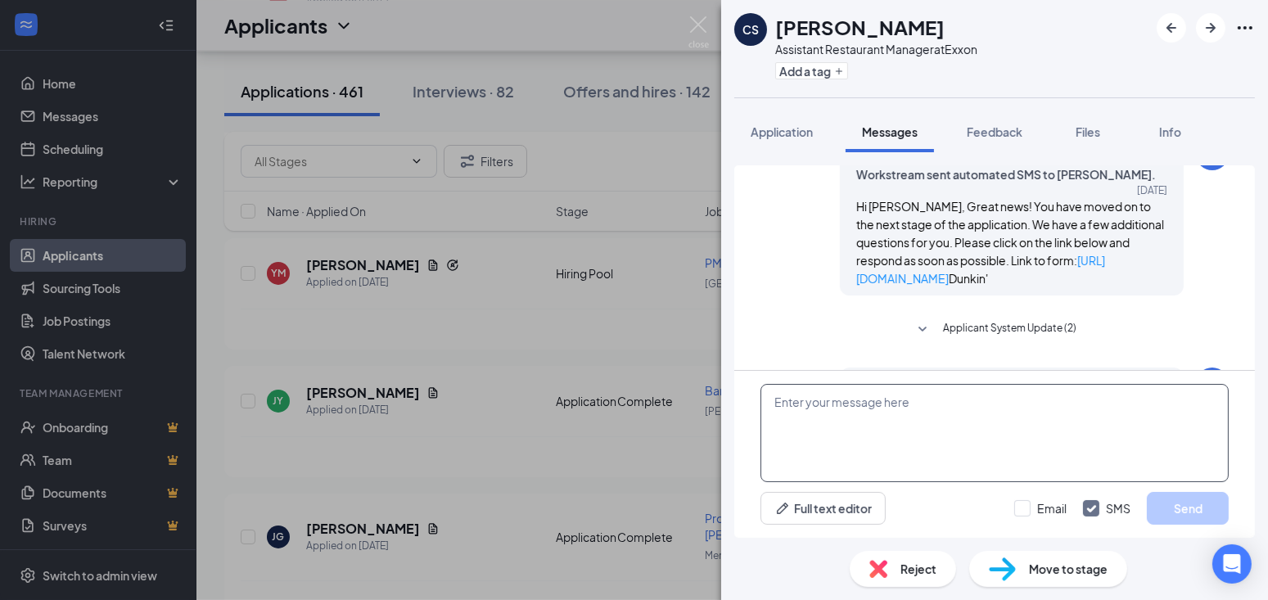
click at [909, 423] on textarea at bounding box center [995, 433] width 468 height 98
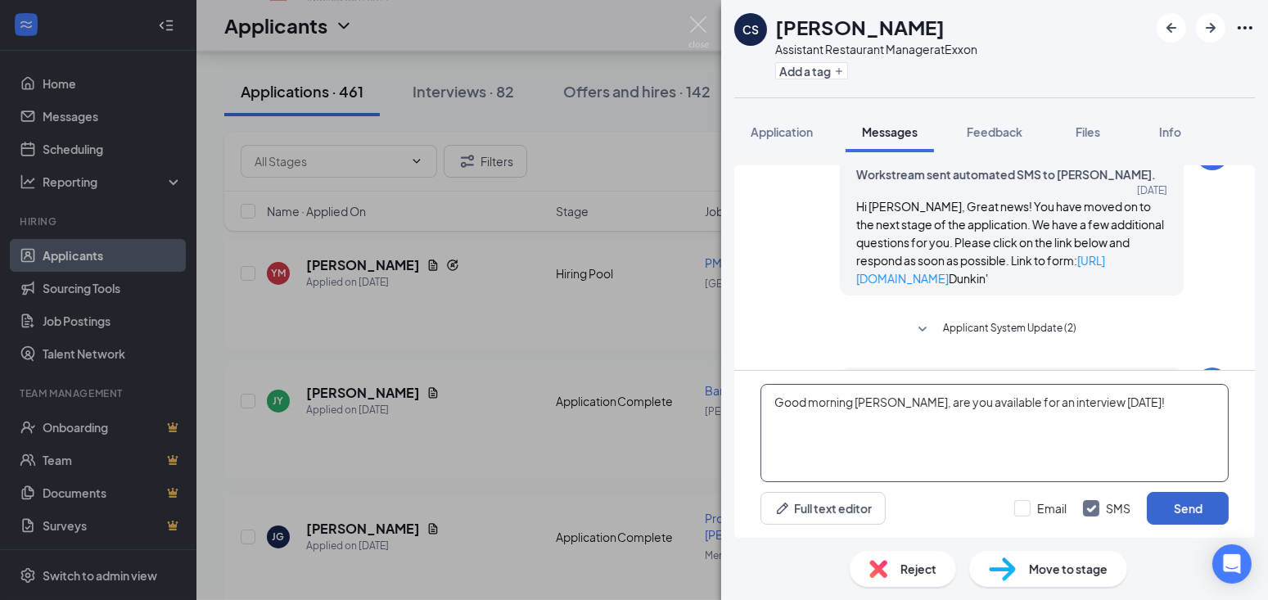
type textarea "Good morning [PERSON_NAME], are you available for an interview [DATE]!"
click at [1174, 504] on button "Send" at bounding box center [1188, 508] width 82 height 33
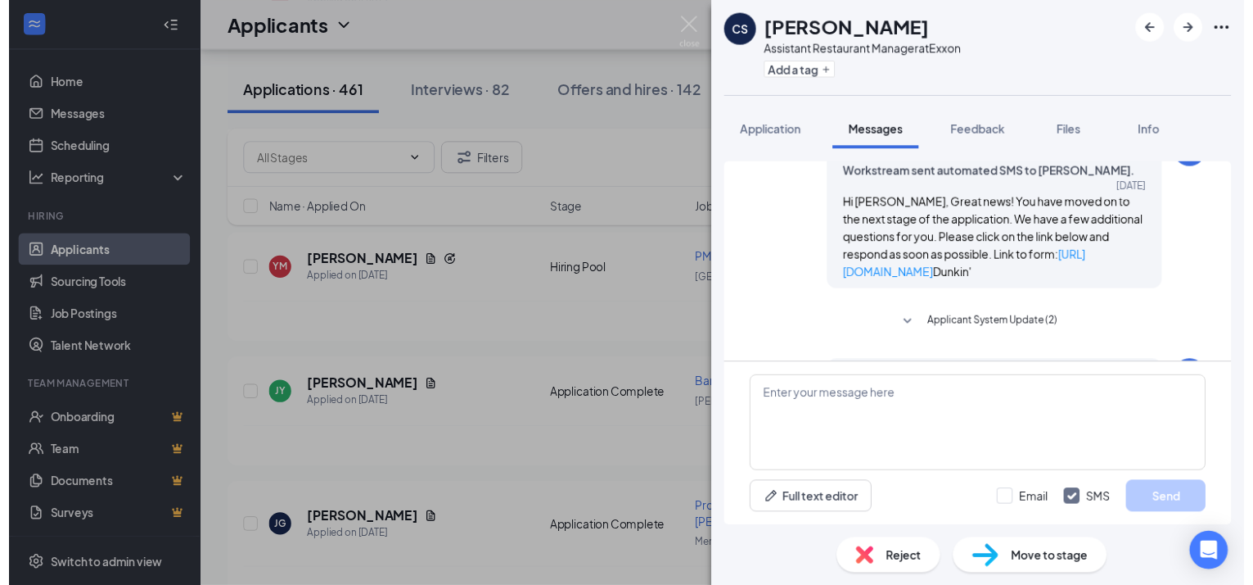
scroll to position [443, 0]
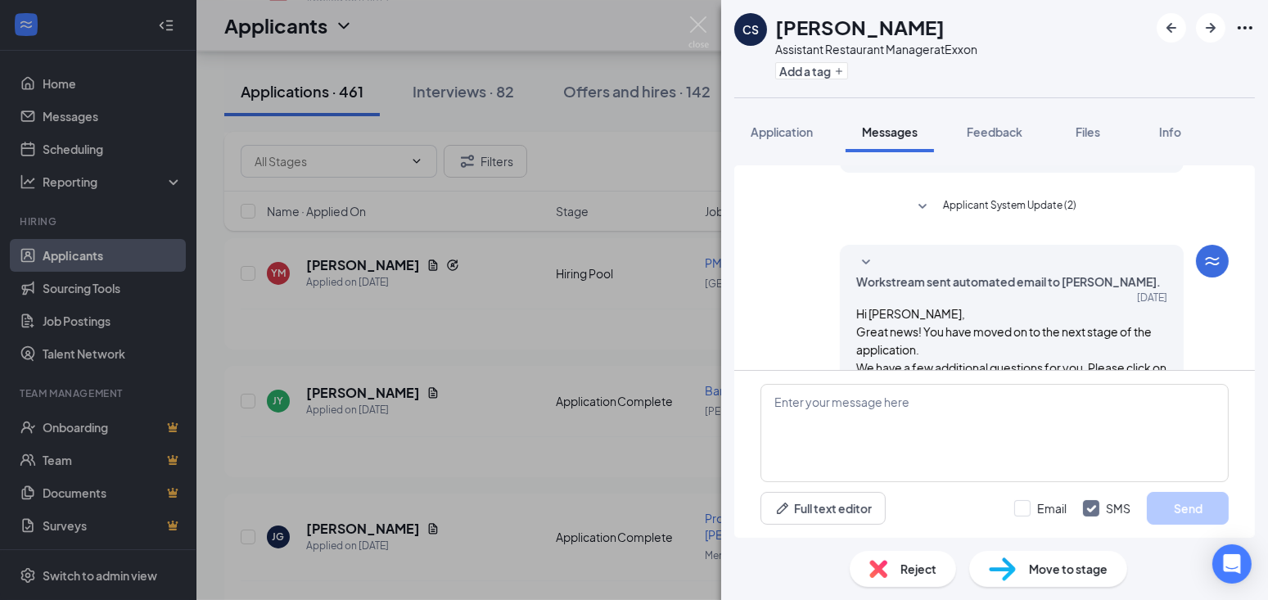
click at [570, 384] on div "CS Claudia Sequeira Assistant Restaurant Manager at Exxon Add a tag Application…" at bounding box center [634, 300] width 1268 height 600
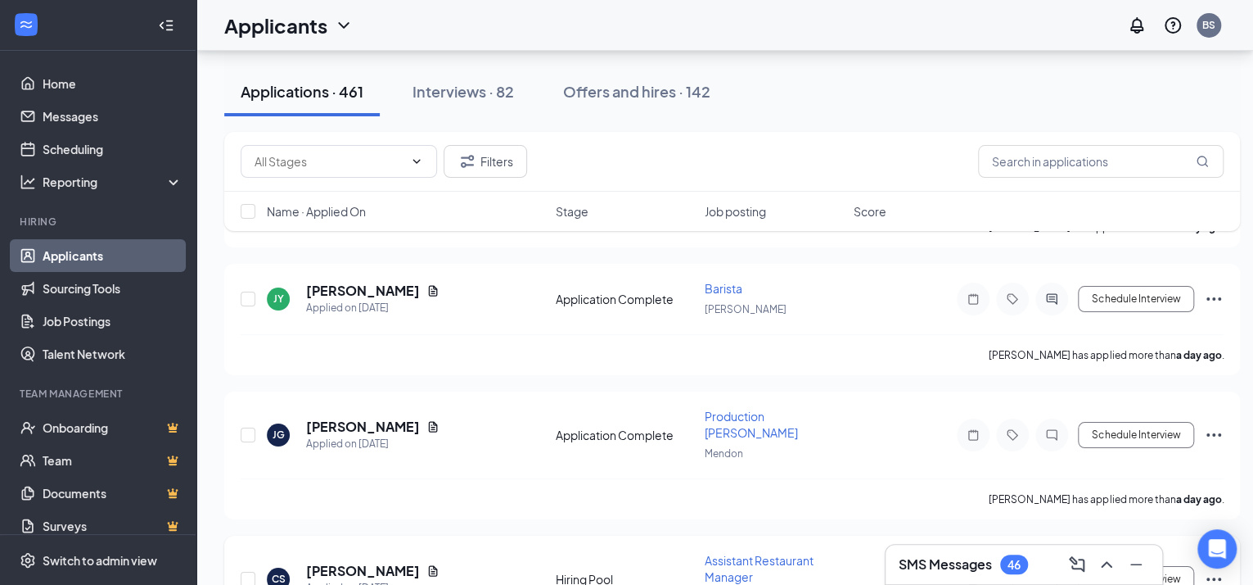
scroll to position [3502, 0]
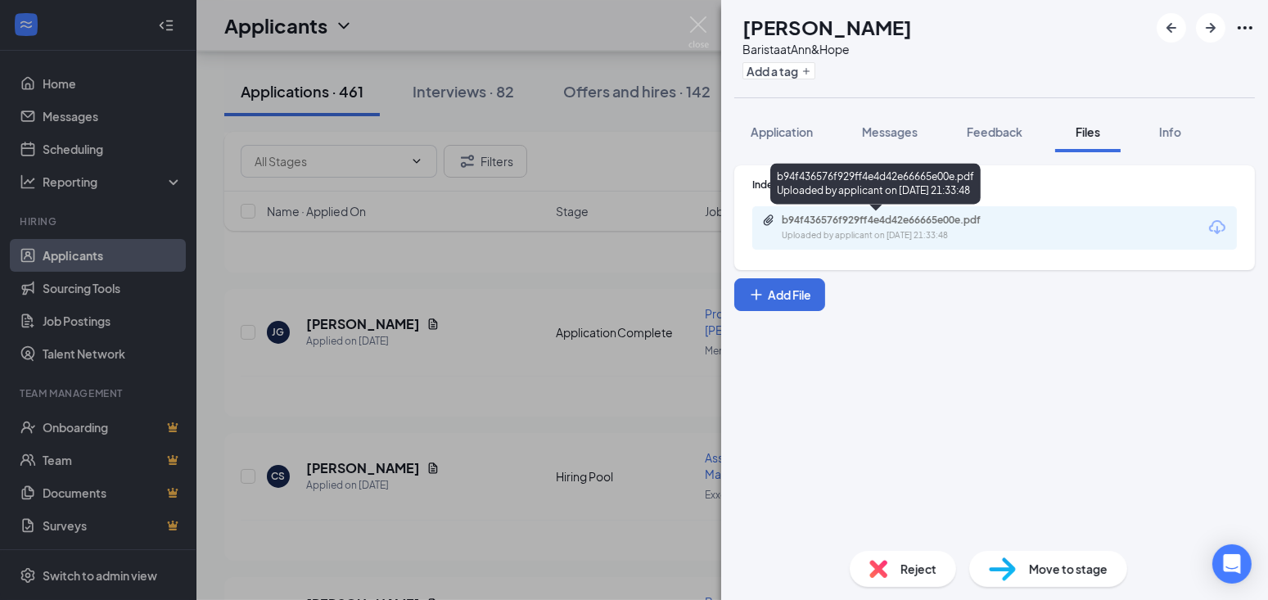
click at [887, 221] on div "b94f436576f929ff4e4d42e66665e00e.pdf" at bounding box center [896, 220] width 229 height 13
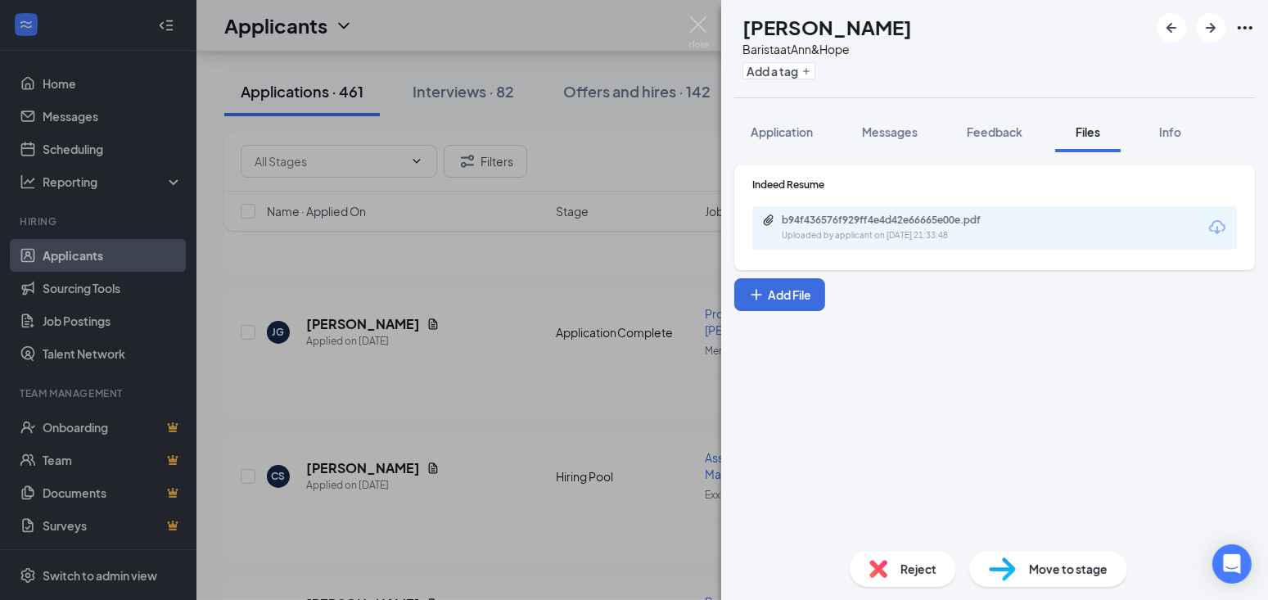
click at [507, 359] on div "AM Arianna Moison Barista at Ann&Hope Add a tag Application Messages Feedback F…" at bounding box center [634, 300] width 1268 height 600
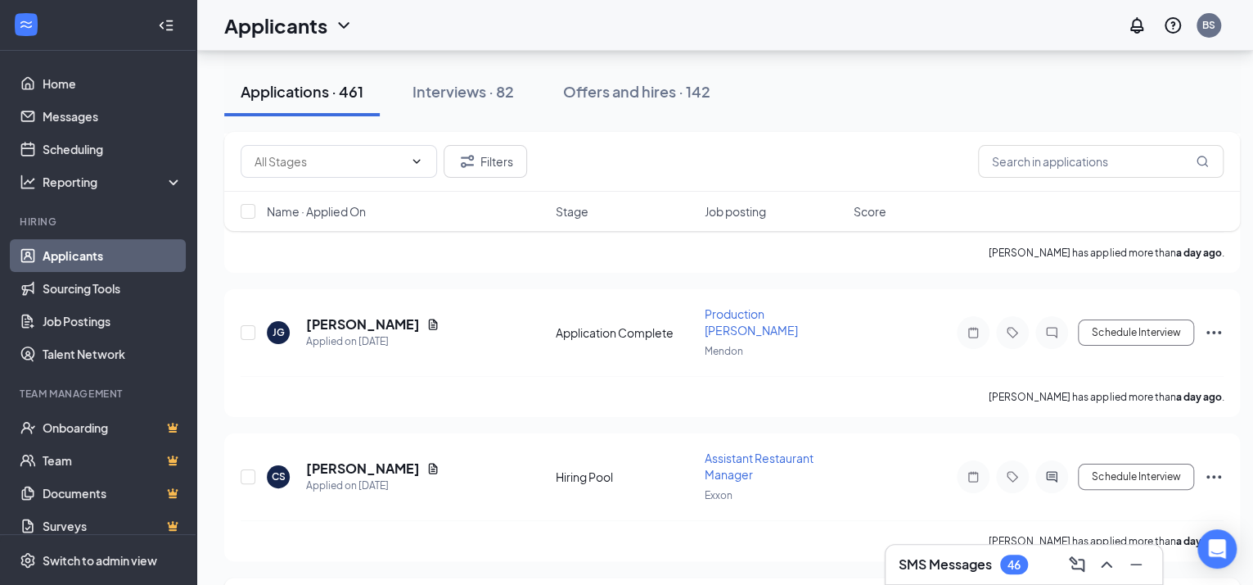
scroll to position [3604, 0]
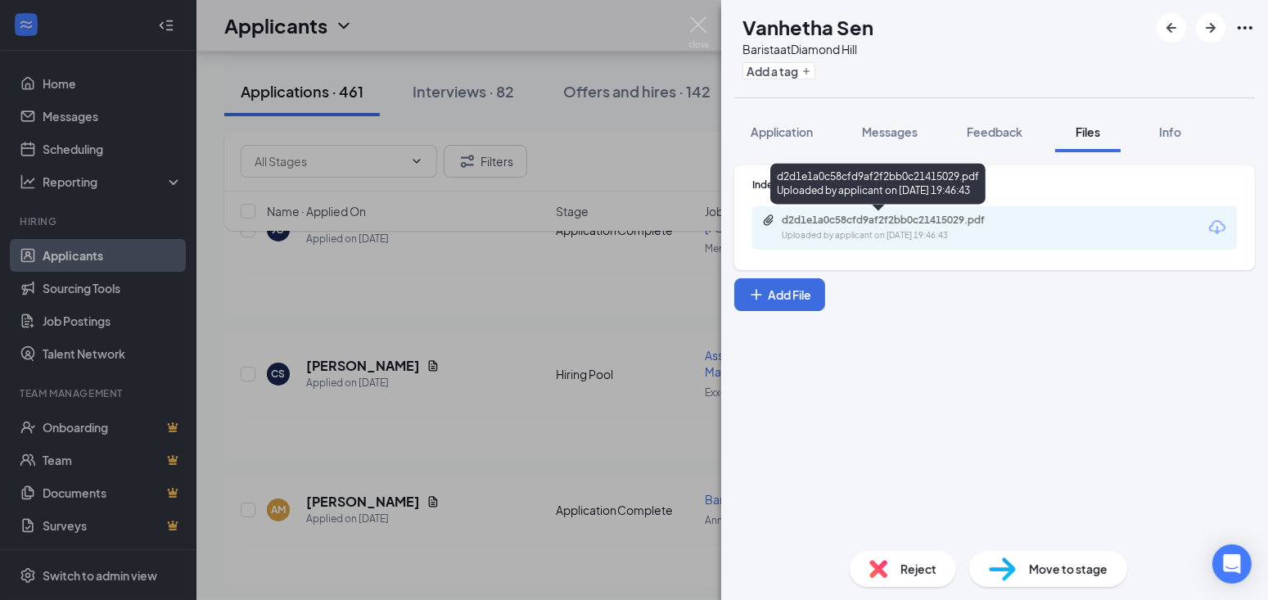
click at [937, 217] on div "d2d1e1a0c58cfd9af2f2bb0c21415029.pdf" at bounding box center [896, 220] width 229 height 13
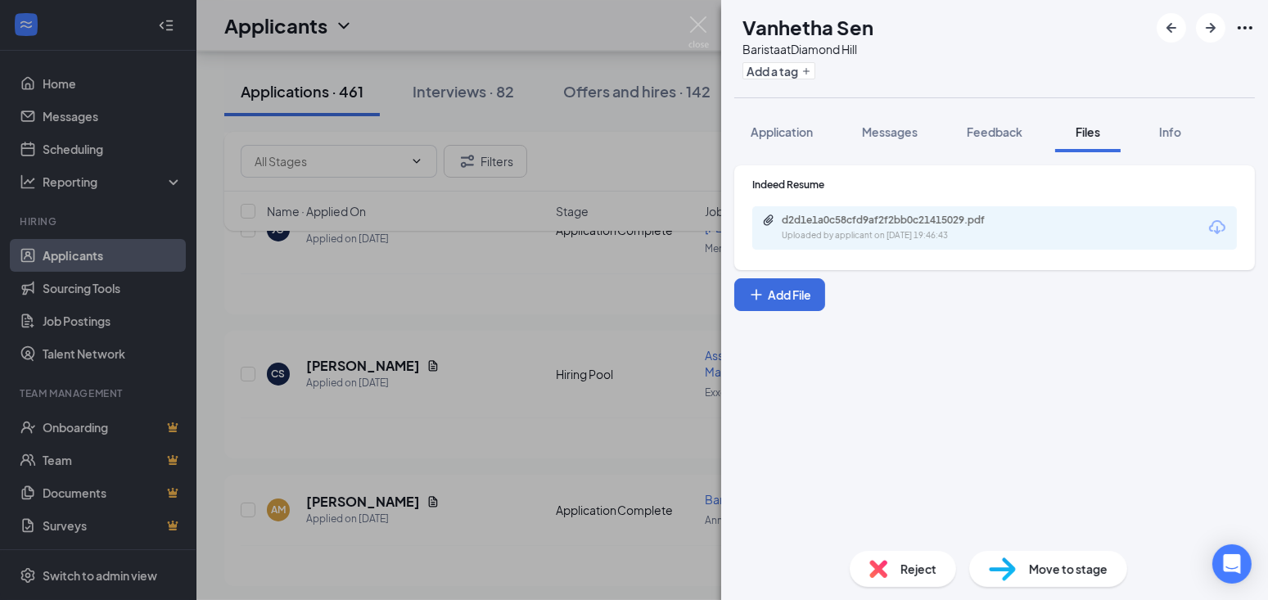
click at [491, 386] on div "VS Vanhetha Sen Barista at Diamond Hill Add a tag Application Messages Feedback…" at bounding box center [634, 300] width 1268 height 600
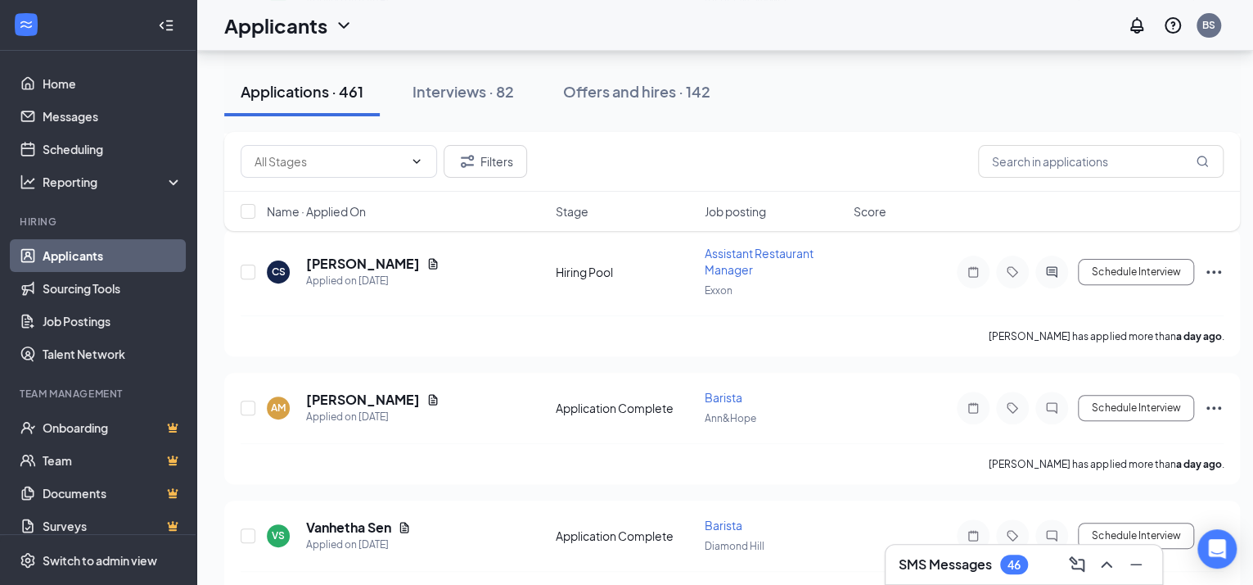
scroll to position [3809, 0]
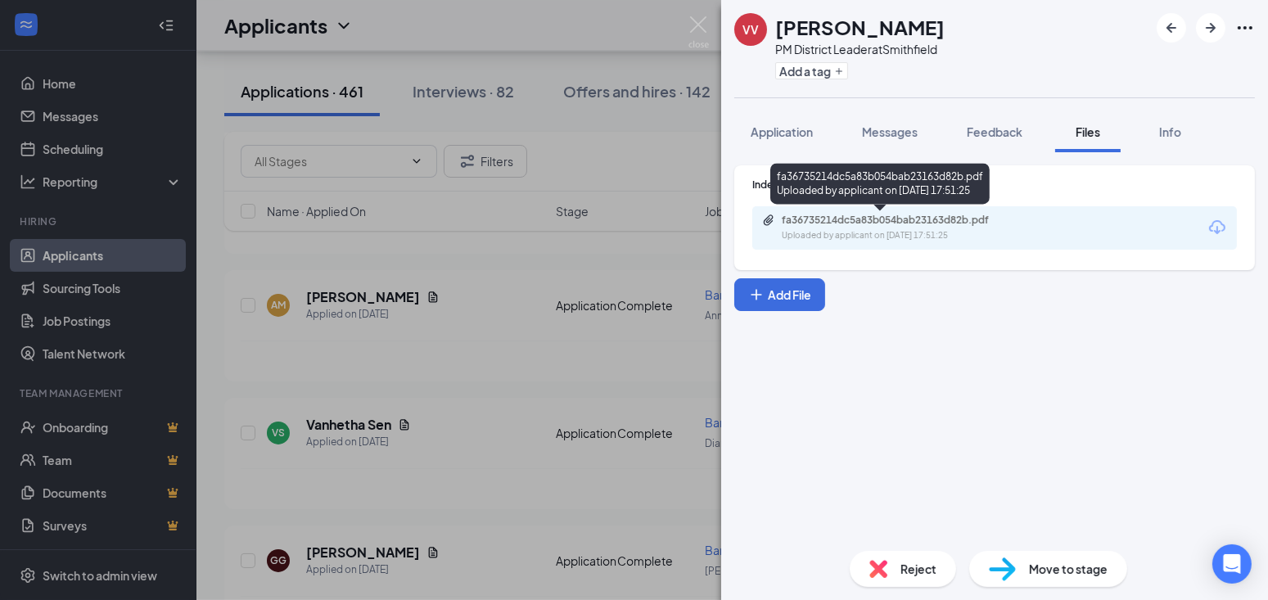
click at [942, 220] on div "fa36735214dc5a83b054bab23163d82b.pdf" at bounding box center [896, 220] width 229 height 13
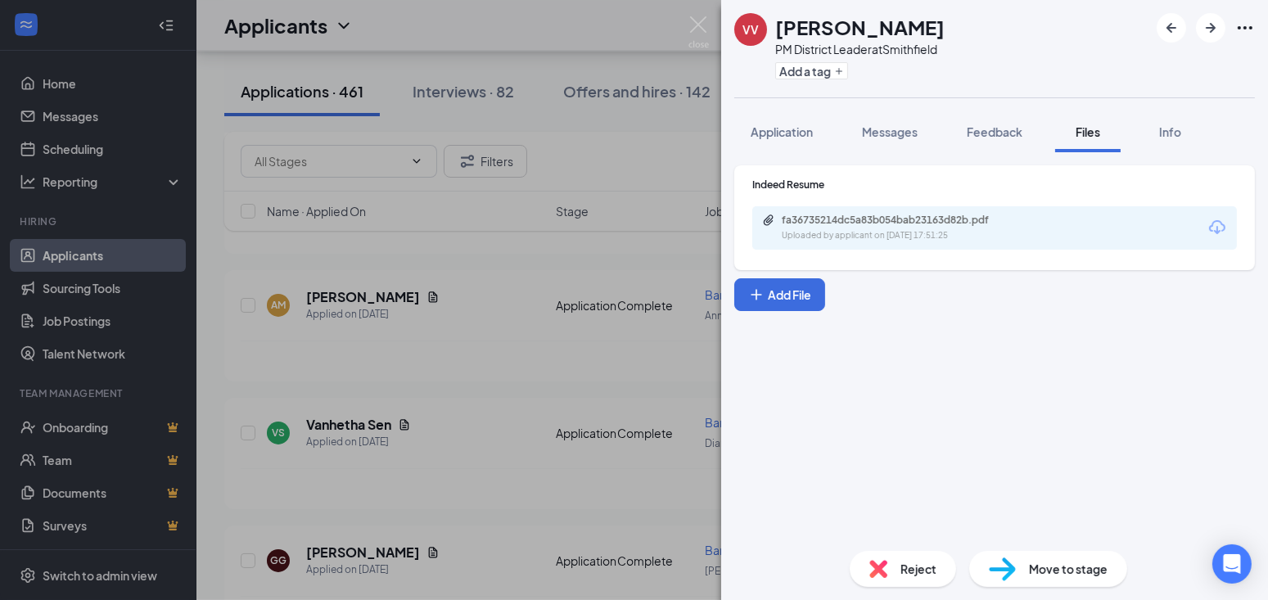
click at [535, 377] on div "VV Vanessa Villanueva PM District Leader at Smithfield Add a tag Application Me…" at bounding box center [634, 300] width 1268 height 600
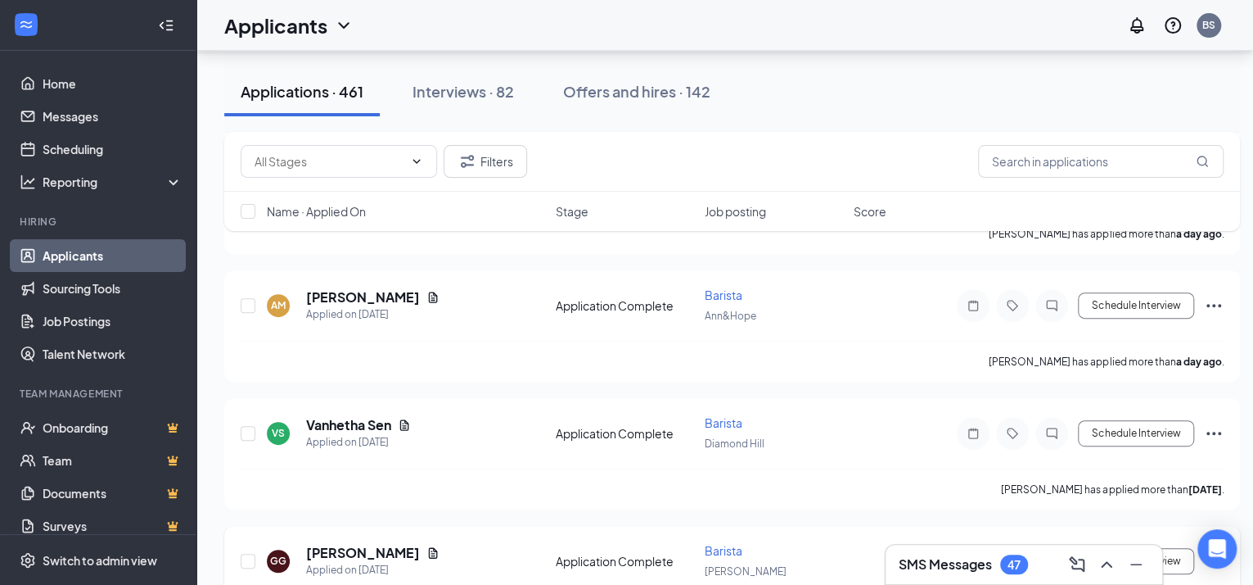
click at [532, 542] on div "GG Gionn Gonzalez Applied on Sep 14 Application Complete Barista Gano Schedule …" at bounding box center [732, 569] width 983 height 54
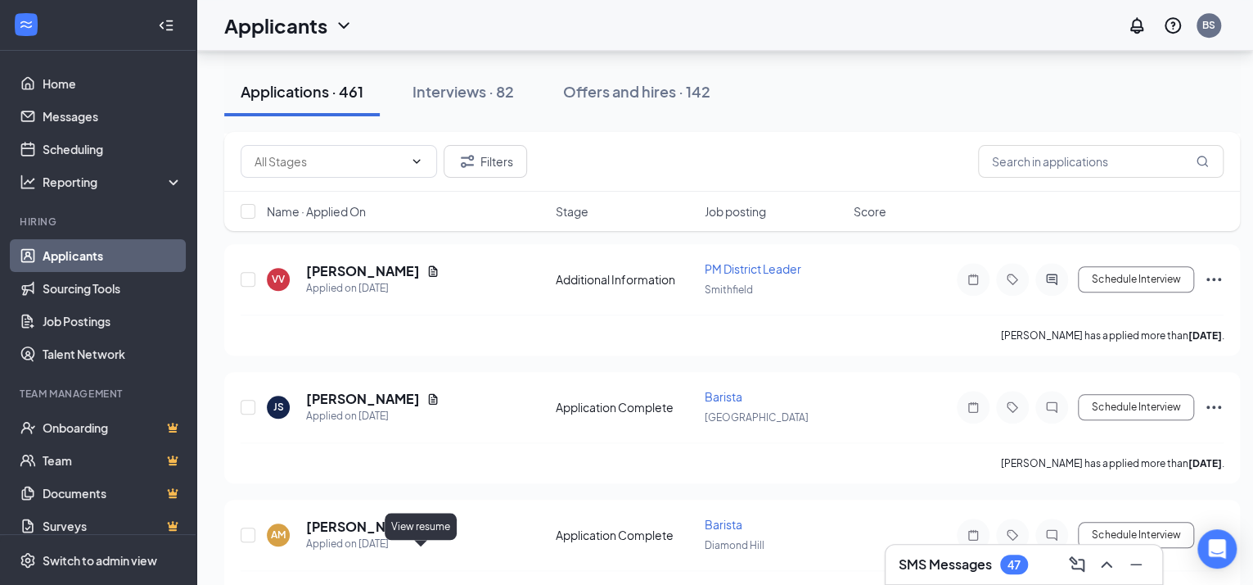
scroll to position [4320, 0]
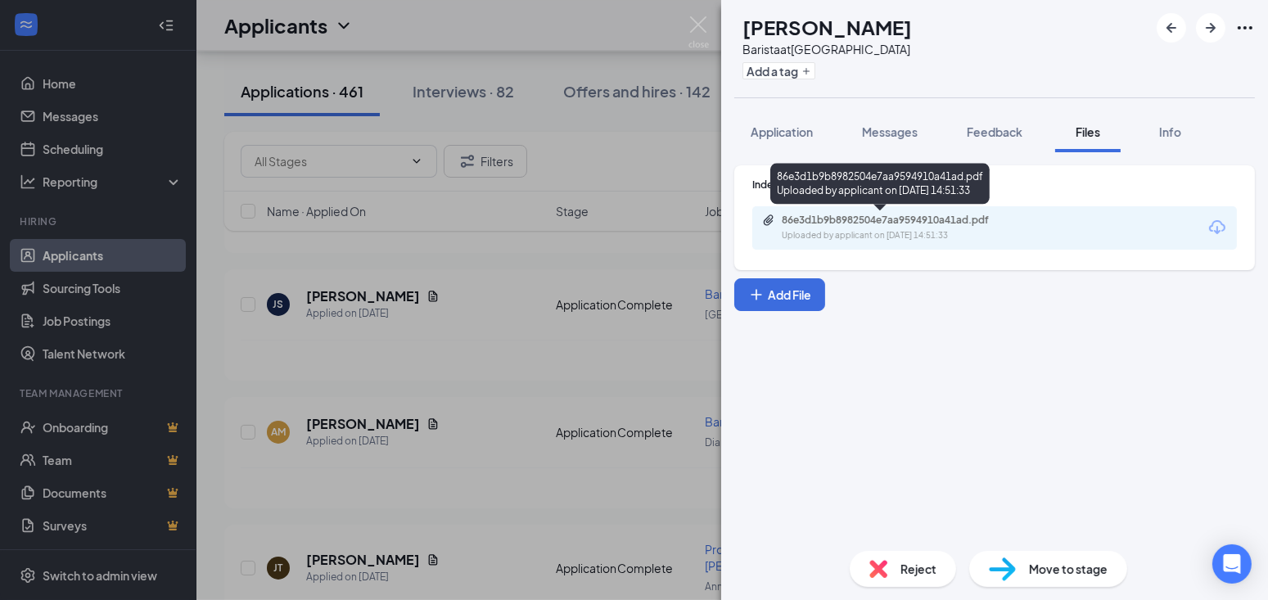
click at [962, 215] on div "86e3d1b9b8982504e7aa9594910a41ad.pdf" at bounding box center [896, 220] width 229 height 13
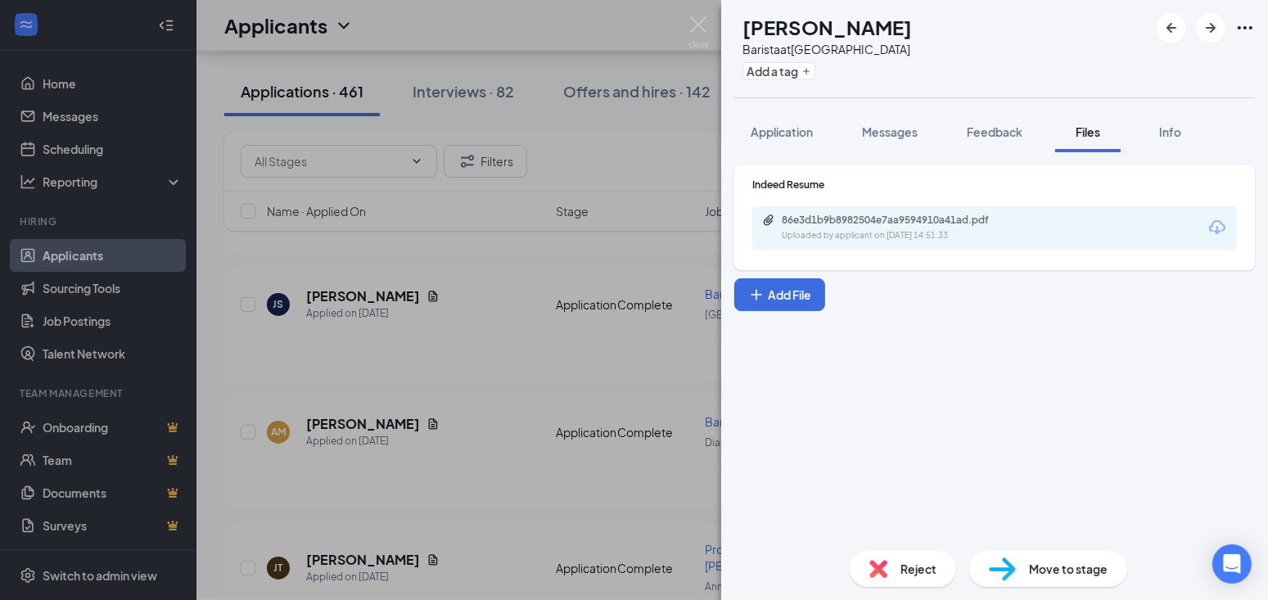
click at [532, 334] on div "AT Amber Tetreault Barista at Cranston Street Add a tag Application Messages Fe…" at bounding box center [634, 300] width 1268 height 600
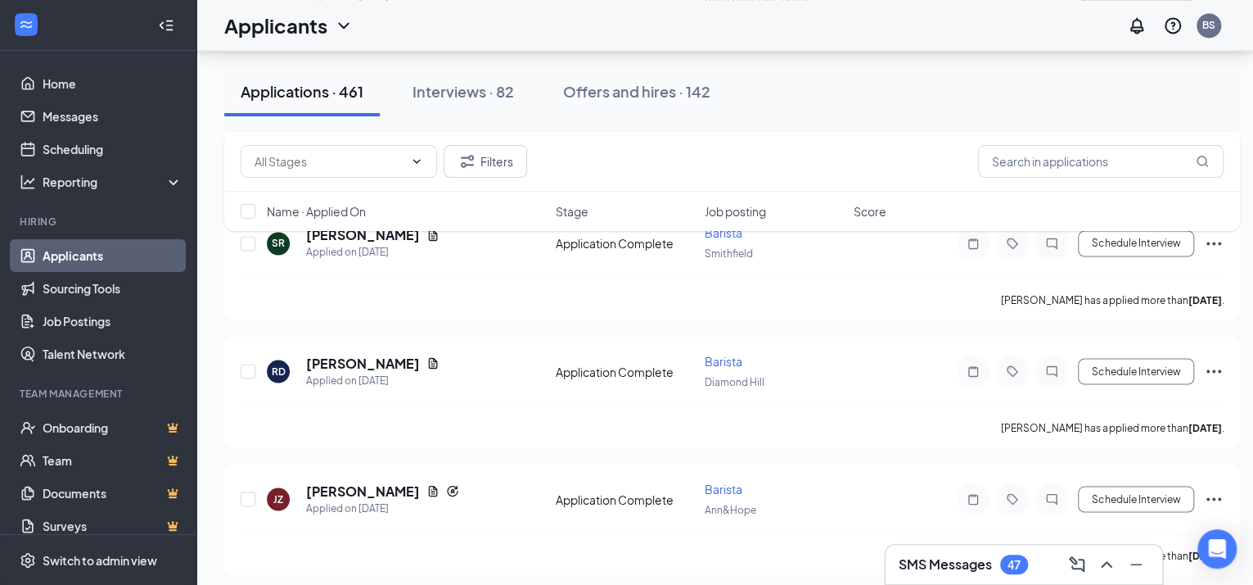
scroll to position [5139, 0]
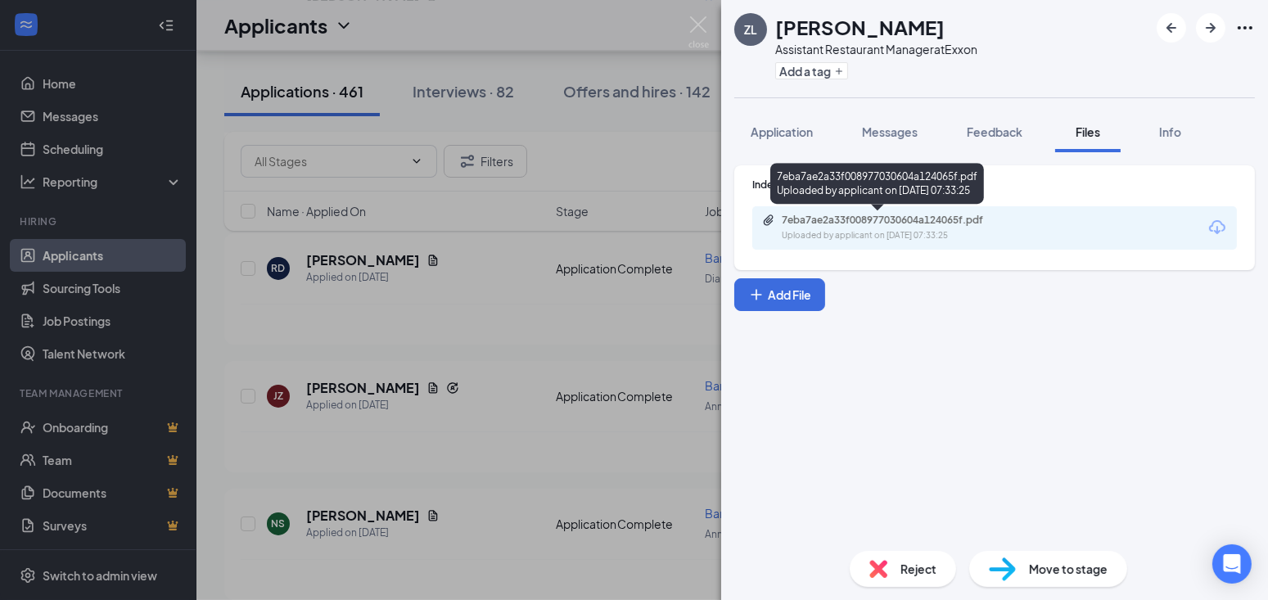
click at [874, 222] on div "7eba7ae2a33f008977030604a124065f.pdf" at bounding box center [896, 220] width 229 height 13
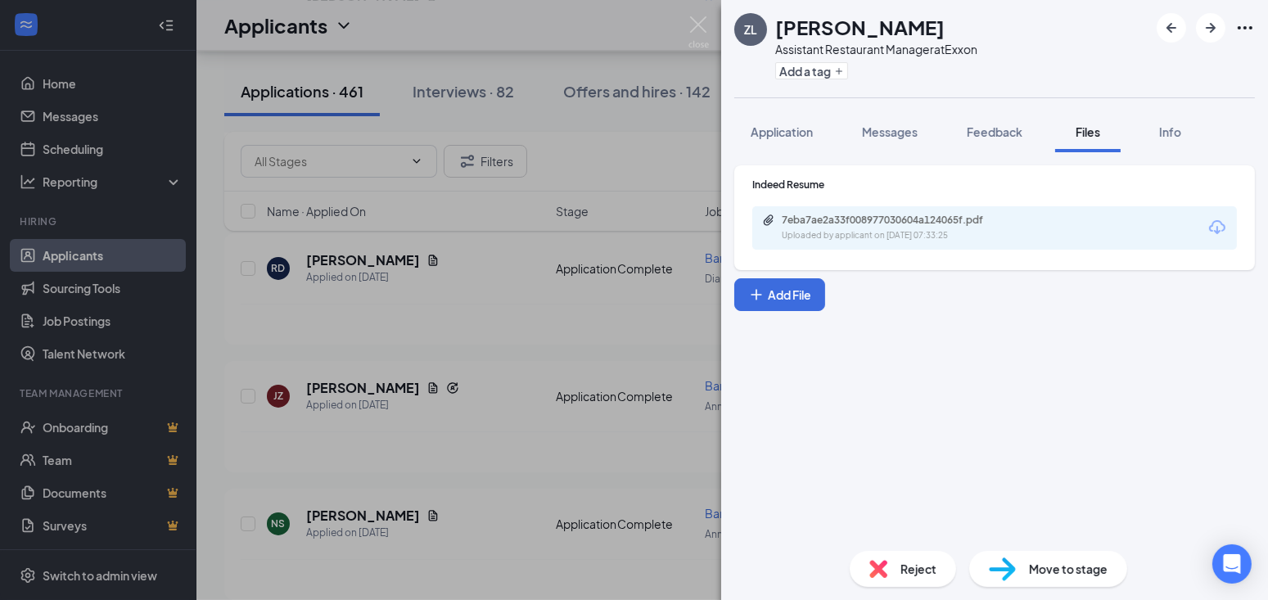
click at [488, 383] on div "ZL Zaira Lozada Assistant Restaurant Manager at Exxon Add a tag Application Mes…" at bounding box center [634, 300] width 1268 height 600
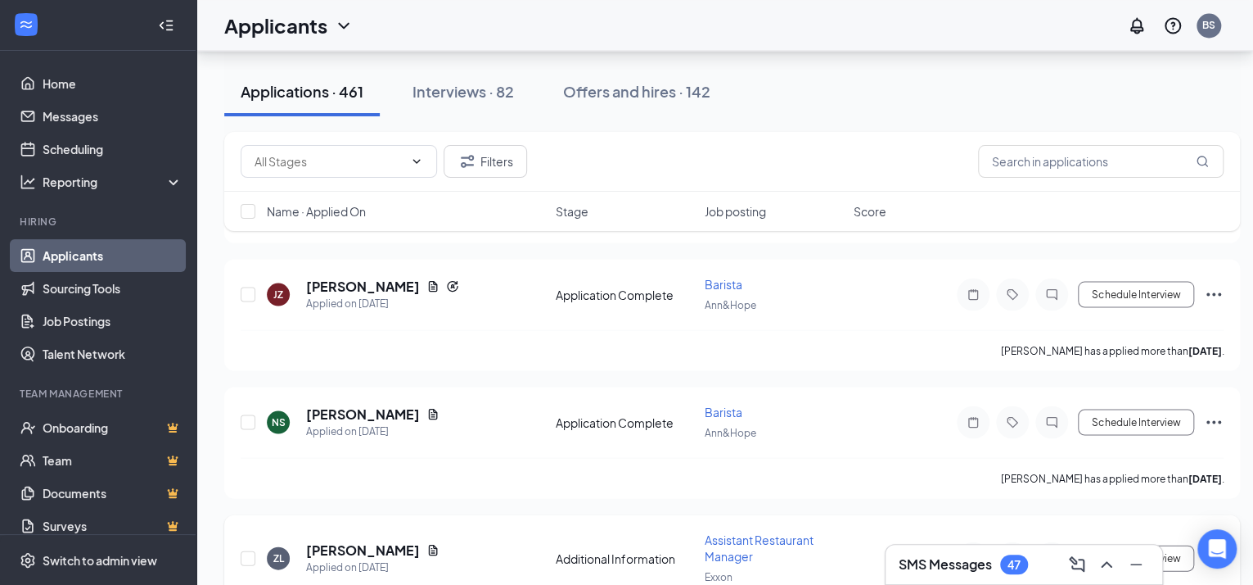
scroll to position [5344, 0]
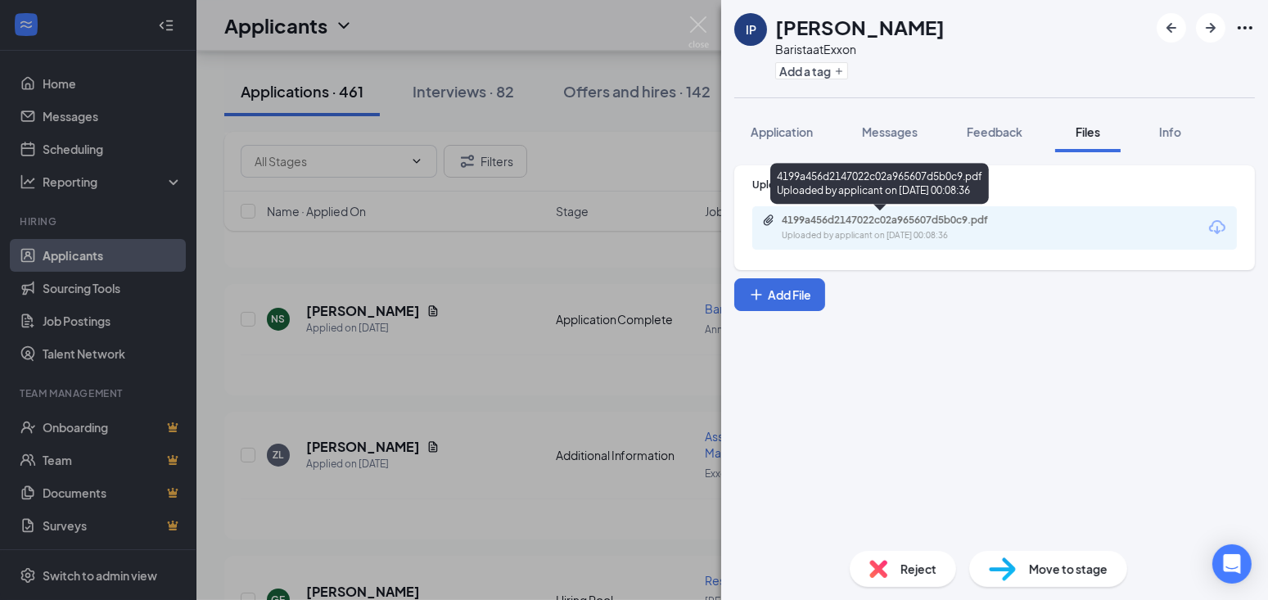
click at [908, 216] on div "4199a456d2147022c02a965607d5b0c9.pdf" at bounding box center [896, 220] width 229 height 13
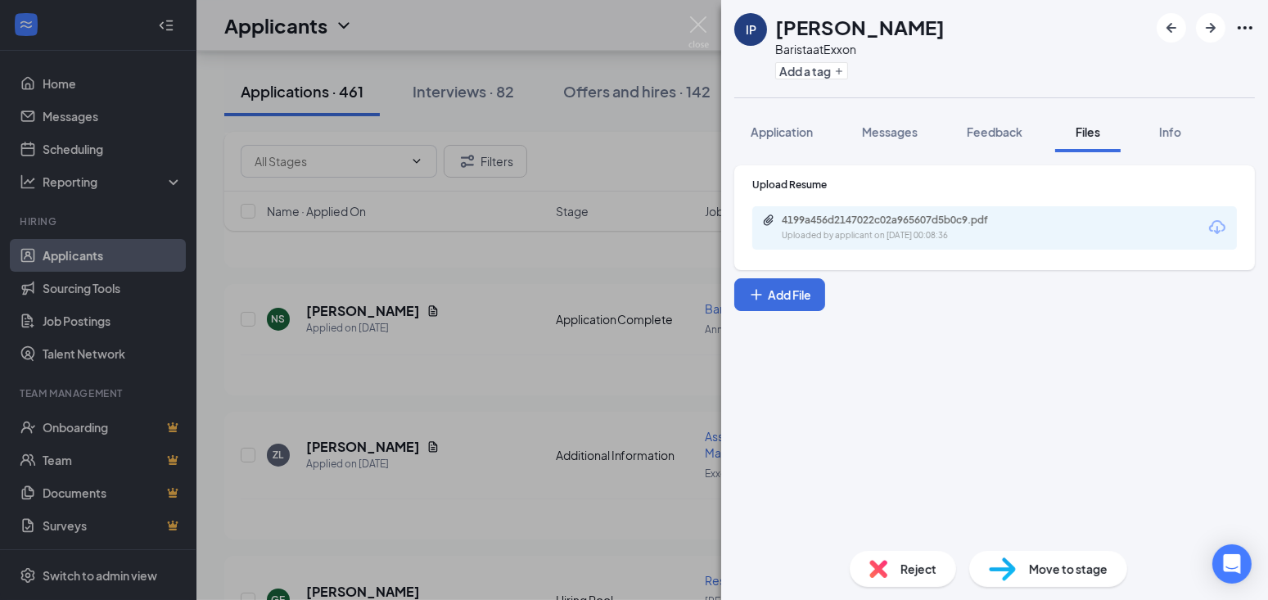
click at [508, 424] on div "IP Isabella Porcelli Barista at Exxon Add a tag Application Messages Feedback F…" at bounding box center [634, 300] width 1268 height 600
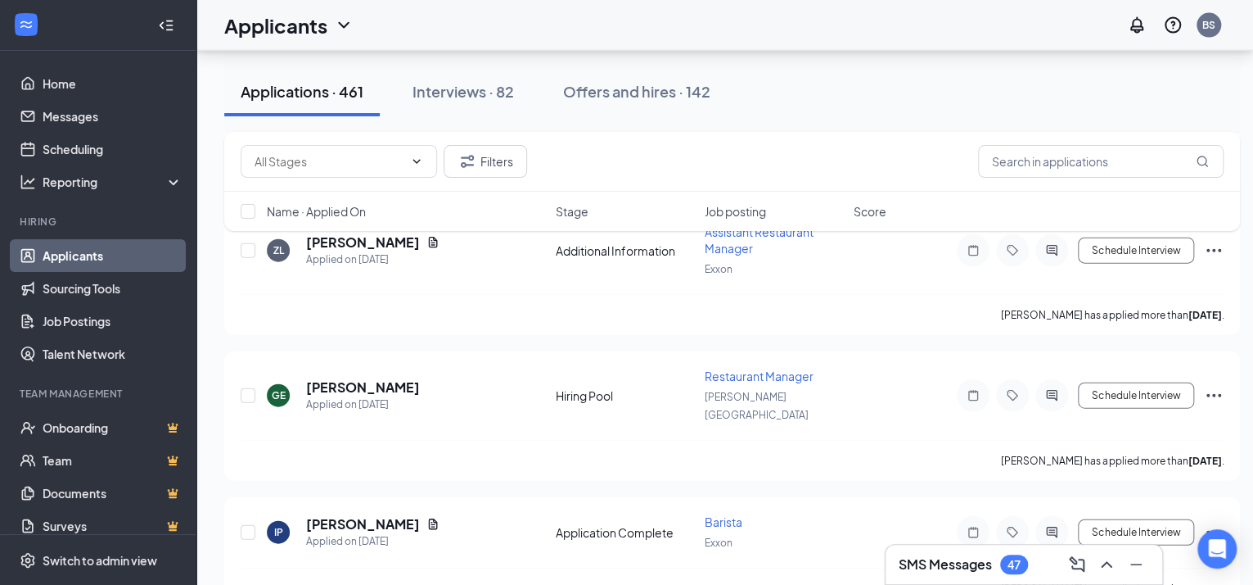
scroll to position [5651, 0]
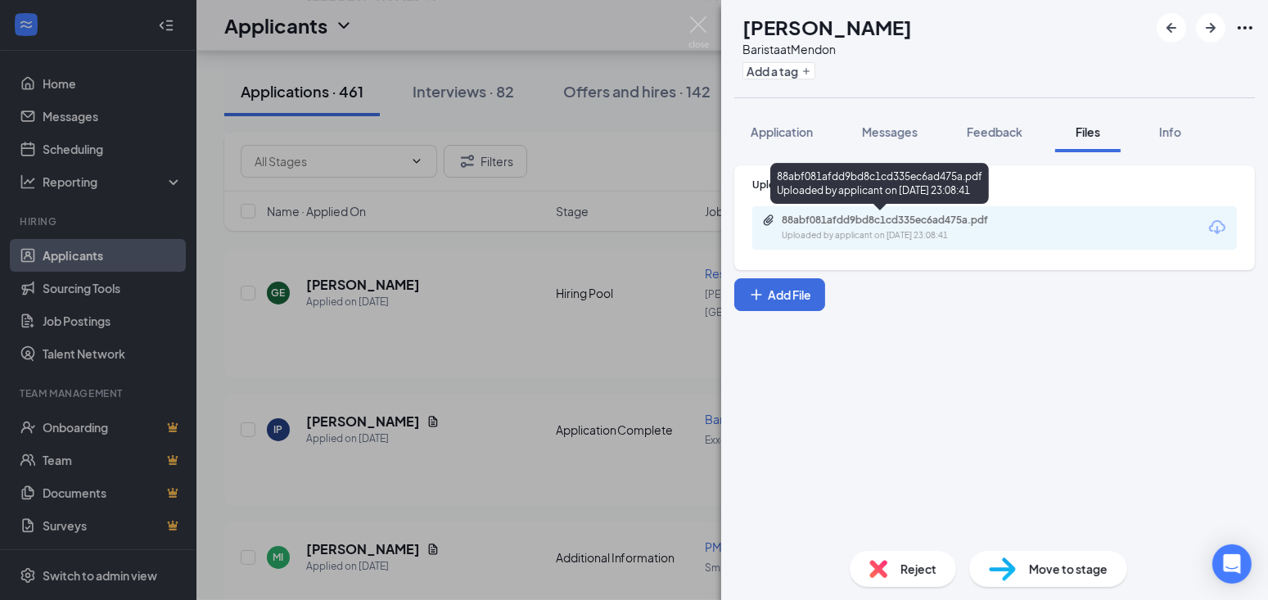
click at [881, 220] on div "88abf081afdd9bd8c1cd335ec6ad475a.pdf" at bounding box center [896, 220] width 229 height 13
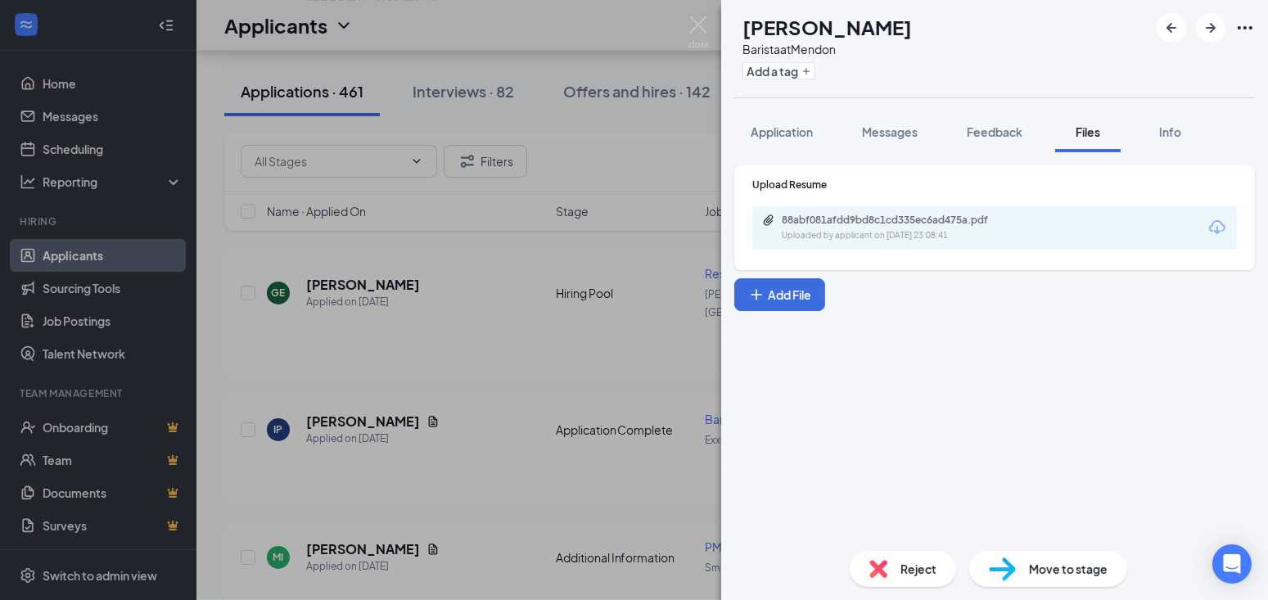
click at [502, 440] on div "JR Jeffrey Rodriguez Barista at Mendon Add a tag Application Messages Feedback …" at bounding box center [634, 300] width 1268 height 600
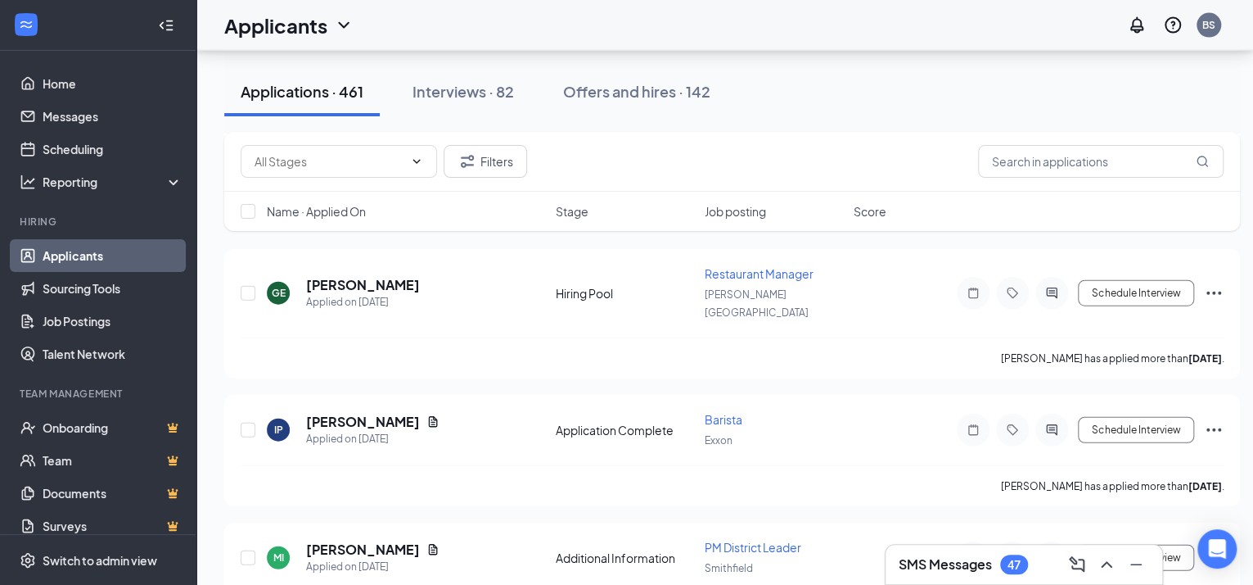
scroll to position [5753, 0]
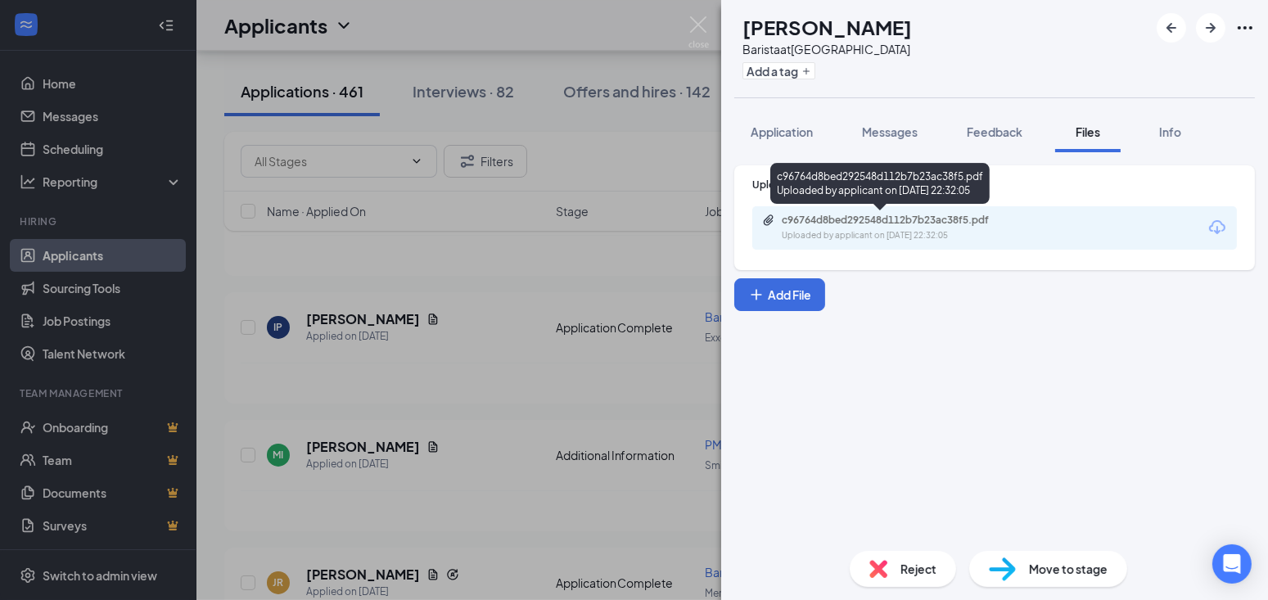
click at [838, 224] on div "c96764d8bed292548d112b7b23ac38f5.pdf" at bounding box center [896, 220] width 229 height 13
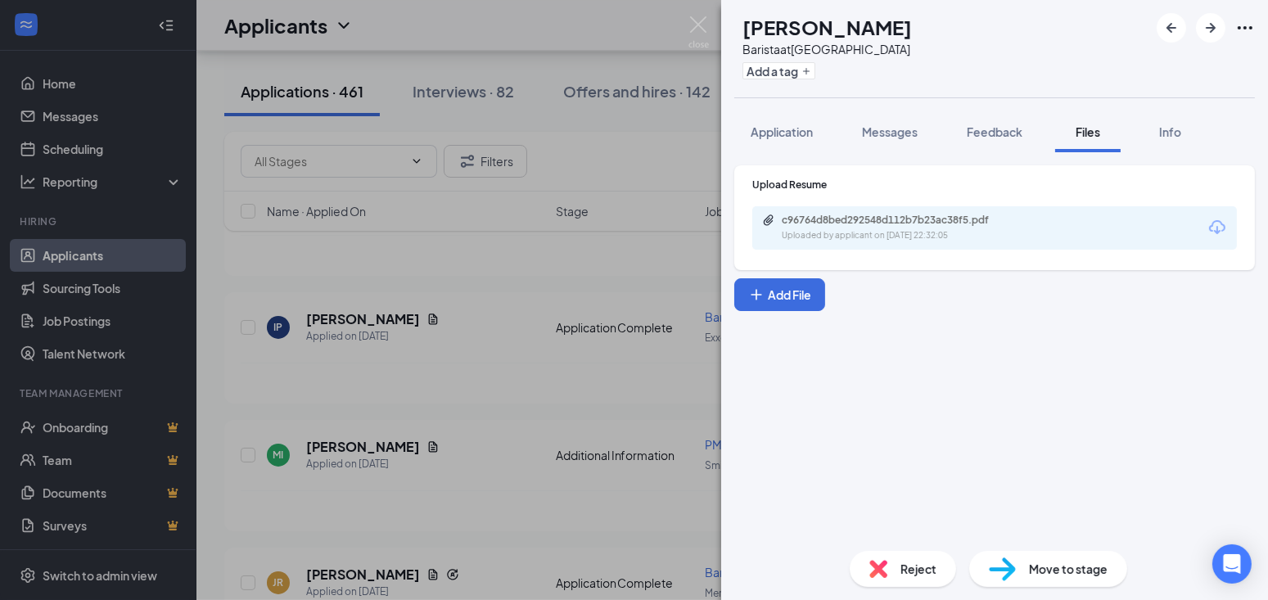
click at [531, 474] on div "YM Yanahi Maldonado Barista at Cranston Street Add a tag Application Messages F…" at bounding box center [634, 300] width 1268 height 600
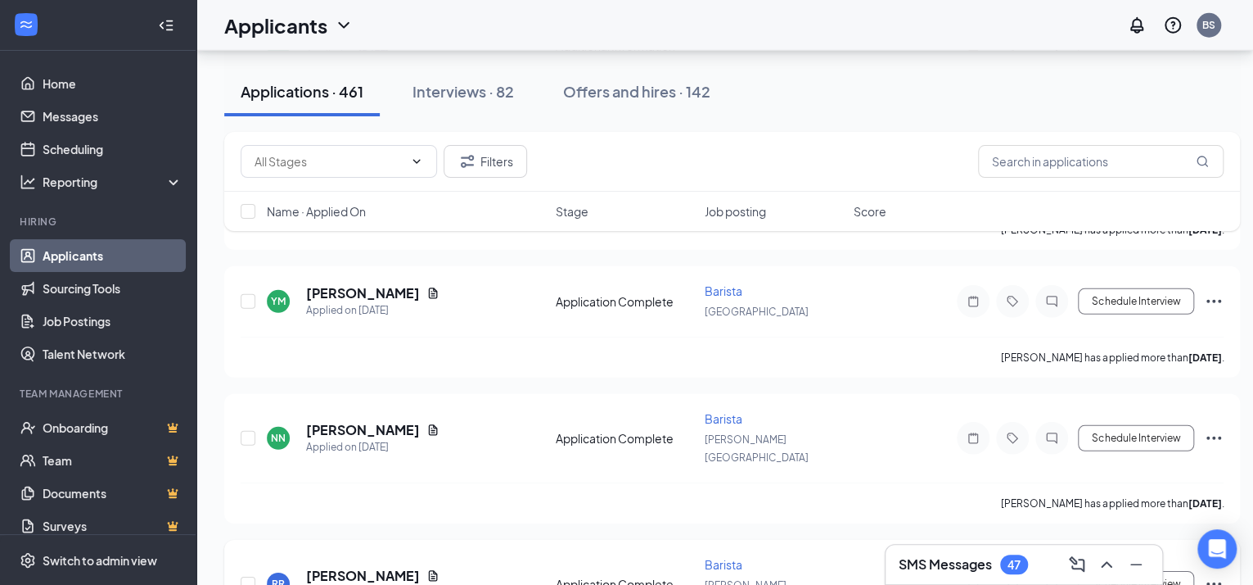
scroll to position [6205, 0]
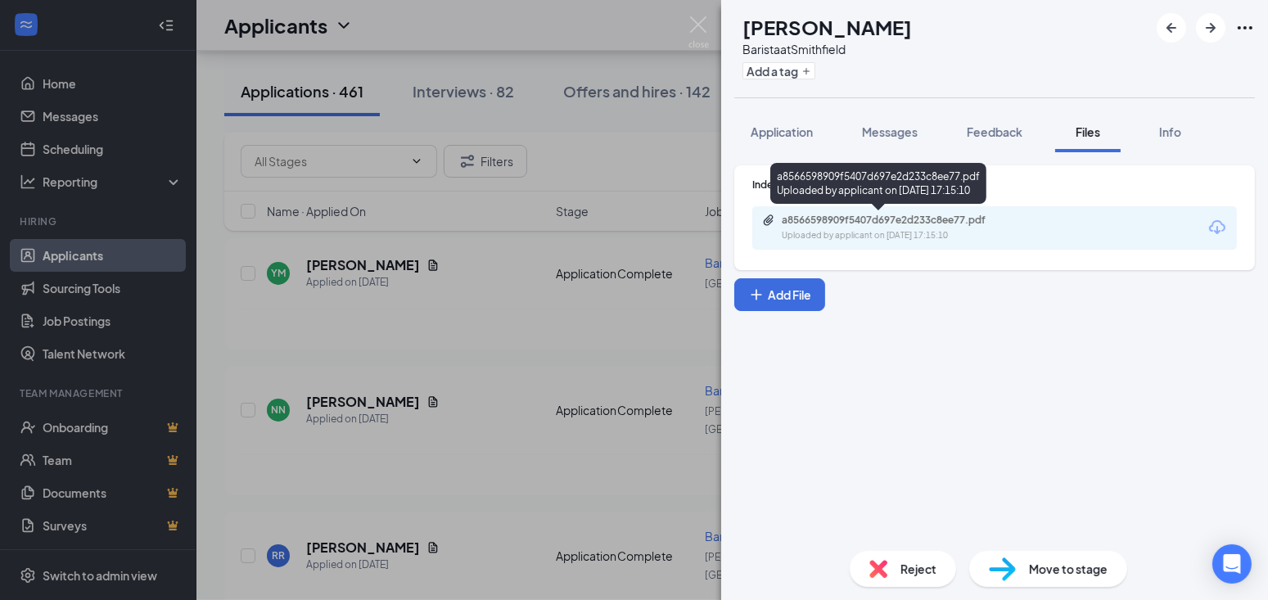
click at [820, 215] on div "a8566598909f5407d697e2d233c8ee77.pdf" at bounding box center [896, 220] width 229 height 13
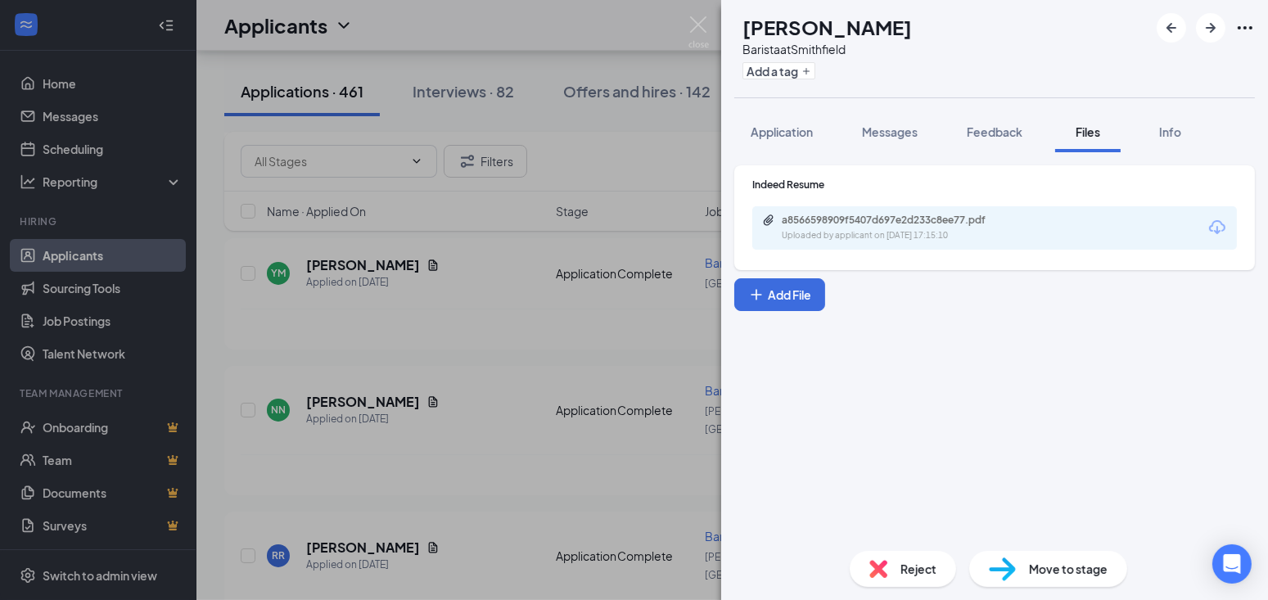
click at [643, 407] on div "AG Aminata Gassama Barista at Smithfield Add a tag Application Messages Feedbac…" at bounding box center [634, 300] width 1268 height 600
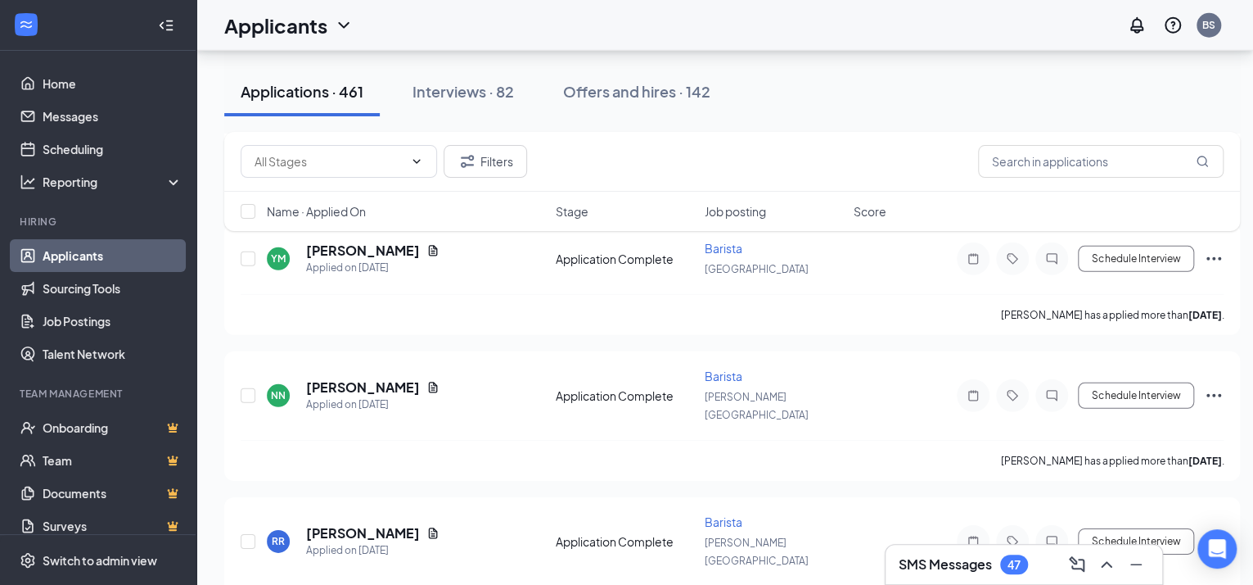
scroll to position [6410, 0]
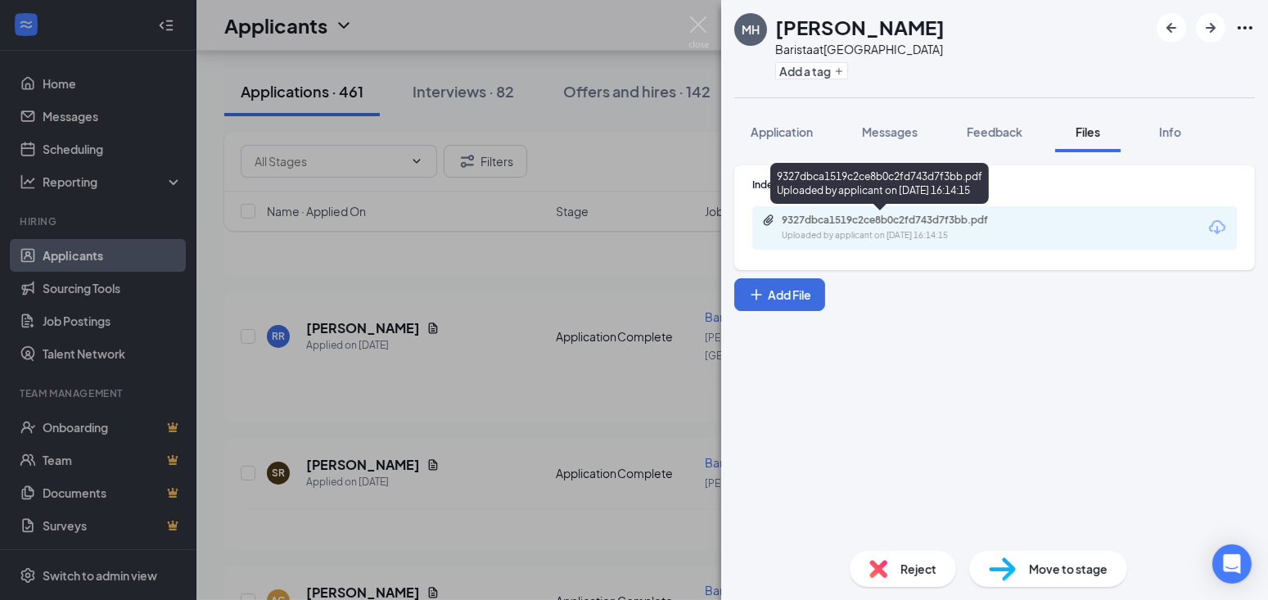
click at [866, 215] on div "9327dbca1519c2ce8b0c2fd743d7f3bb.pdf" at bounding box center [896, 220] width 229 height 13
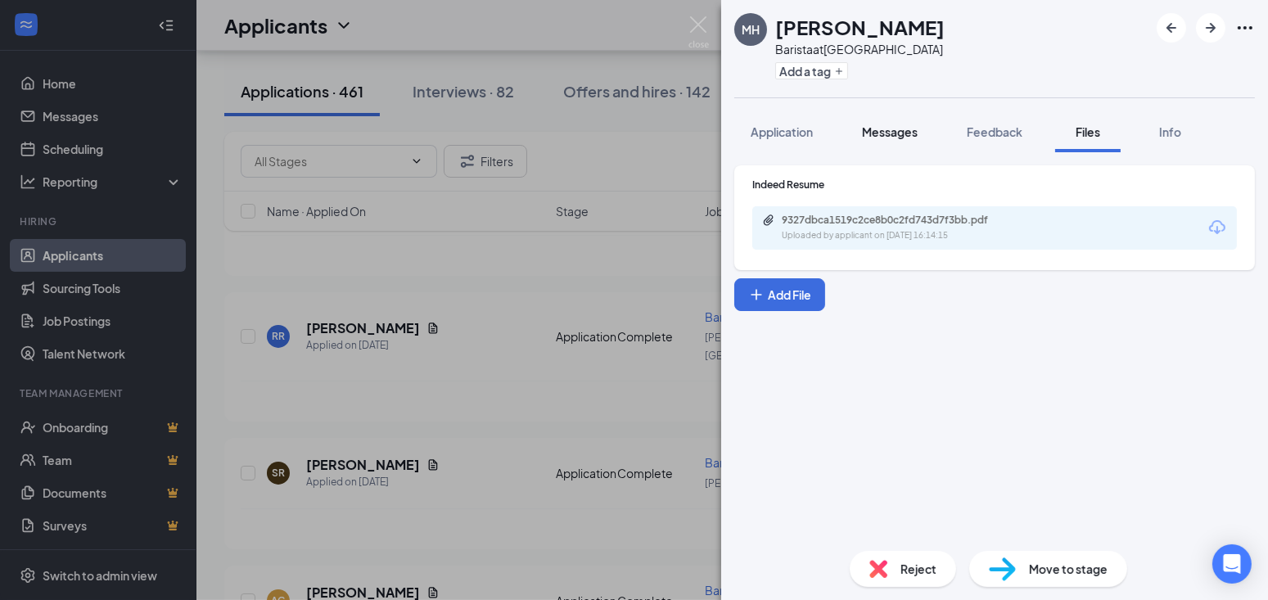
click at [878, 129] on span "Messages" at bounding box center [890, 131] width 56 height 15
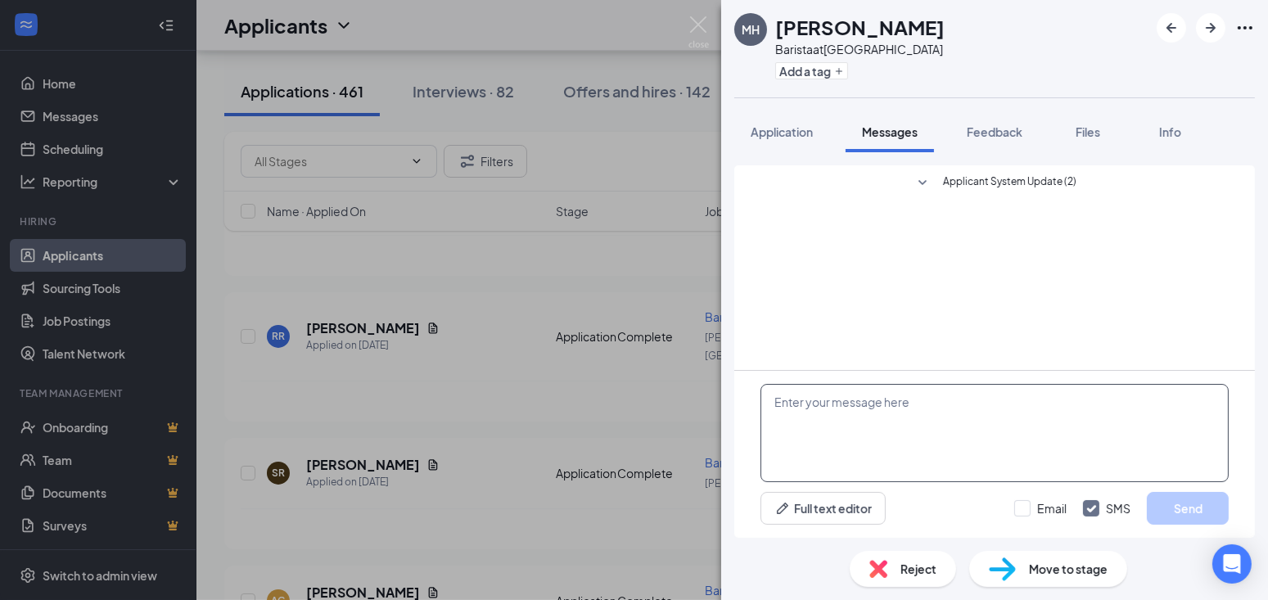
click at [955, 427] on textarea at bounding box center [995, 433] width 468 height 98
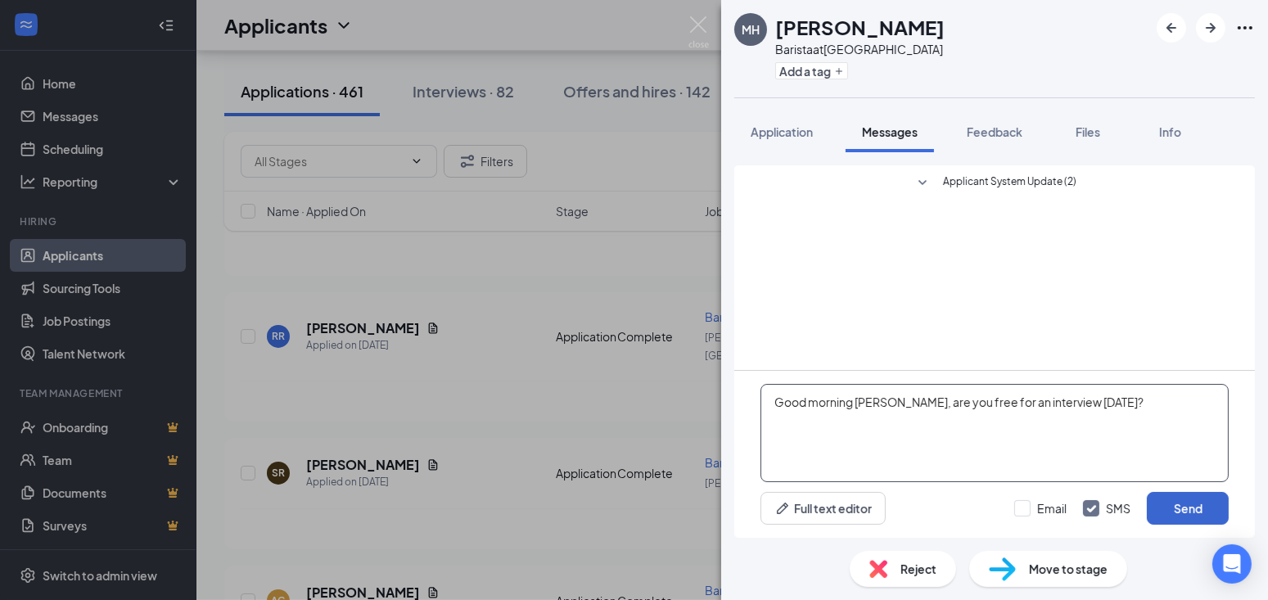
type textarea "Good morning Molly, are you free for an interview tomorrow?"
click at [1204, 510] on button "Send" at bounding box center [1188, 508] width 82 height 33
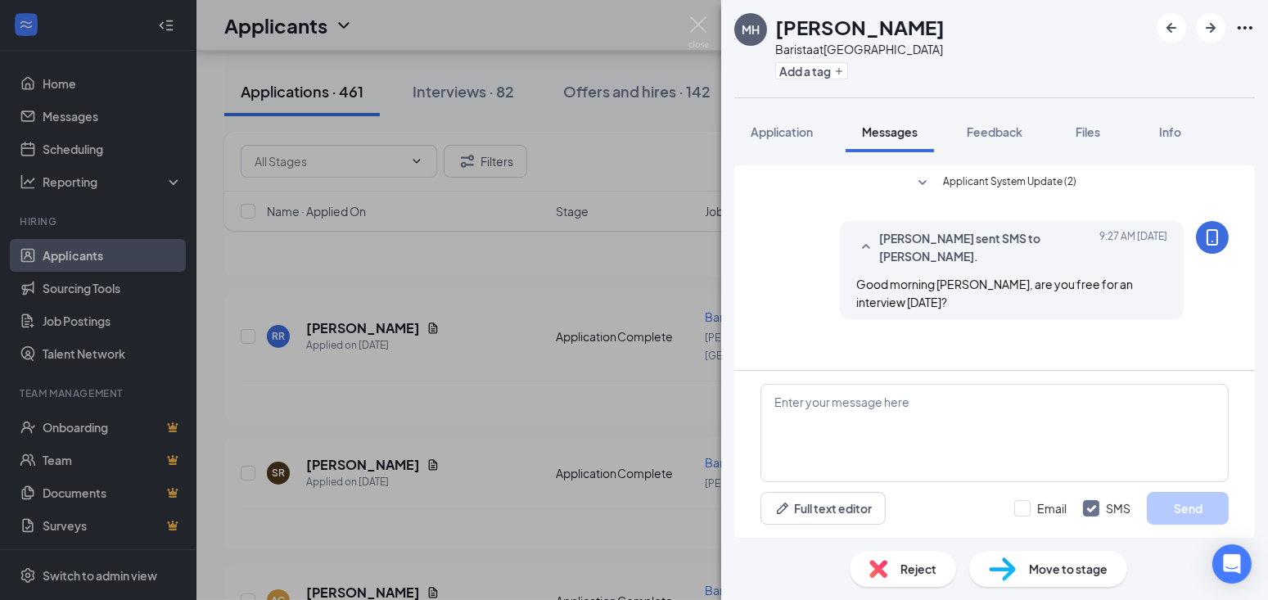
click at [464, 336] on div "MH Molly Hamoui Barista at Cranston Street Add a tag Application Messages Feedb…" at bounding box center [634, 300] width 1268 height 600
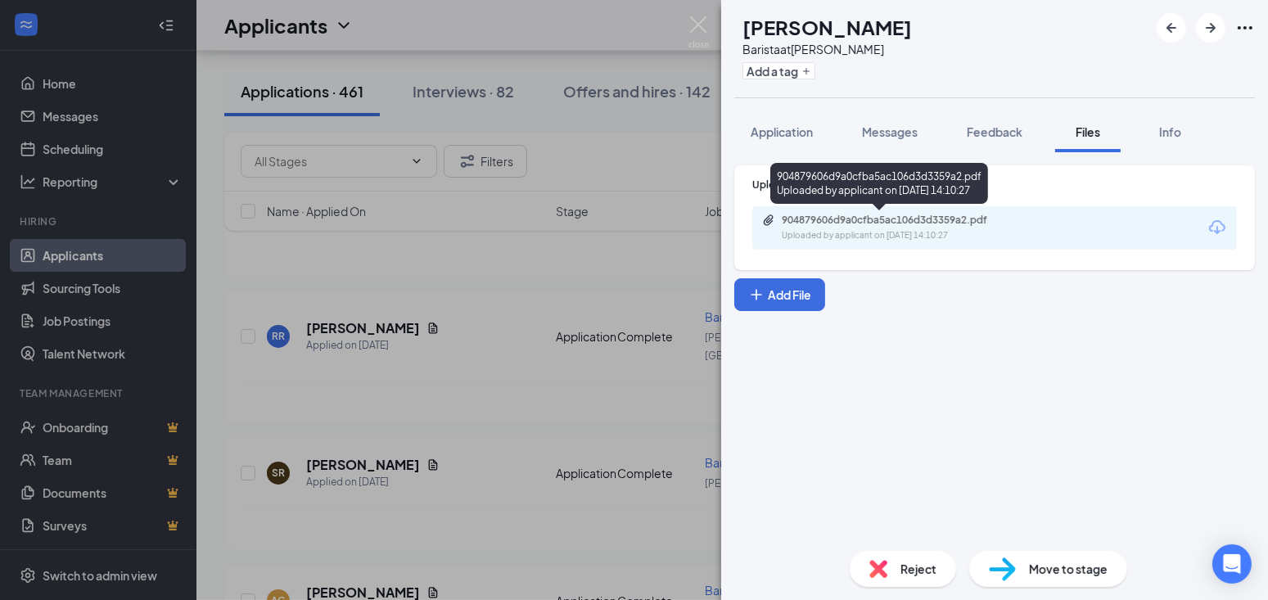
click at [951, 215] on div "904879606d9a0cfba5ac106d3d3359a2.pdf" at bounding box center [896, 220] width 229 height 13
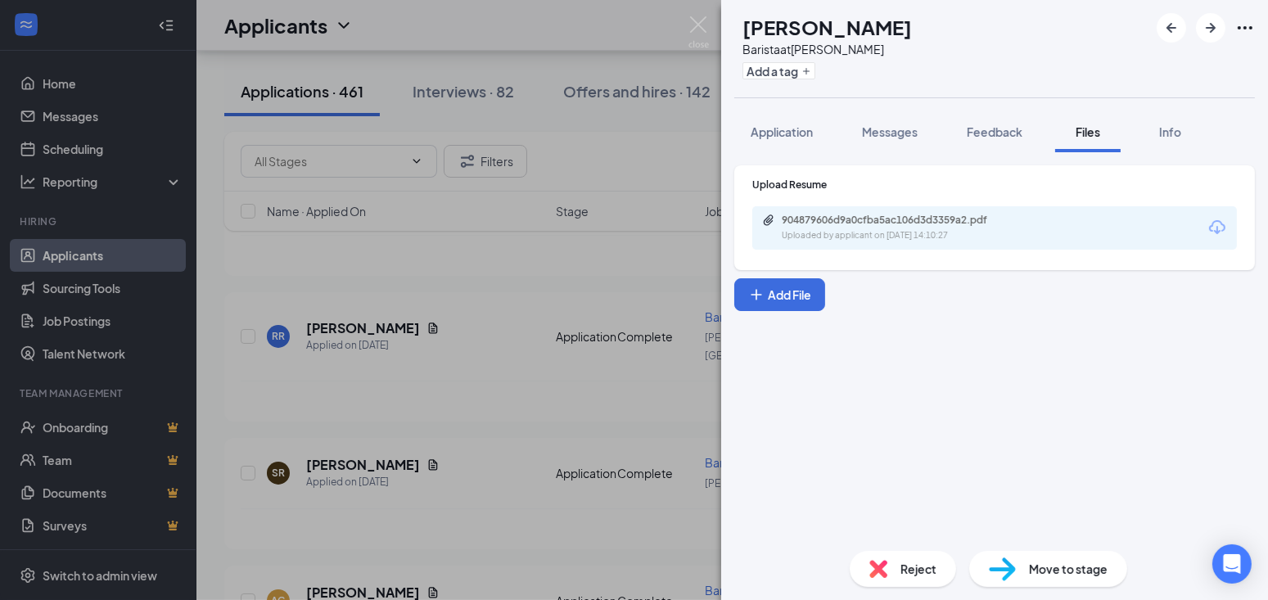
click at [508, 485] on div "HA Hazel Albino Barista at Gano Add a tag Application Messages Feedback Files I…" at bounding box center [634, 300] width 1268 height 600
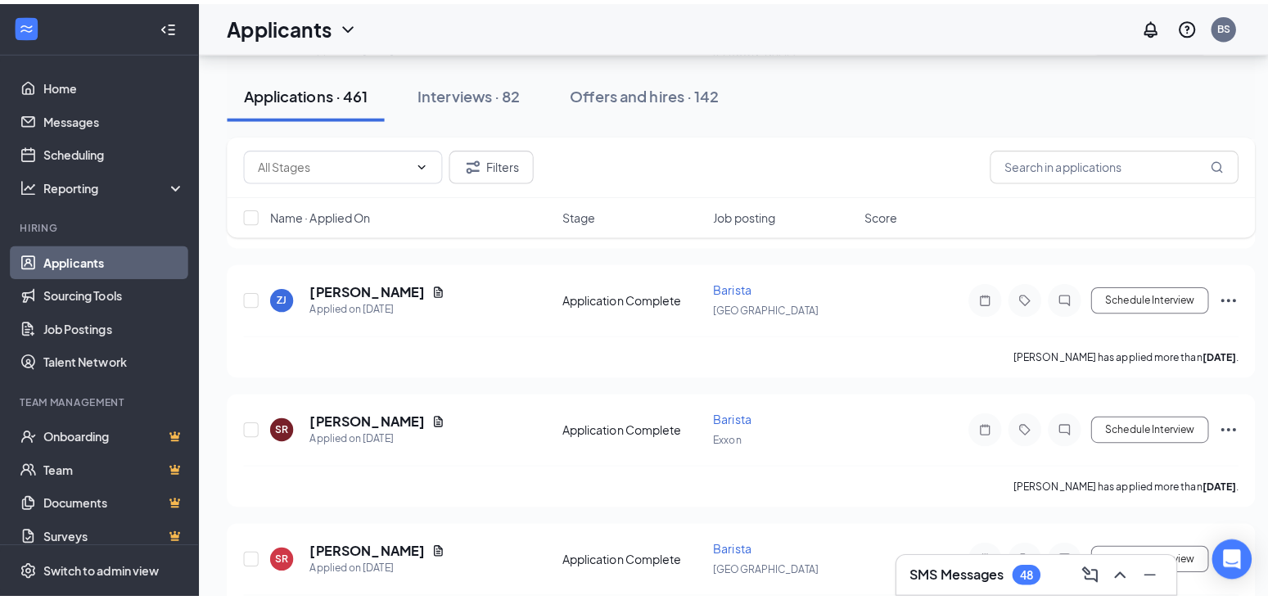
scroll to position [7331, 0]
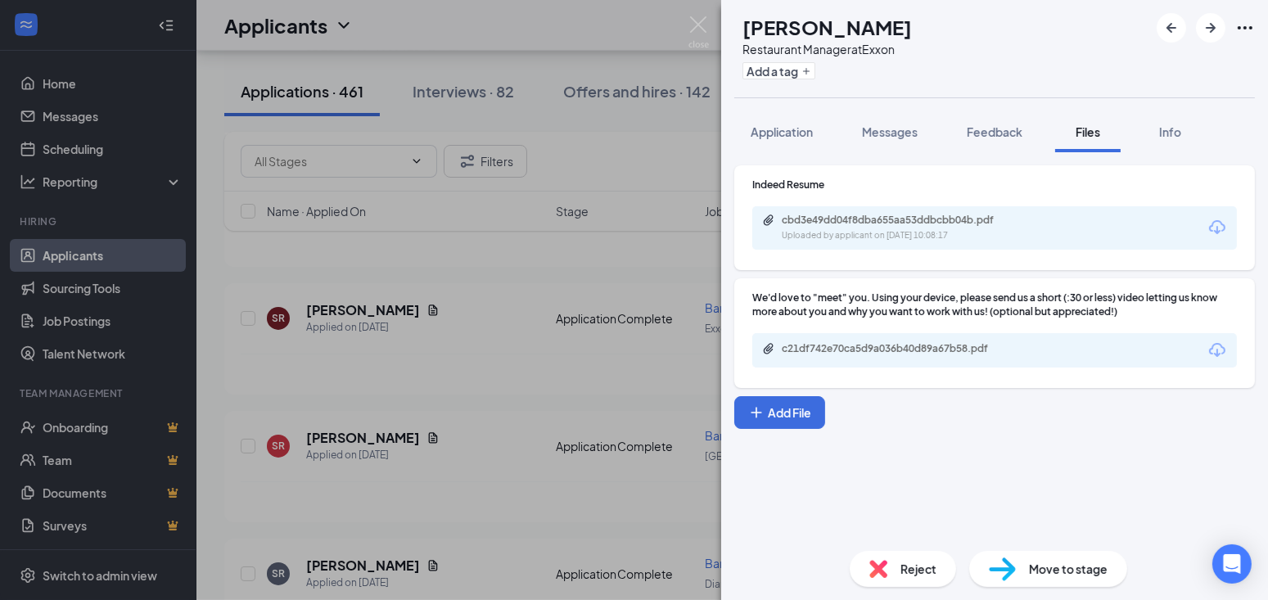
click at [857, 217] on div "cbd3e49dd04f8dba655aa53ddbcbb04b.pdf" at bounding box center [896, 220] width 229 height 13
click at [890, 350] on div "c21df742e70ca5d9a036b40d89a67b58.pdf" at bounding box center [896, 348] width 229 height 13
click at [840, 335] on div "c21df742e70ca5d9a036b40d89a67b58.pdf" at bounding box center [994, 350] width 485 height 34
click at [840, 348] on div "c21df742e70ca5d9a036b40d89a67b58.pdf" at bounding box center [896, 348] width 229 height 13
click at [868, 126] on span "Messages" at bounding box center [890, 131] width 56 height 15
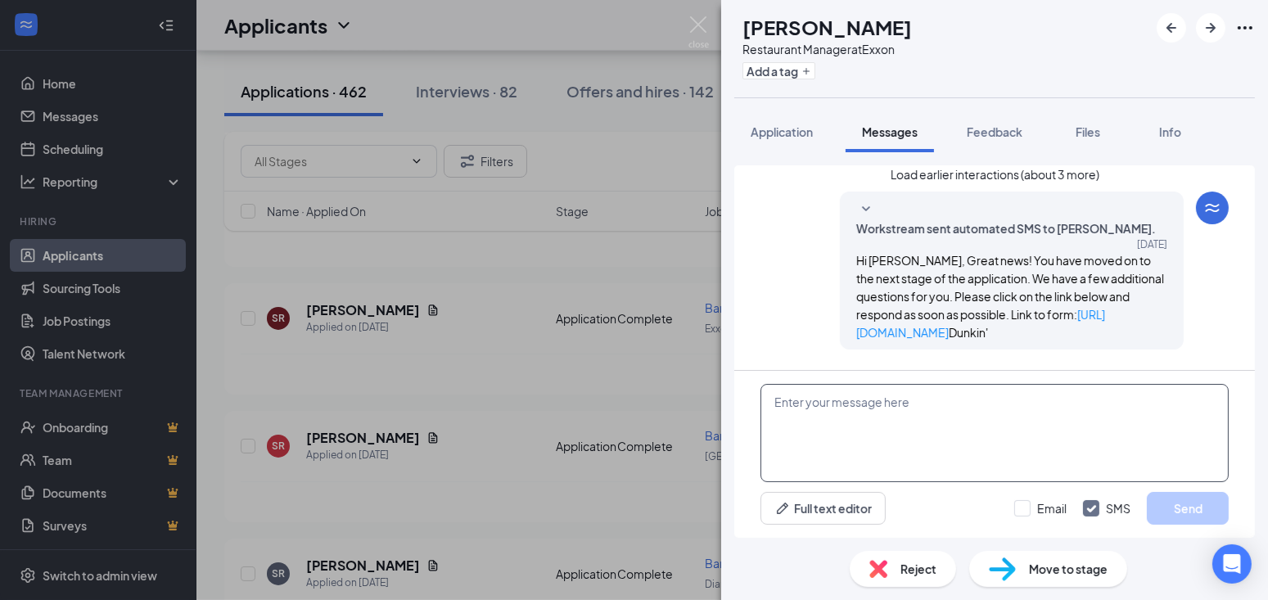
click at [910, 428] on textarea at bounding box center [995, 433] width 468 height 98
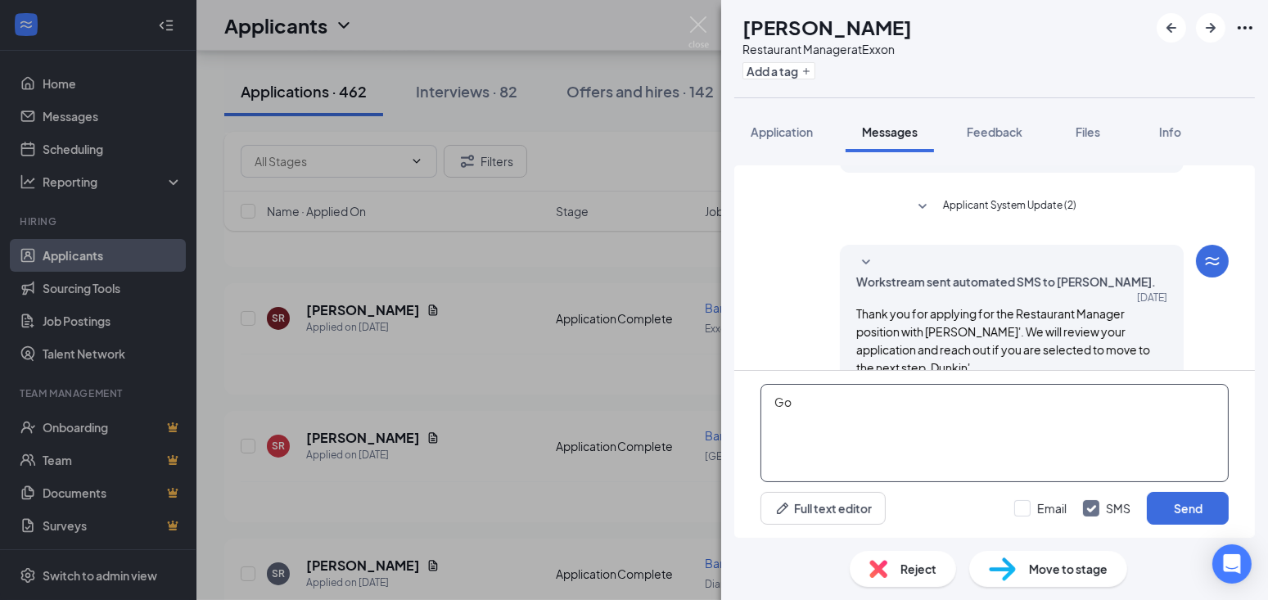
type textarea "G"
click at [679, 291] on div "AC Alexcia Cespedes Restaurant Manager at Exxon Add a tag Application Messages …" at bounding box center [634, 300] width 1268 height 600
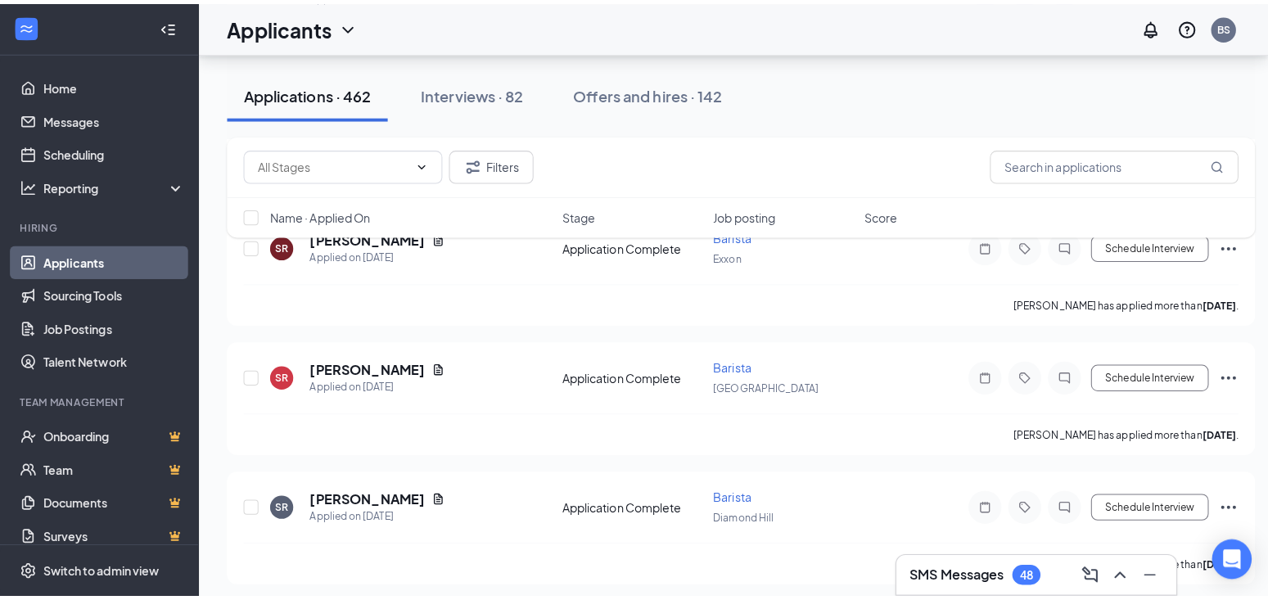
scroll to position [7638, 0]
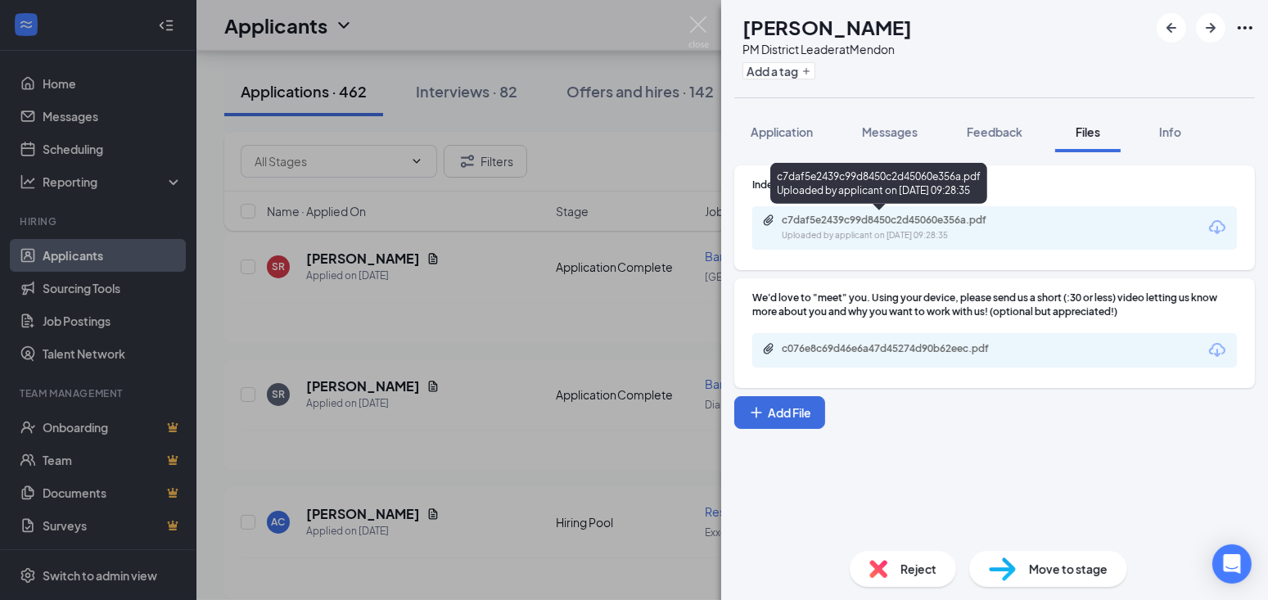
click at [882, 216] on div "c7daf5e2439c99d8450c2d45060e356a.pdf" at bounding box center [896, 220] width 229 height 13
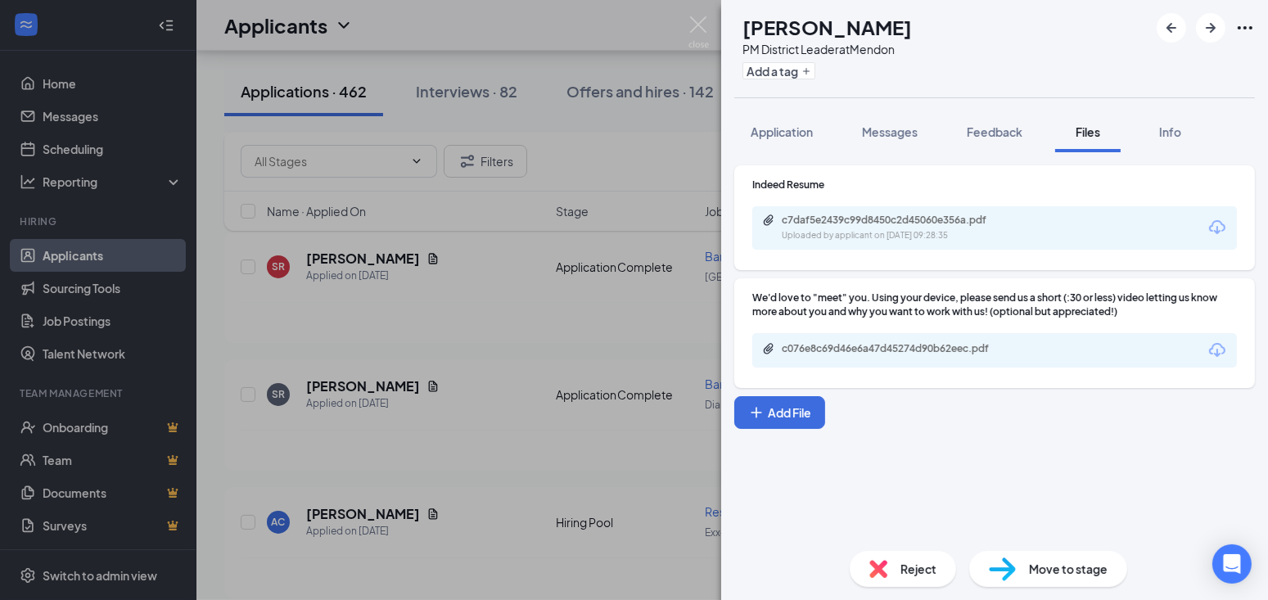
click at [936, 342] on div "c076e8c69d46e6a47d45274d90b62eec.pdf" at bounding box center [896, 348] width 229 height 13
click at [882, 120] on button "Messages" at bounding box center [890, 131] width 88 height 41
click at [901, 125] on span "Messages" at bounding box center [890, 131] width 56 height 15
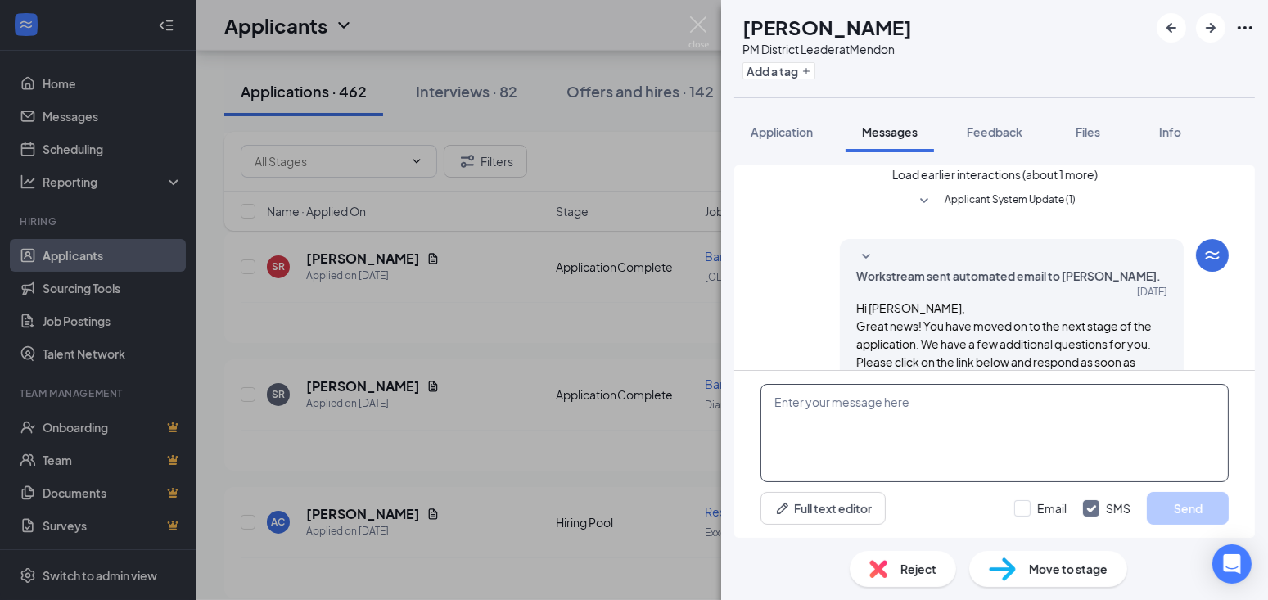
click at [986, 442] on textarea at bounding box center [995, 433] width 468 height 98
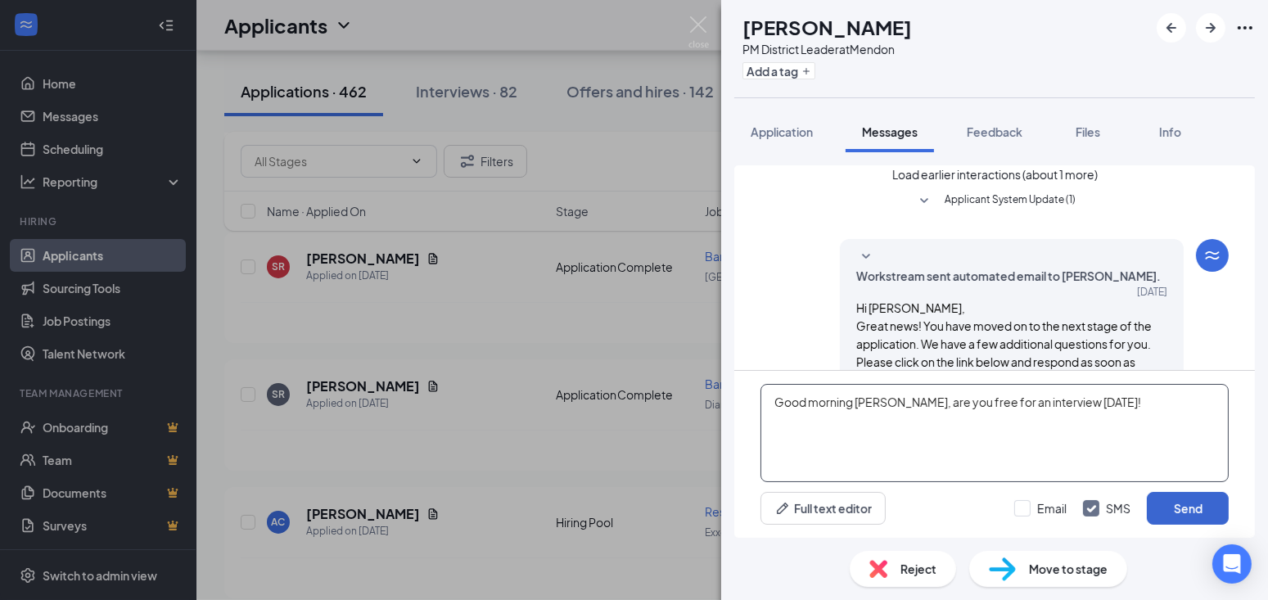
type textarea "Good morning Ashley, are you free for an interview tomorrow!"
click at [1213, 512] on button "Send" at bounding box center [1188, 508] width 82 height 33
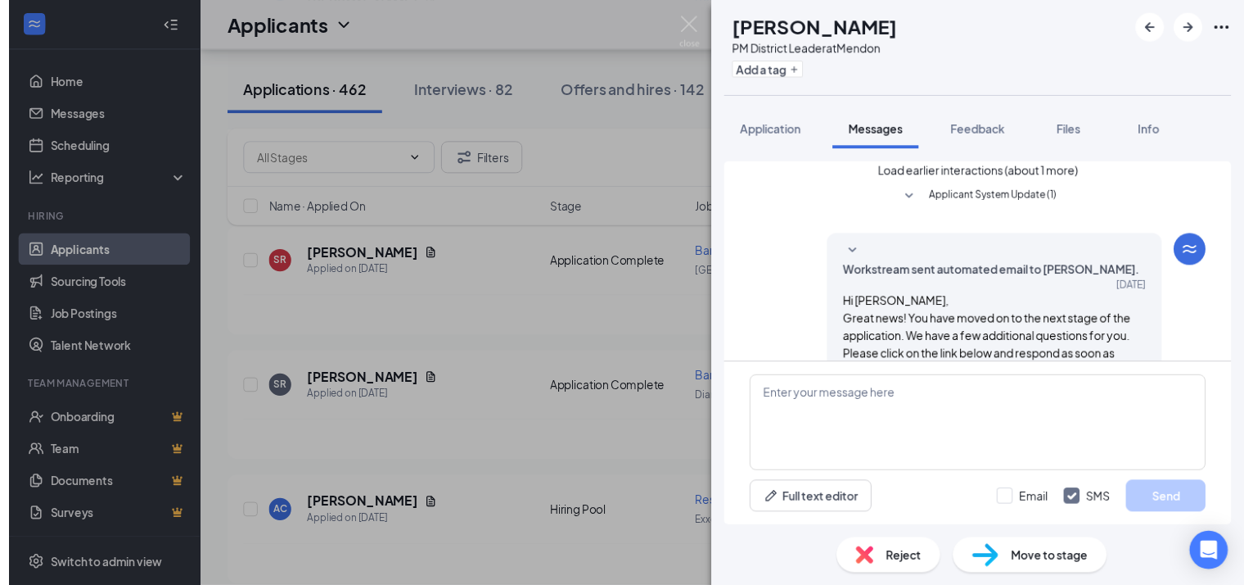
scroll to position [480, 0]
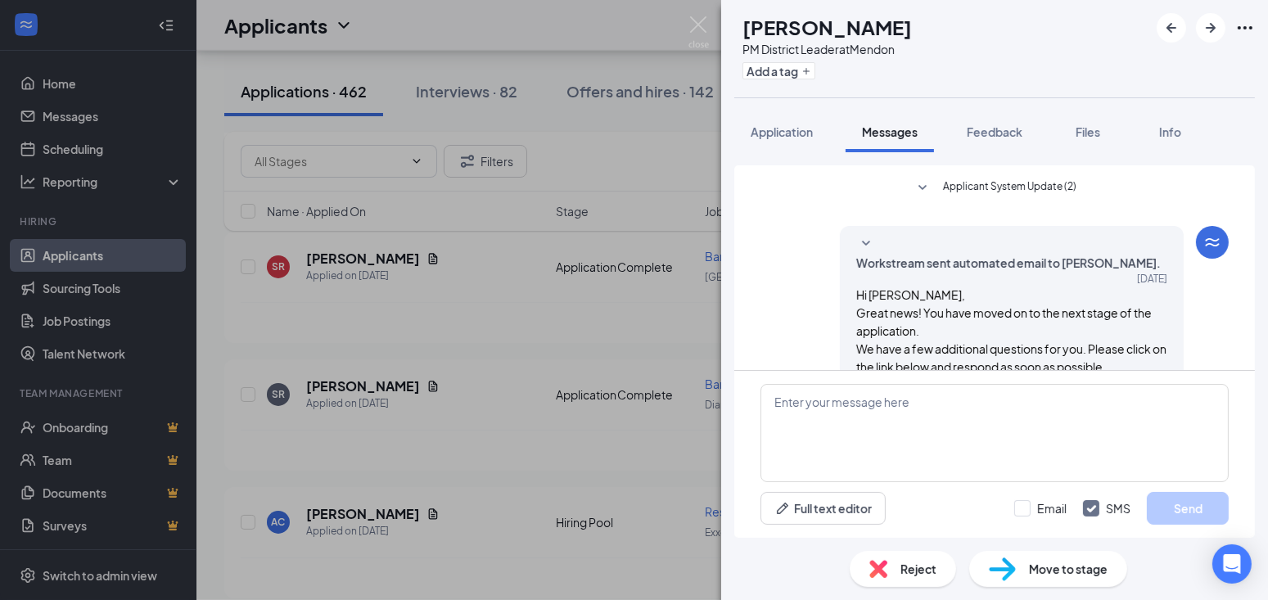
click at [594, 352] on div "AJ Ashley Jette PM District Leader at Mendon Add a tag Application Messages Fee…" at bounding box center [634, 300] width 1268 height 600
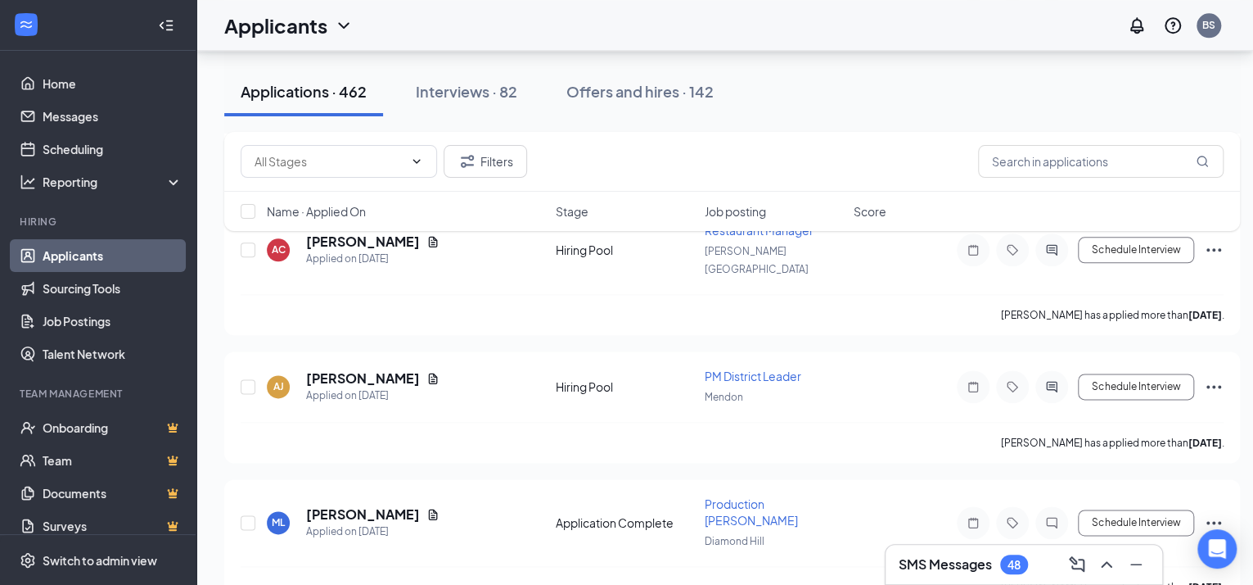
scroll to position [8150, 0]
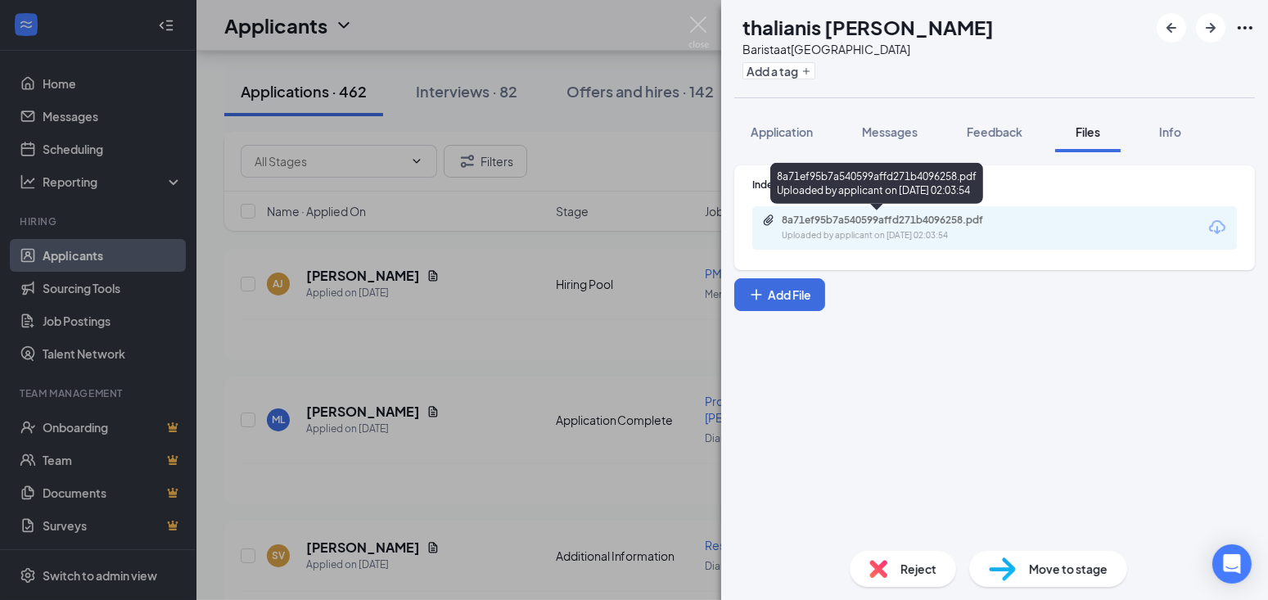
click at [925, 215] on div "8a71ef95b7a540599affd271b4096258.pdf" at bounding box center [896, 220] width 229 height 13
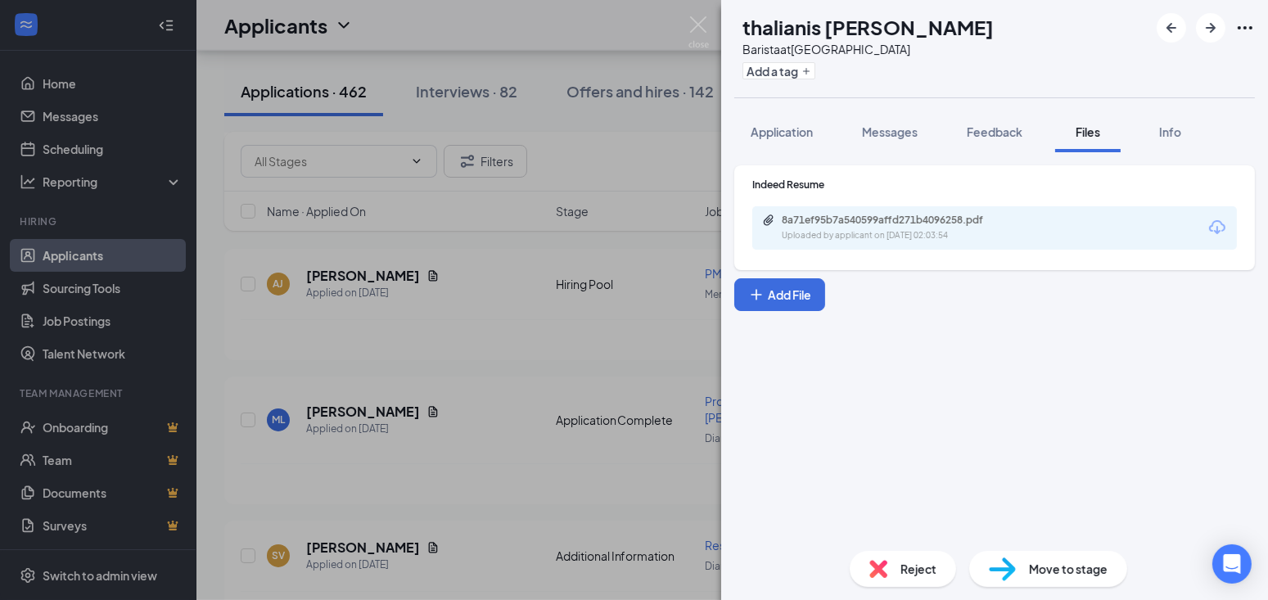
click at [492, 342] on div "TM thalianis matta Barista at Cranston Street Add a tag Application Messages Fe…" at bounding box center [634, 300] width 1268 height 600
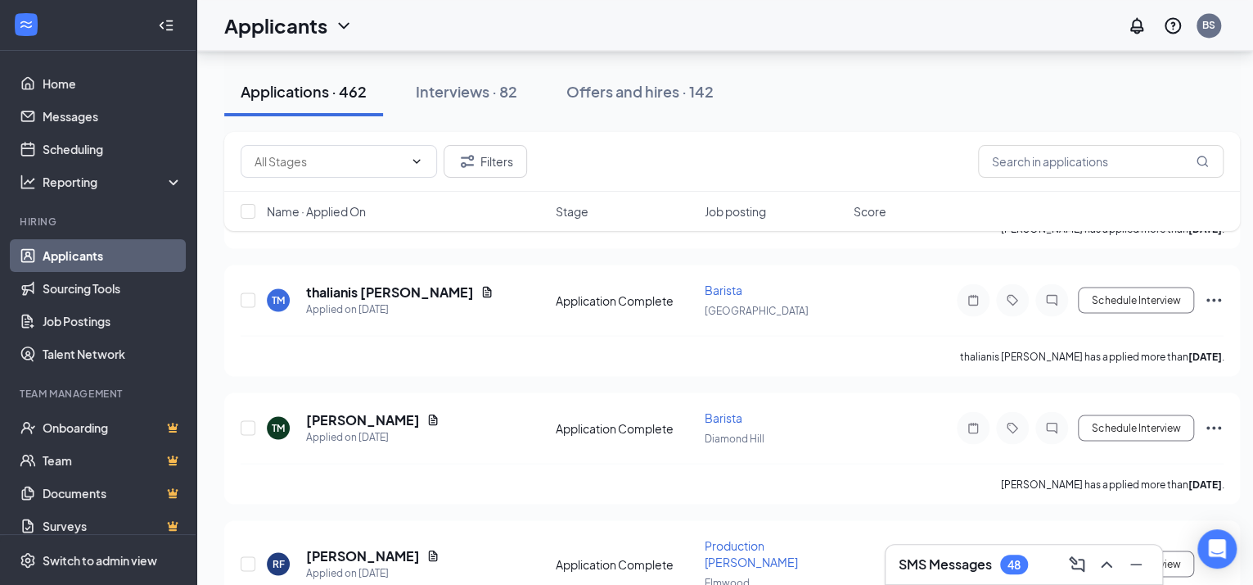
scroll to position [8736, 0]
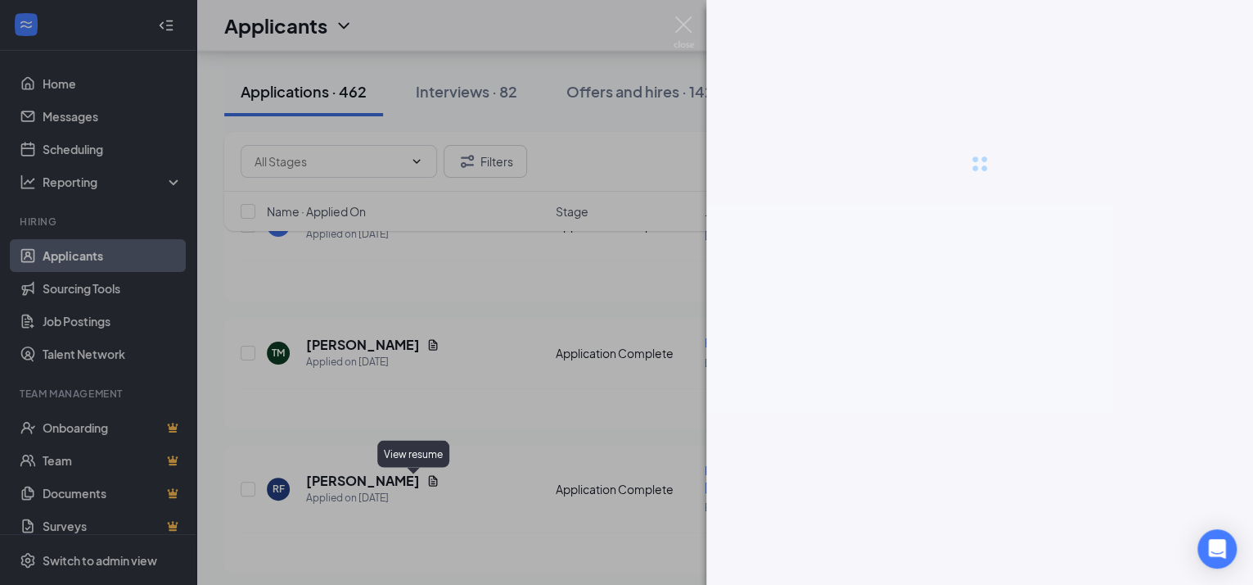
scroll to position [8721, 0]
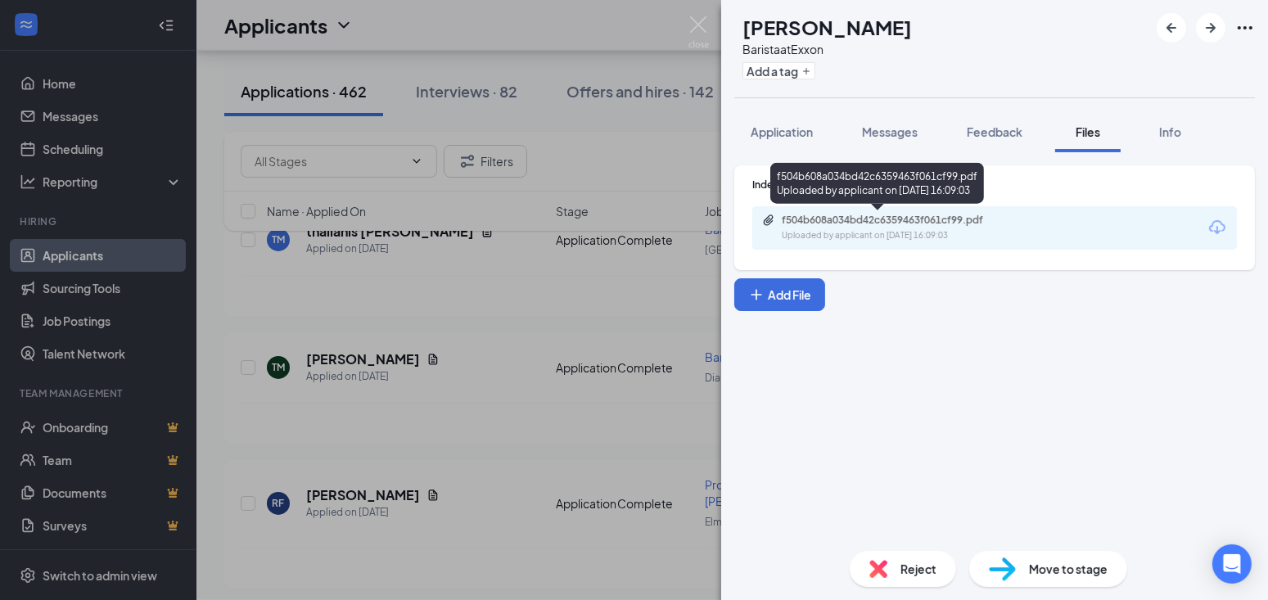
click at [879, 218] on div "f504b608a034bd42c6359463f061cf99.pdf" at bounding box center [896, 220] width 229 height 13
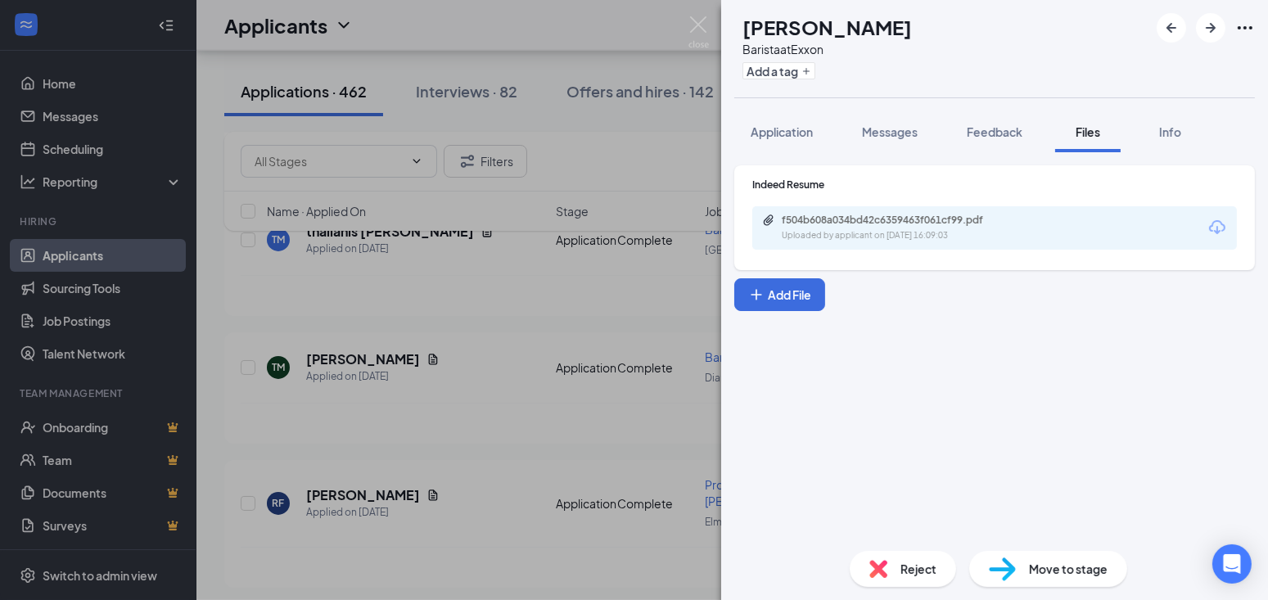
click at [469, 411] on div "LT LOLA THOMAS Barista at Exxon Add a tag Application Messages Feedback Files I…" at bounding box center [634, 300] width 1268 height 600
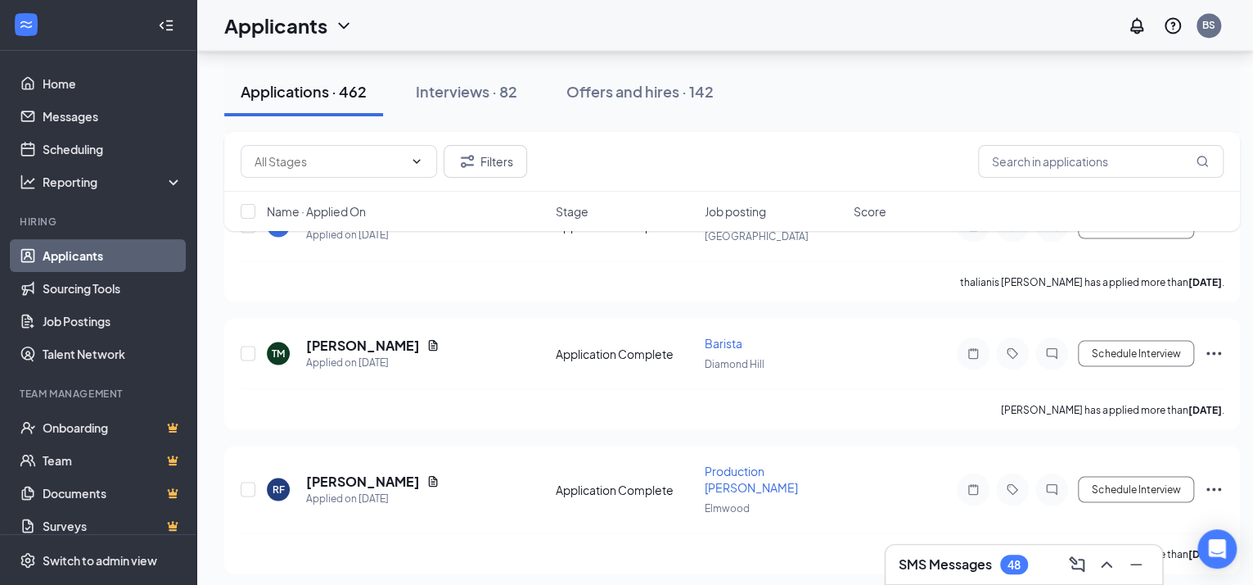
scroll to position [8940, 0]
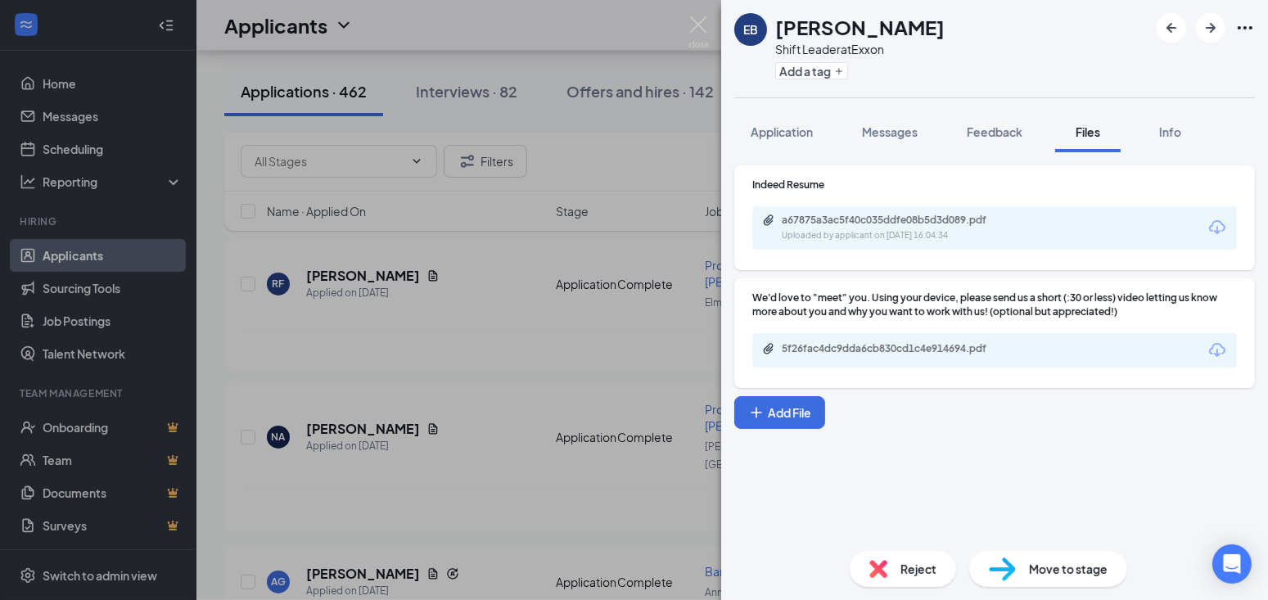
click at [942, 229] on div "Uploaded by applicant on Sep 12, 2025 at 16:04:34" at bounding box center [905, 235] width 246 height 13
click at [490, 321] on div "EB Elisa Beltre Shift Leader at Exxon Add a tag Application Messages Feedback F…" at bounding box center [634, 300] width 1268 height 600
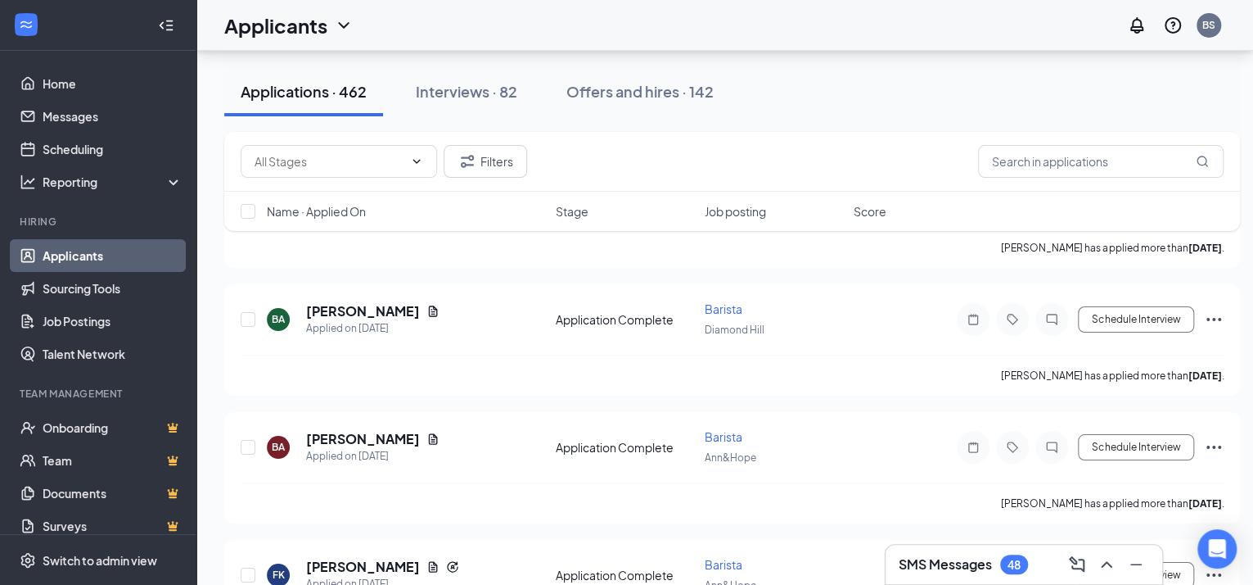
scroll to position [10476, 0]
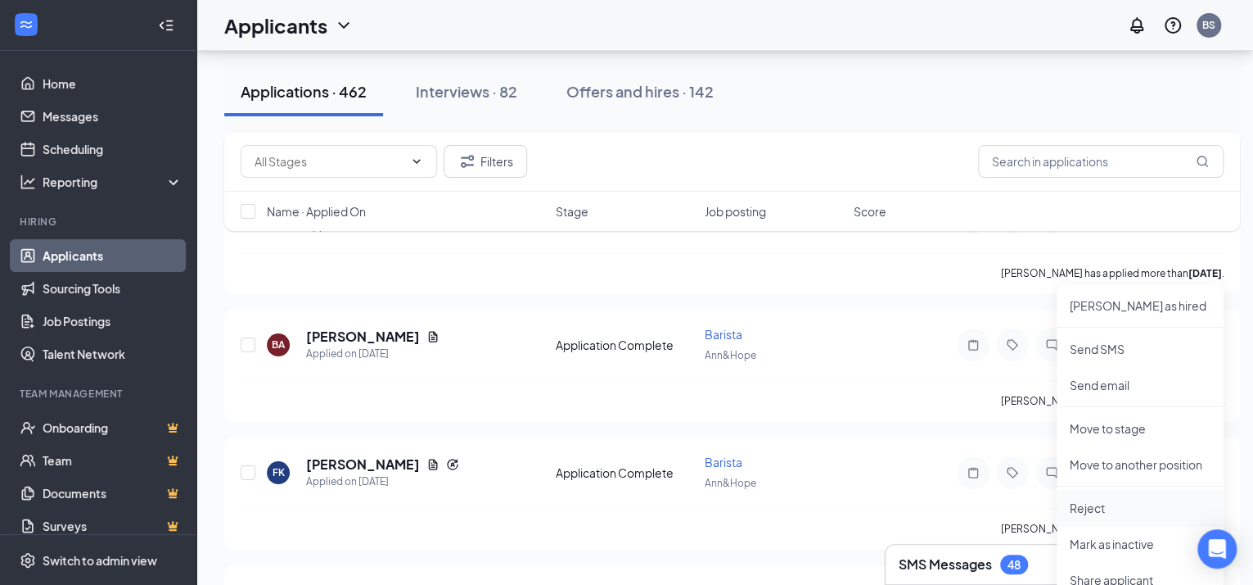
click at [1103, 517] on li "Reject" at bounding box center [1140, 508] width 167 height 36
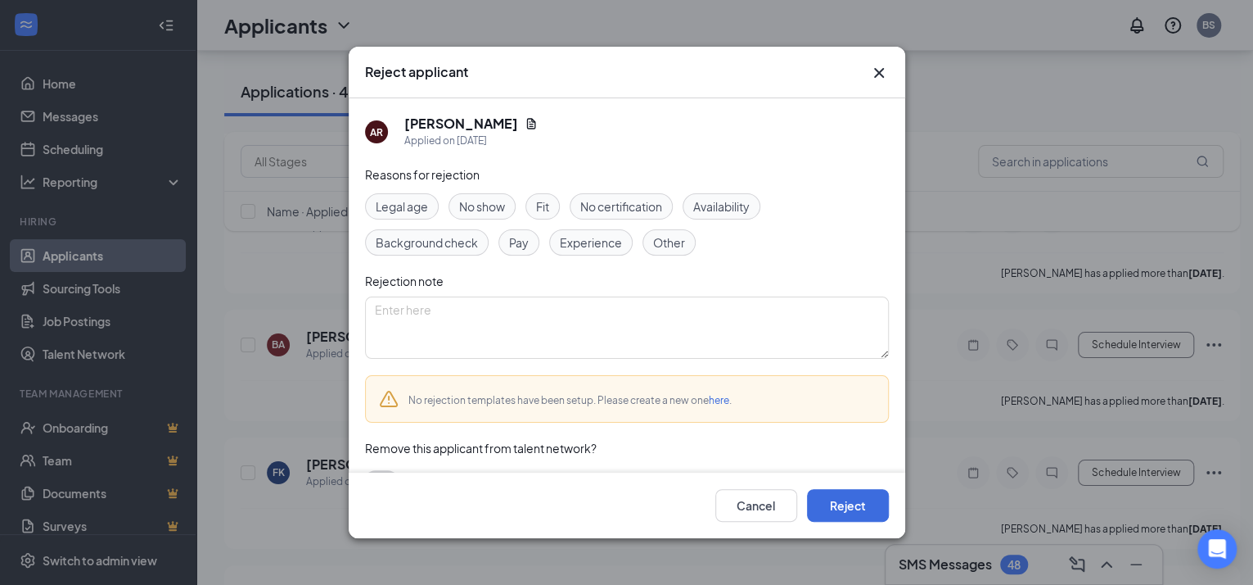
click at [681, 242] on span "Other" at bounding box center [669, 242] width 32 height 18
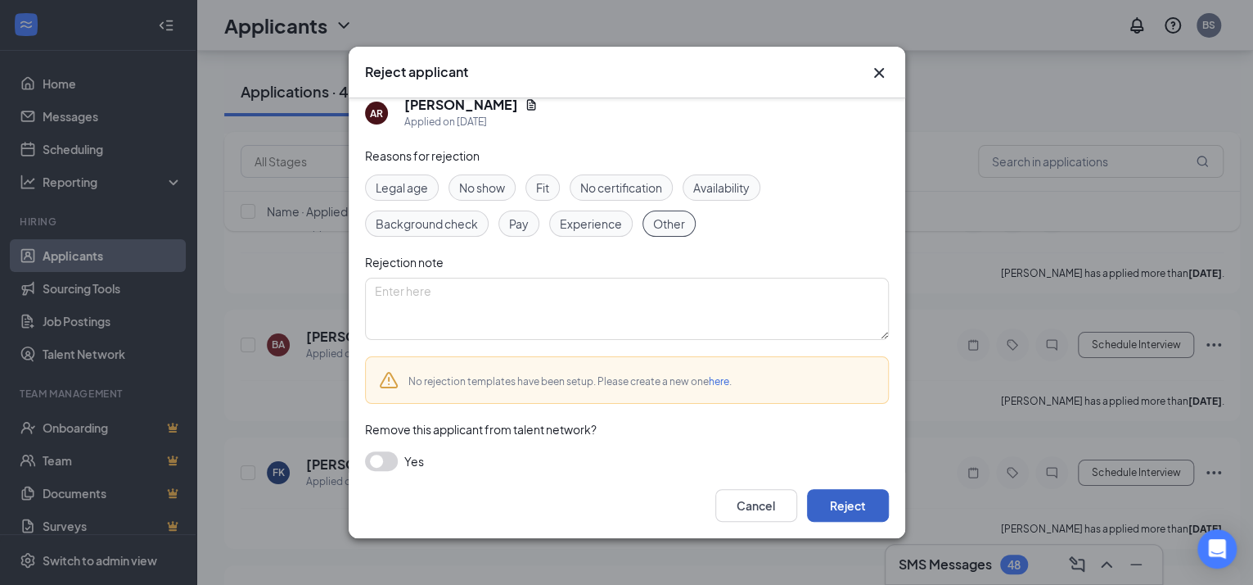
click at [838, 510] on button "Reject" at bounding box center [848, 505] width 82 height 33
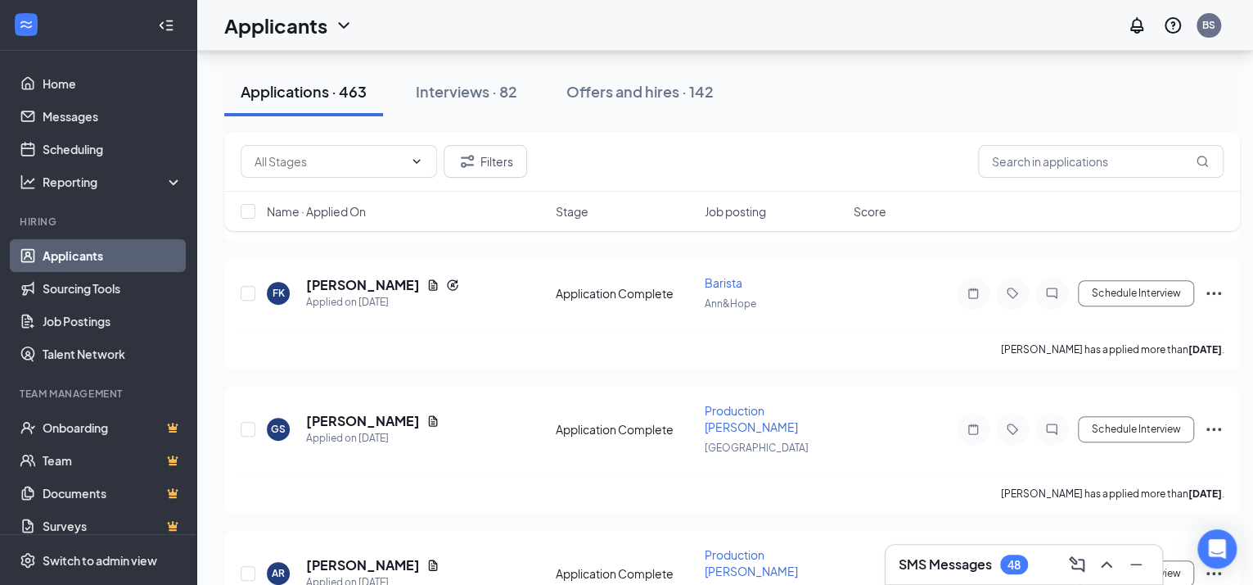
scroll to position [10885, 0]
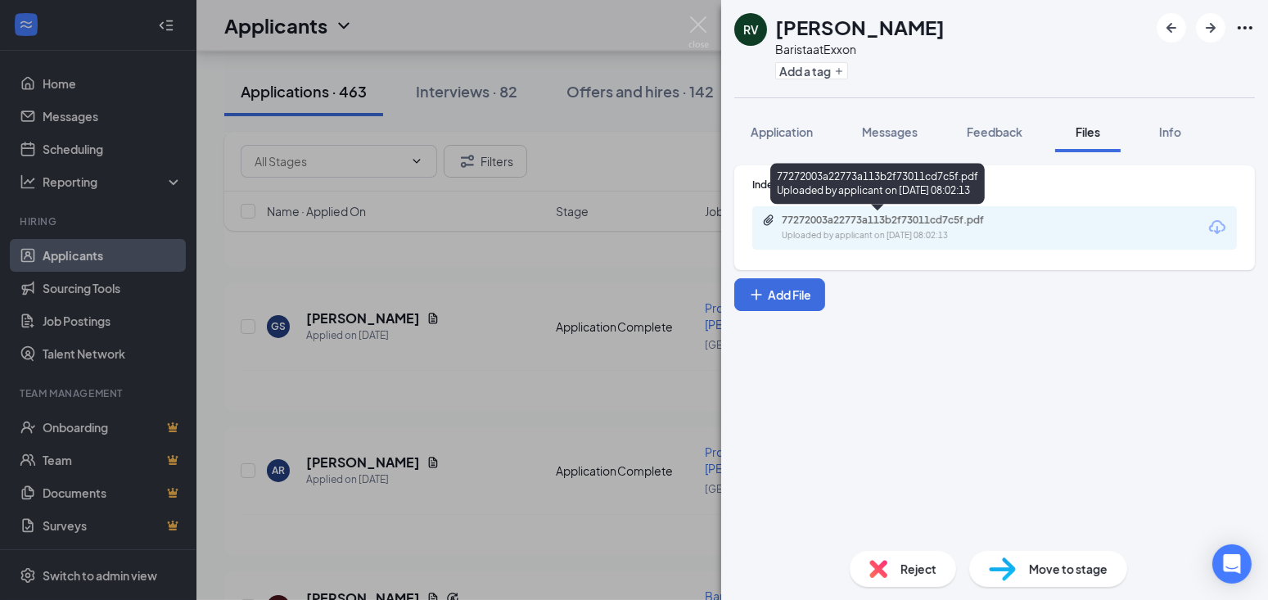
click at [955, 219] on div "77272003a22773a113b2f73011cd7c5f.pdf" at bounding box center [896, 220] width 229 height 13
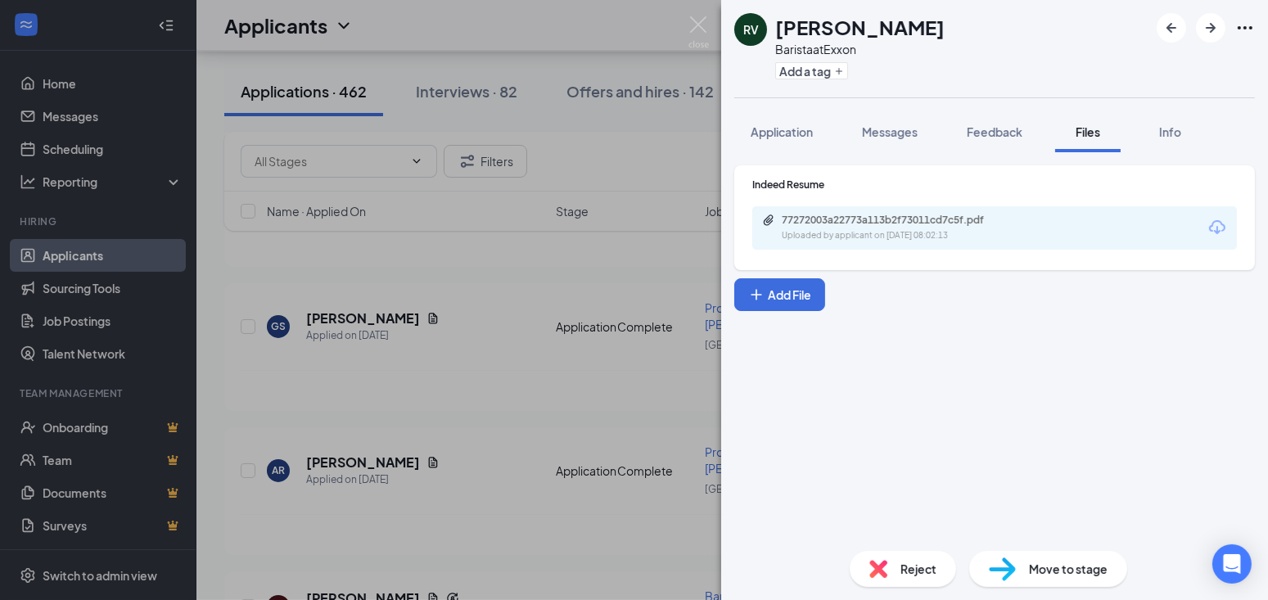
click at [528, 332] on div "RV Rachel Vazquez Barista at Exxon Add a tag Application Messages Feedback File…" at bounding box center [634, 300] width 1268 height 600
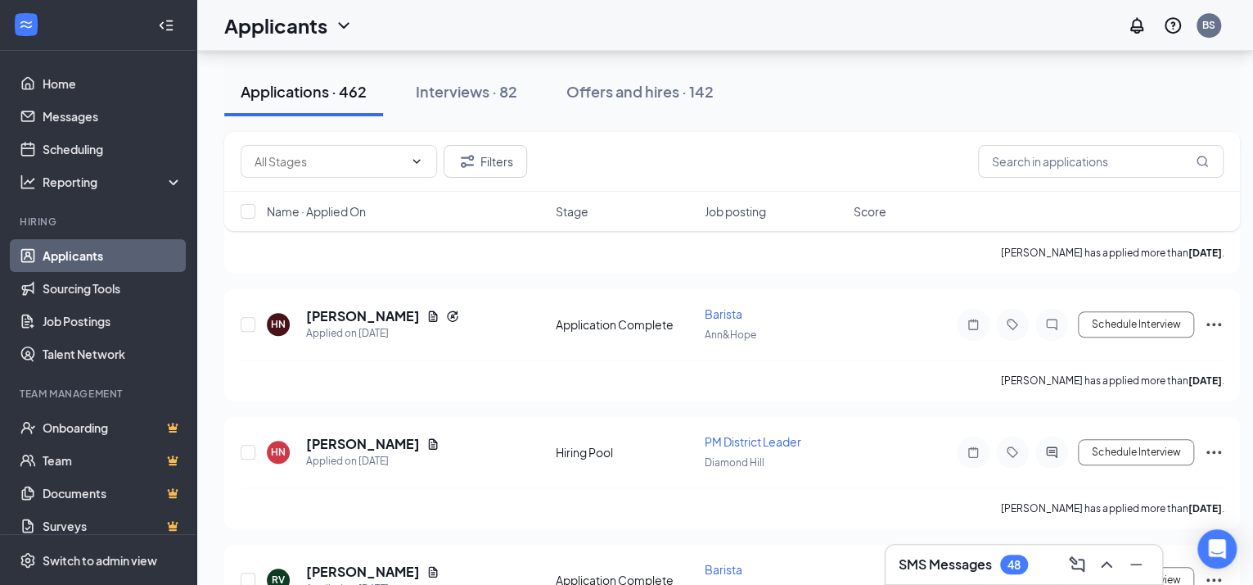
scroll to position [11270, 0]
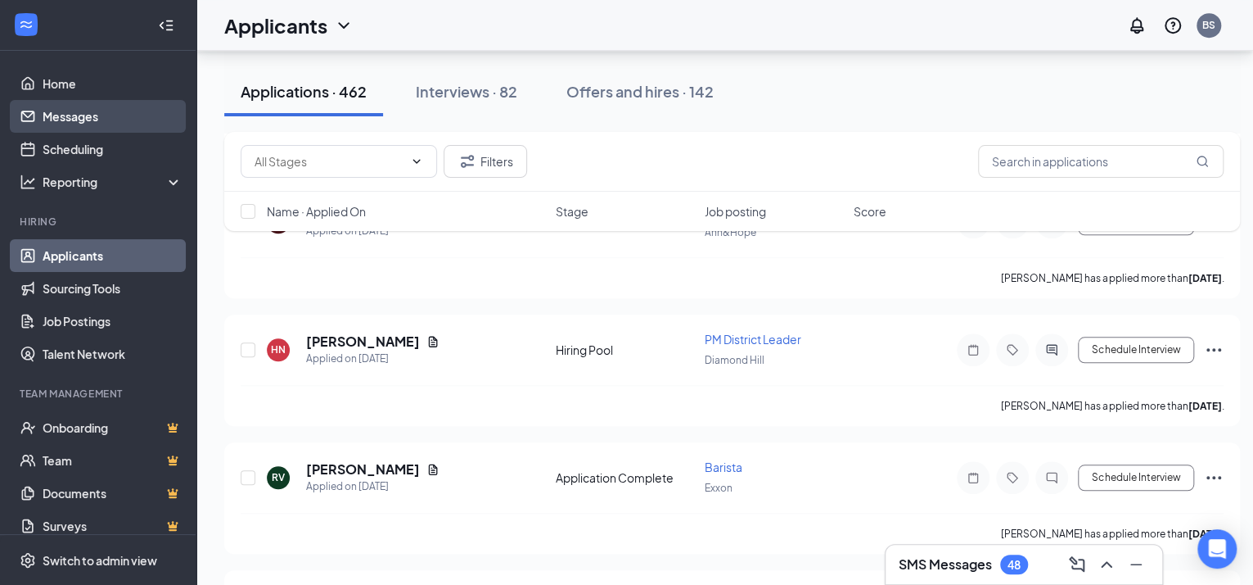
click at [94, 100] on link "Messages" at bounding box center [113, 116] width 140 height 33
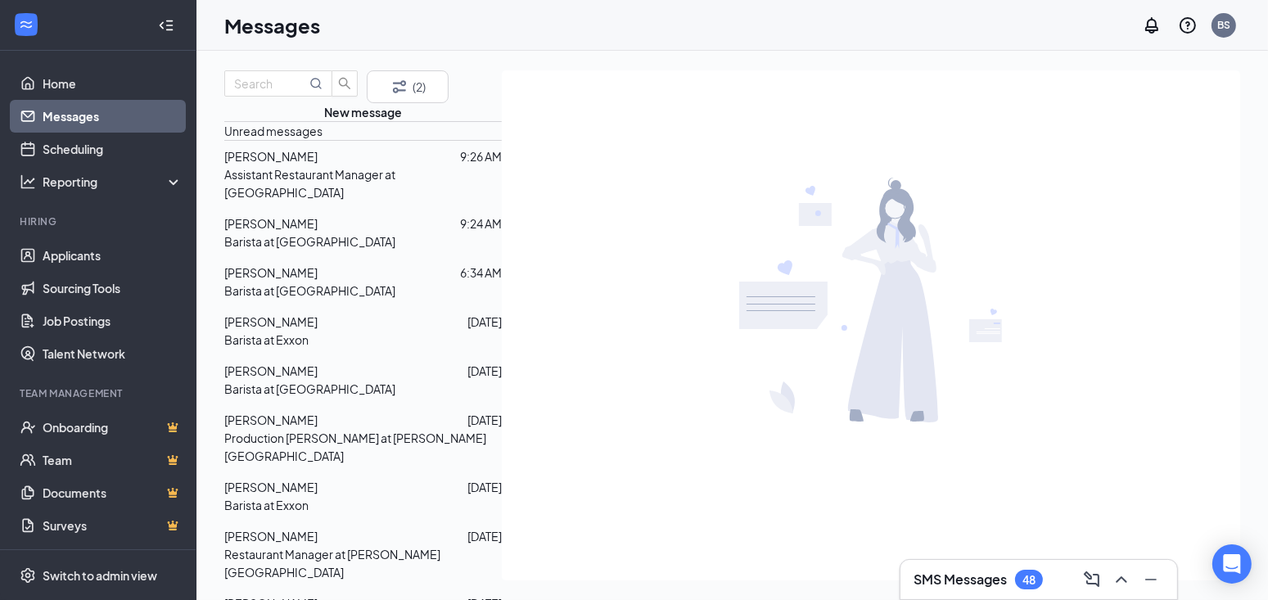
click at [318, 231] on span "Eliana Lantigua" at bounding box center [270, 223] width 93 height 15
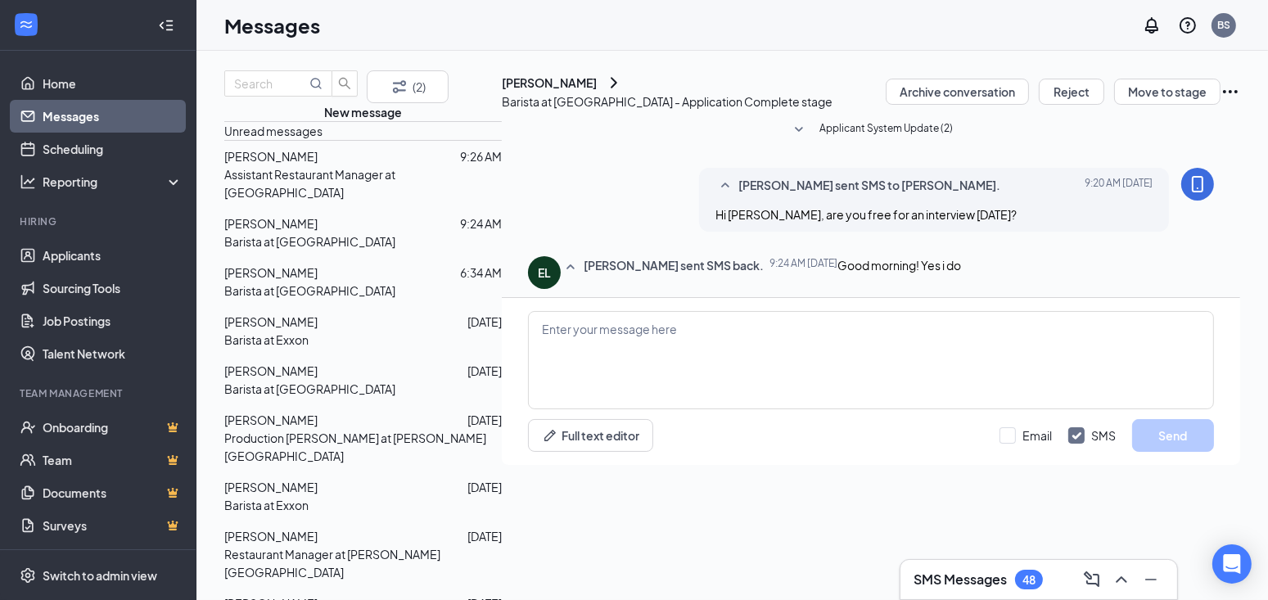
click at [592, 91] on div "Eliana Lantigua" at bounding box center [549, 83] width 95 height 16
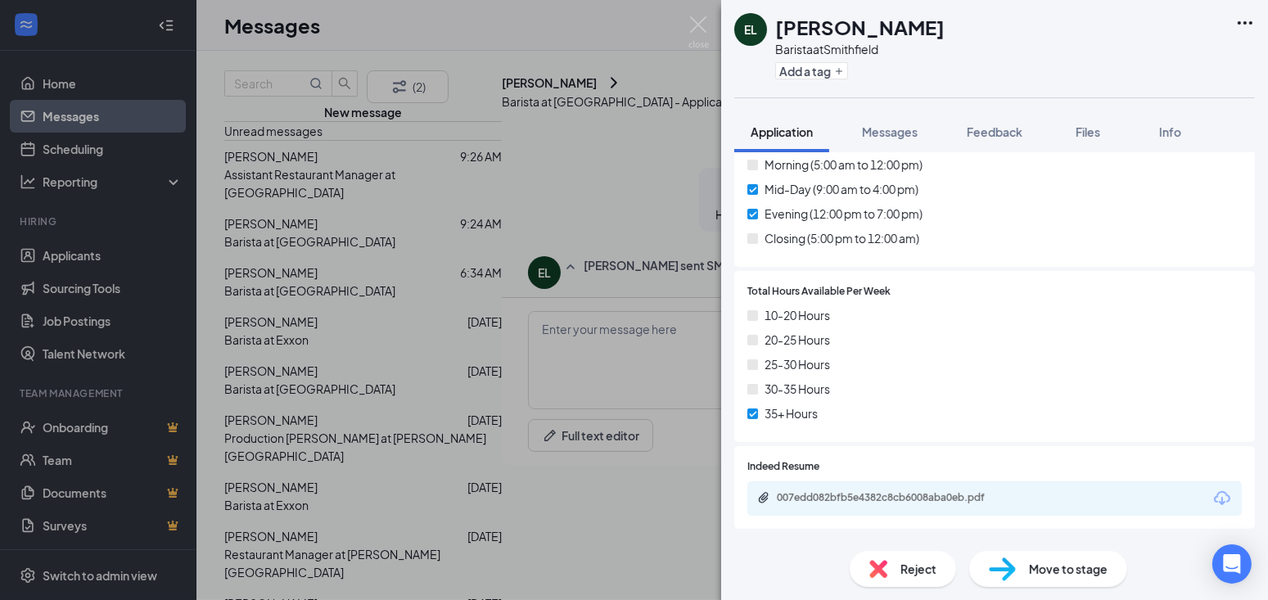
scroll to position [921, 0]
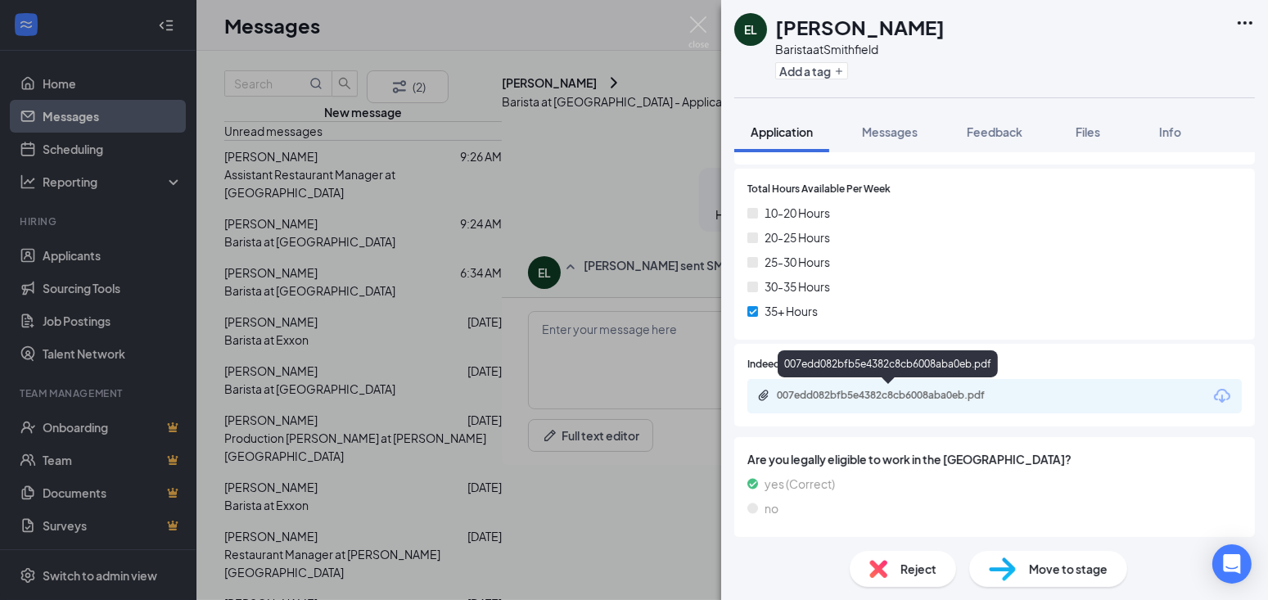
click at [919, 395] on div "007edd082bfb5e4382c8cb6008aba0eb.pdf" at bounding box center [891, 395] width 229 height 13
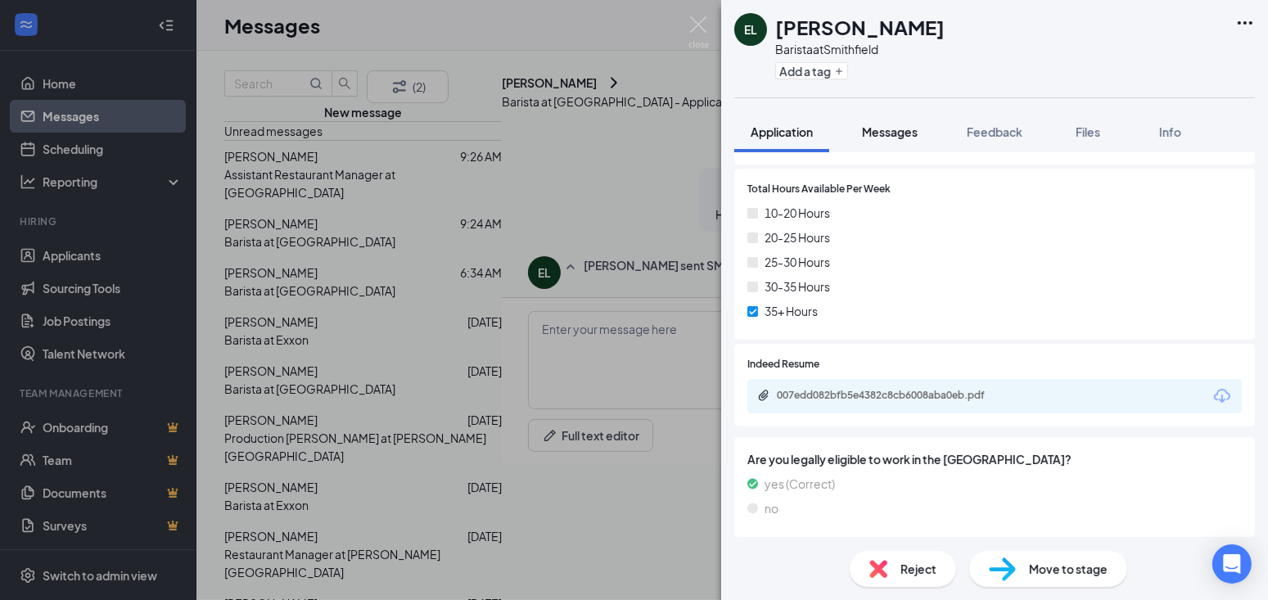
click at [887, 124] on span "Messages" at bounding box center [890, 131] width 56 height 15
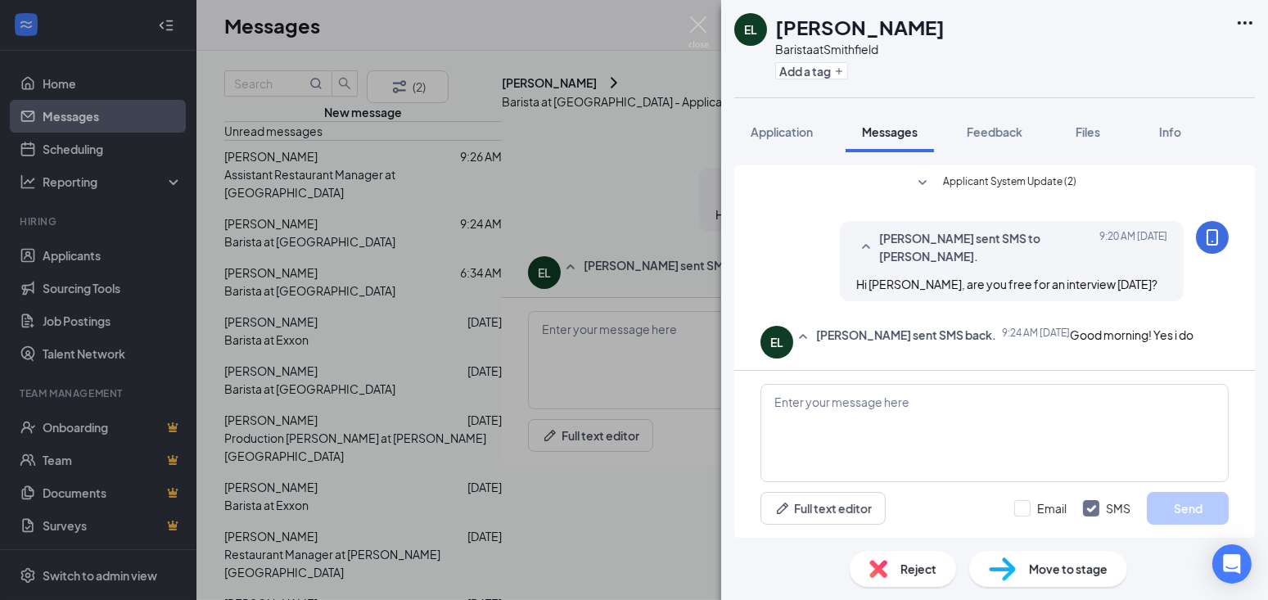
scroll to position [34, 0]
click at [910, 414] on textarea at bounding box center [995, 433] width 468 height 98
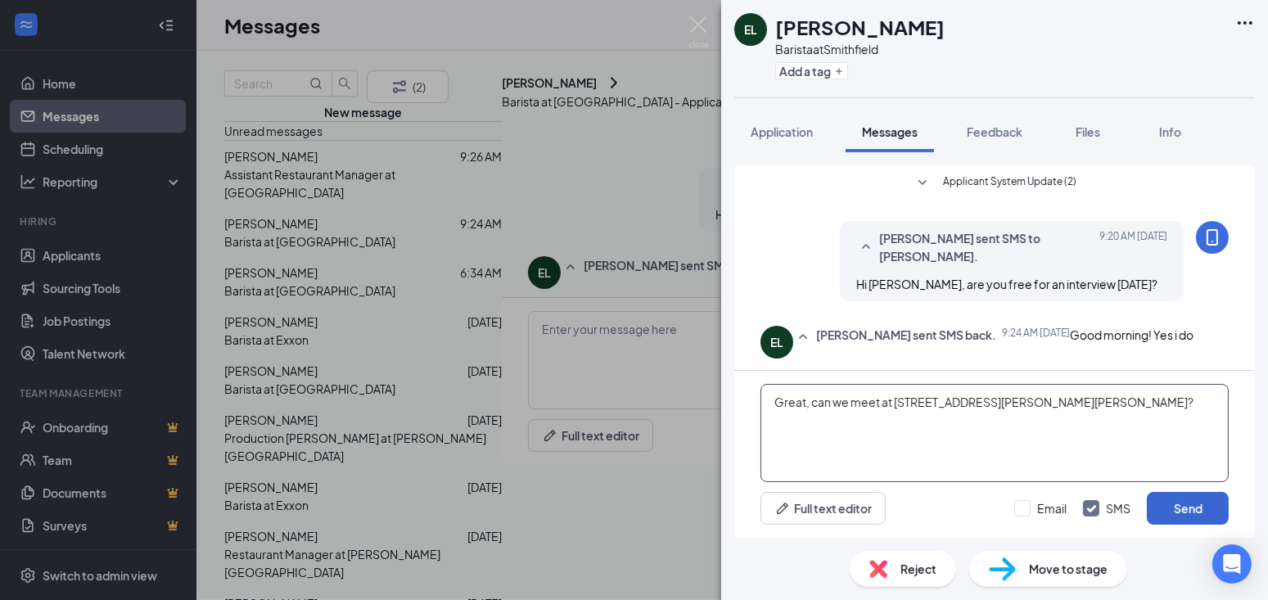
type textarea "Great, can we meet at 385 Putnam Pike at 9am?"
click at [1209, 508] on button "Send" at bounding box center [1188, 508] width 82 height 33
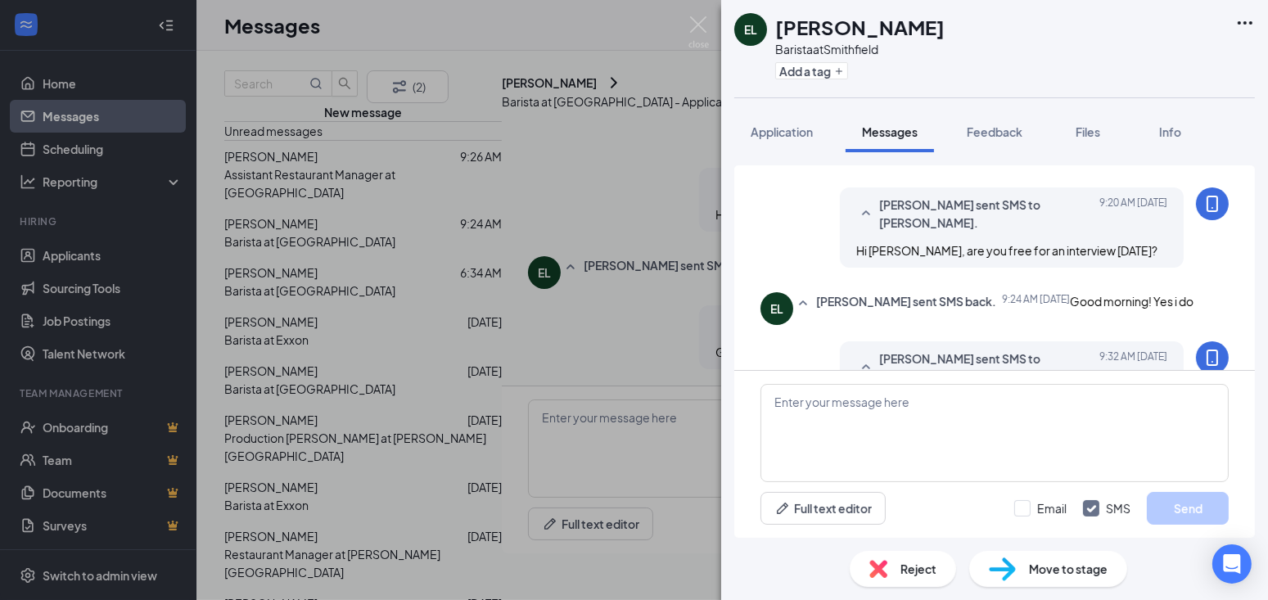
scroll to position [57, 0]
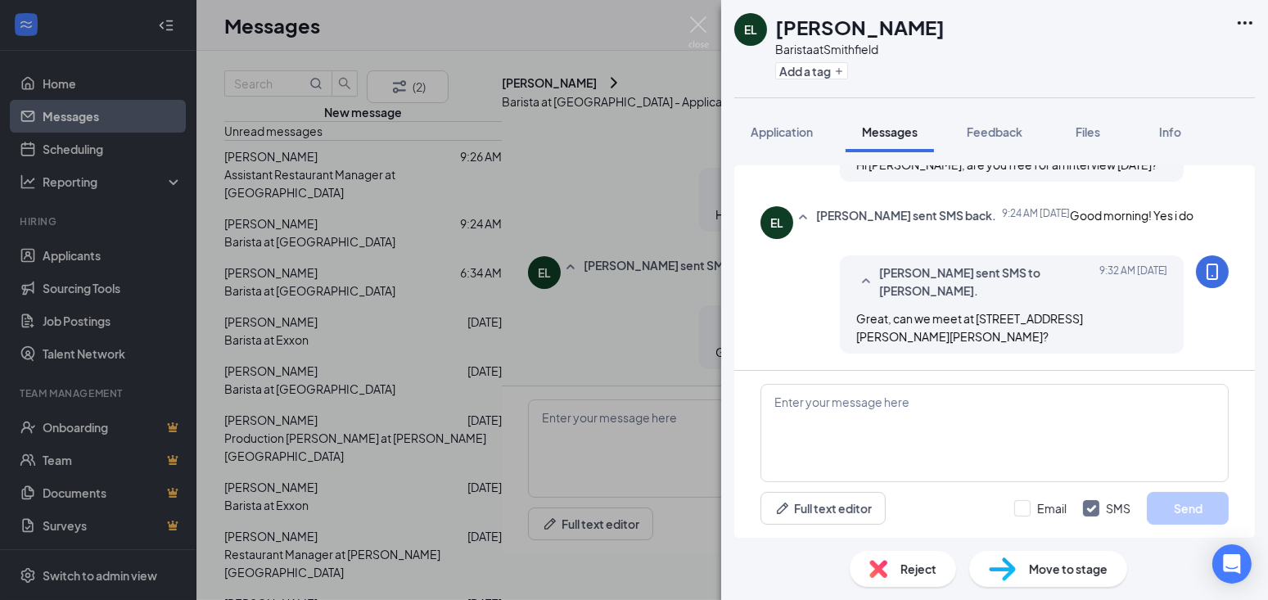
click at [559, 184] on div "EL Eliana Lantigua Barista at Smithfield Add a tag Application Messages Feedbac…" at bounding box center [634, 300] width 1268 height 600
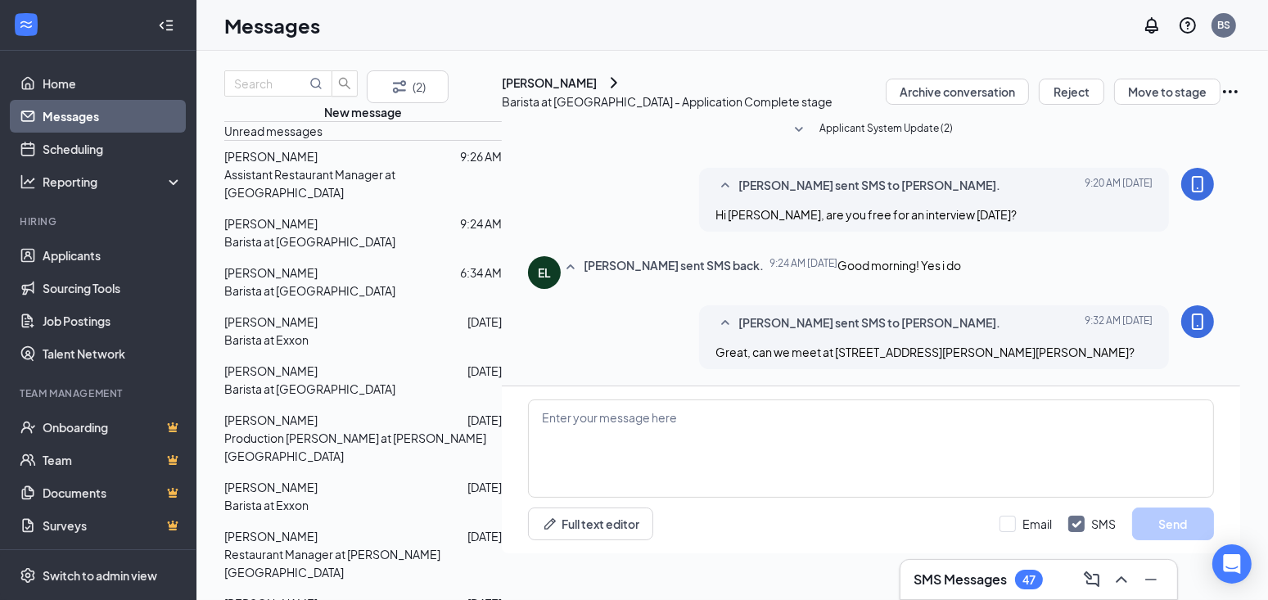
click at [318, 164] on span "[PERSON_NAME]" at bounding box center [270, 156] width 93 height 15
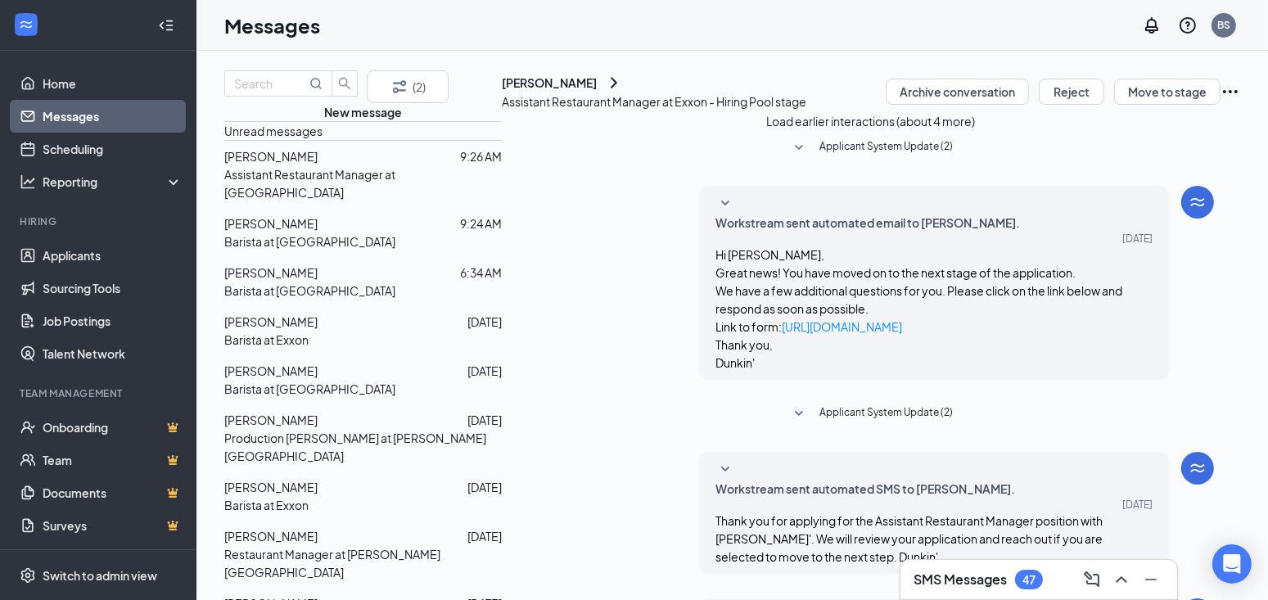
scroll to position [340, 0]
type textarea "[GEOGRAPHIC_DATA] is where we received your application, we have locations in […"
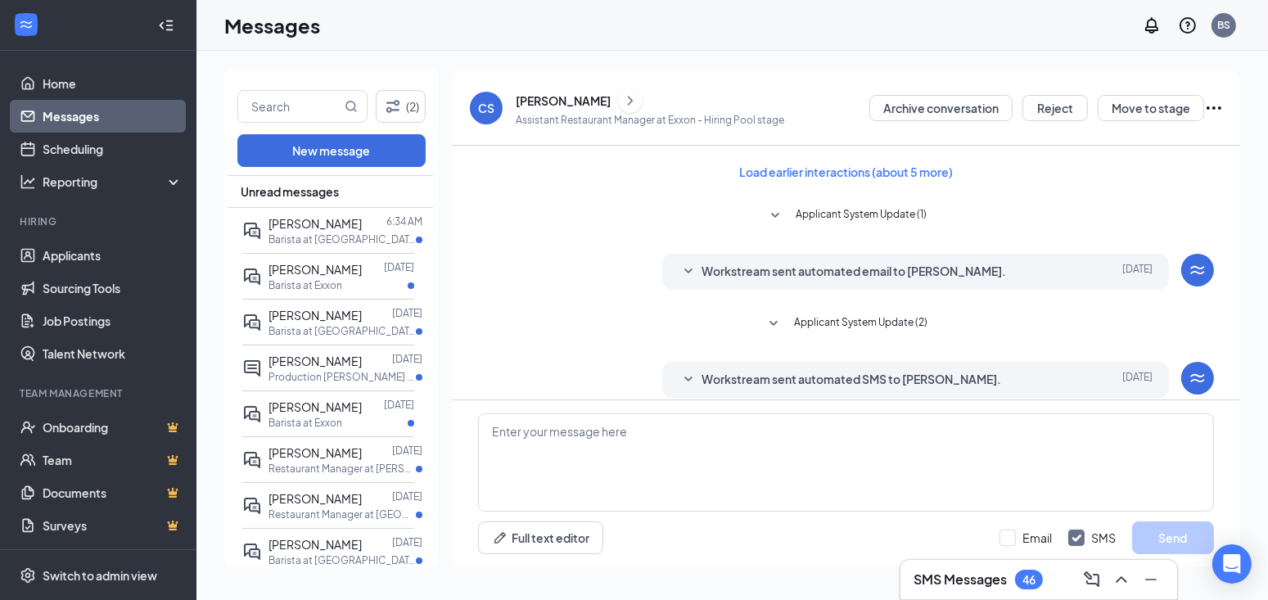
scroll to position [446, 0]
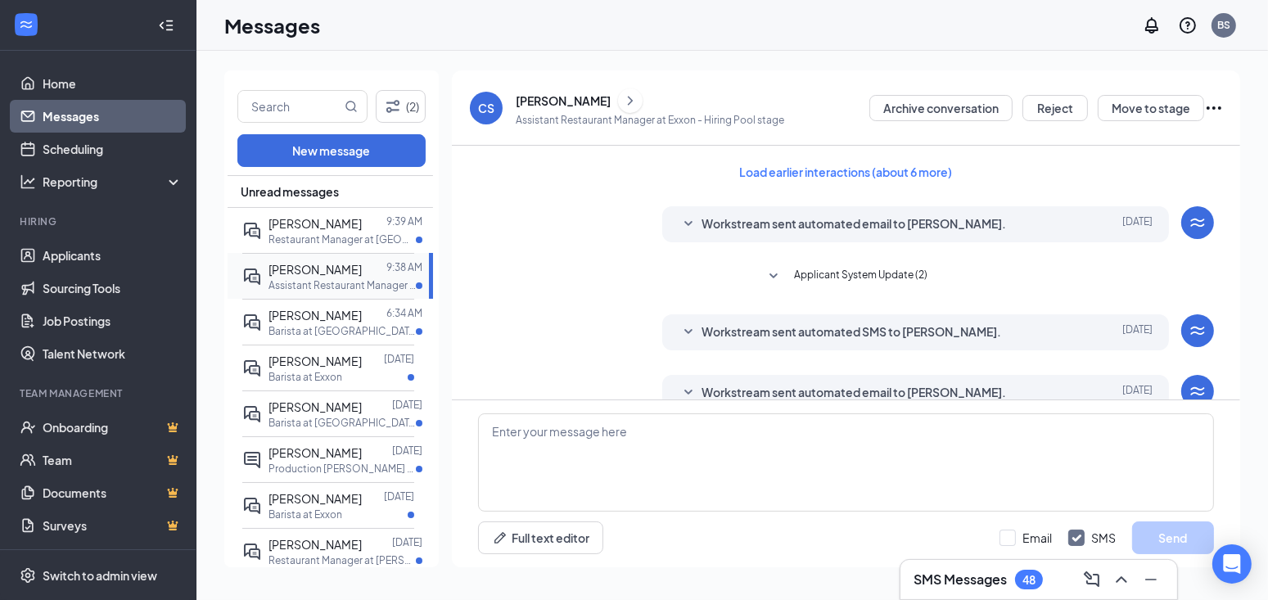
scroll to position [487, 0]
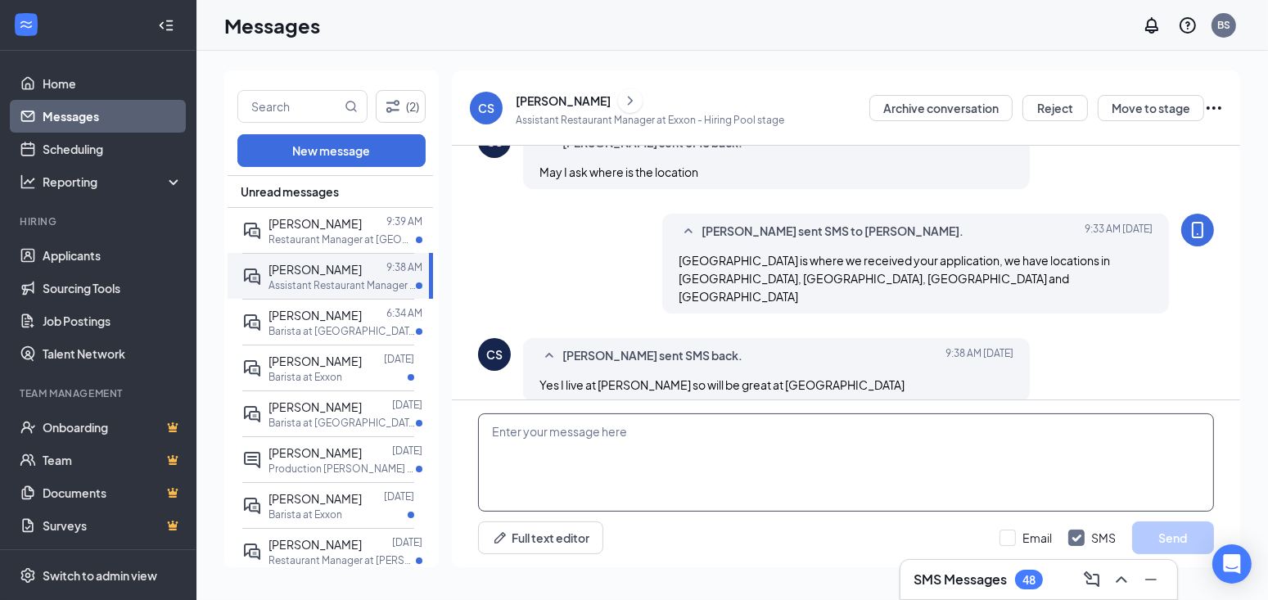
click at [750, 457] on textarea at bounding box center [846, 462] width 736 height 98
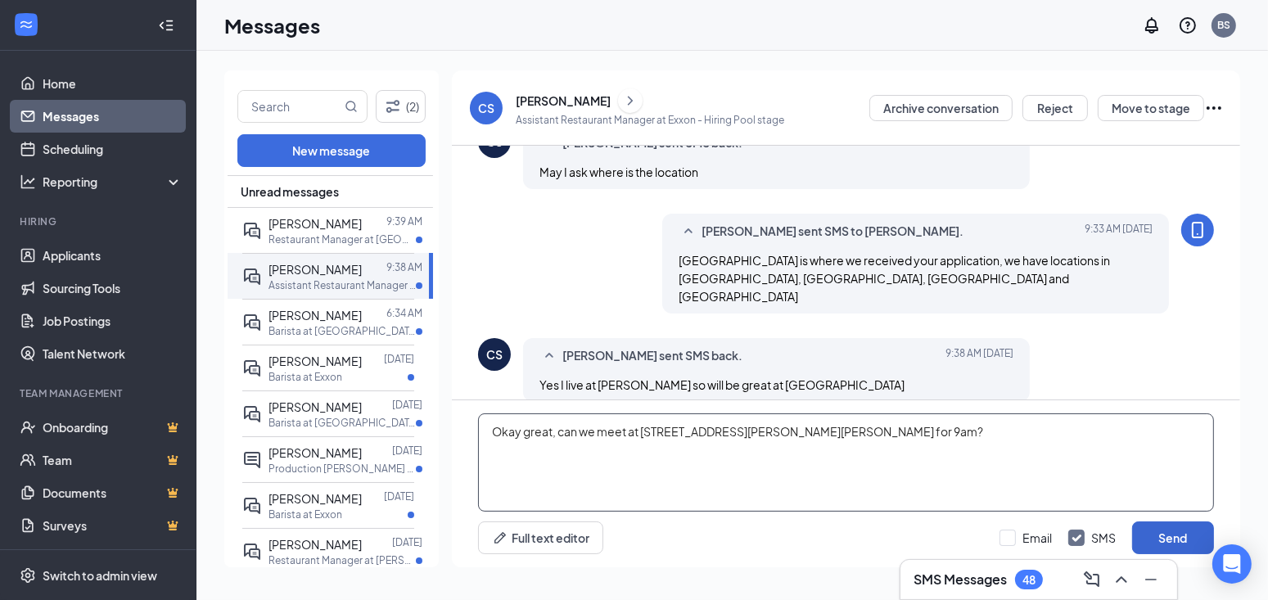
type textarea "Okay great, can we meet at [STREET_ADDRESS][PERSON_NAME][PERSON_NAME] for 9am?"
click at [1164, 530] on button "Send" at bounding box center [1173, 538] width 82 height 33
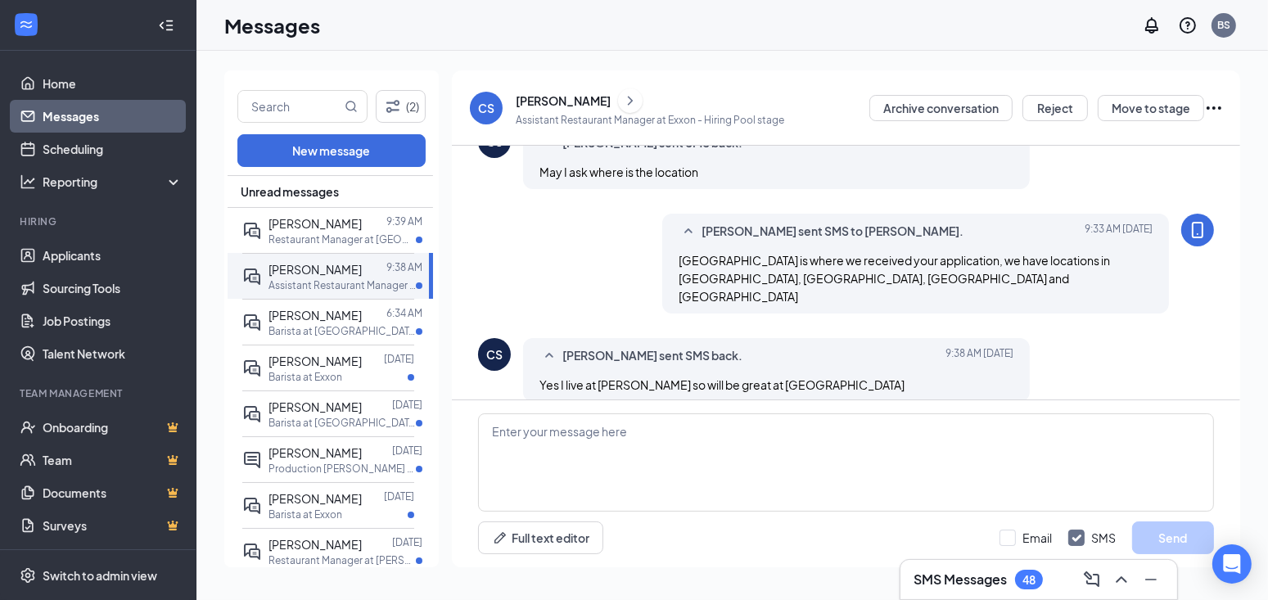
scroll to position [576, 0]
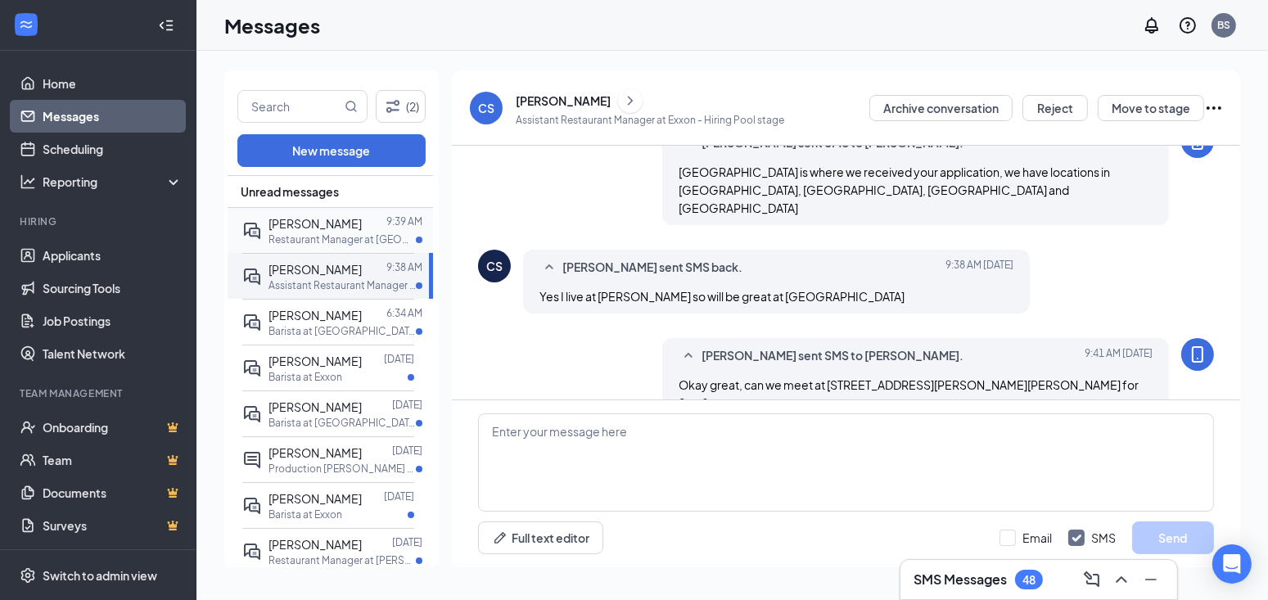
click at [362, 229] on div at bounding box center [374, 224] width 25 height 18
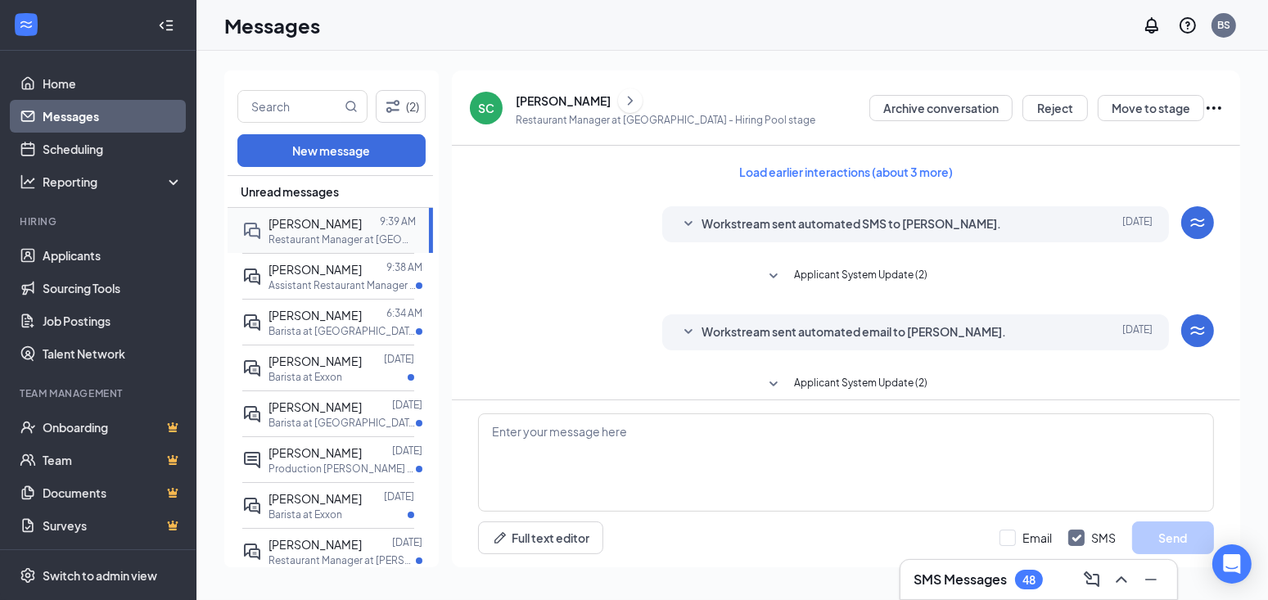
scroll to position [312, 0]
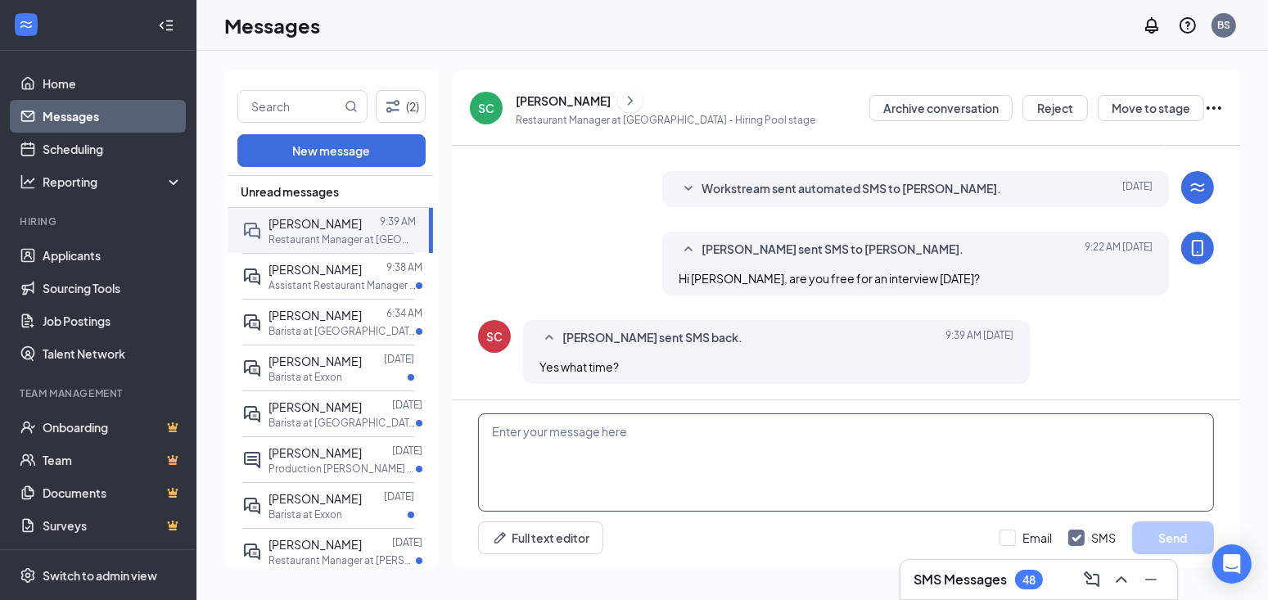
click at [882, 457] on textarea at bounding box center [846, 462] width 736 height 98
type textarea "2"
type textarea "1"
type textarea "2PM? [STREET_ADDRESS]"
click at [1190, 532] on button "Send" at bounding box center [1173, 538] width 82 height 33
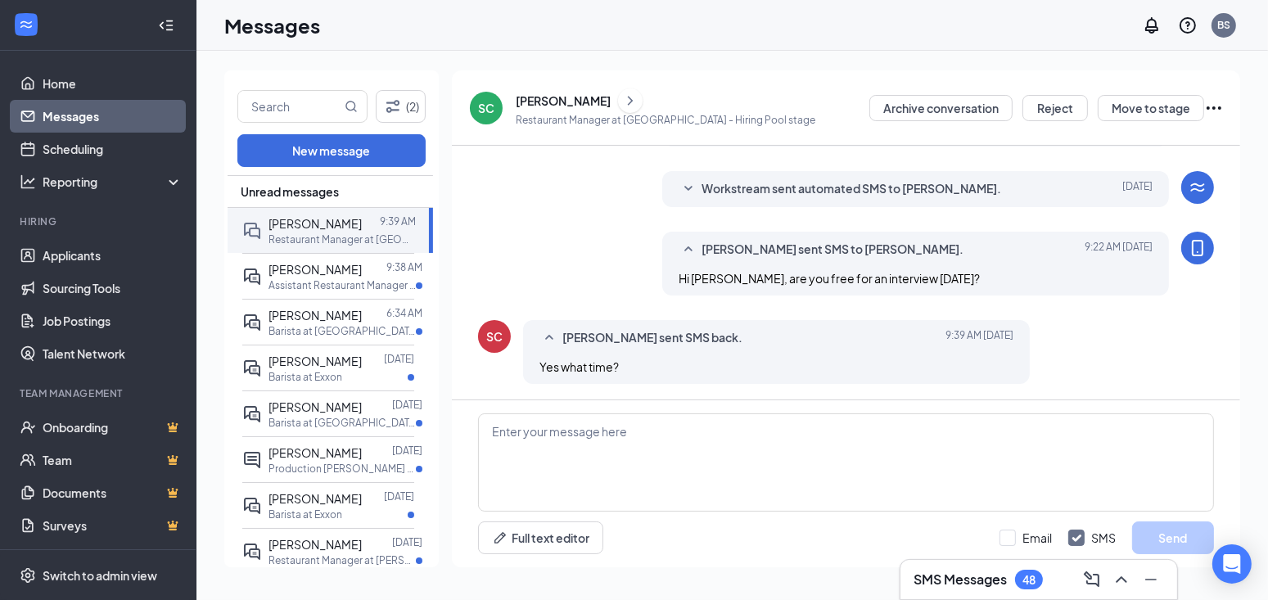
scroll to position [400, 0]
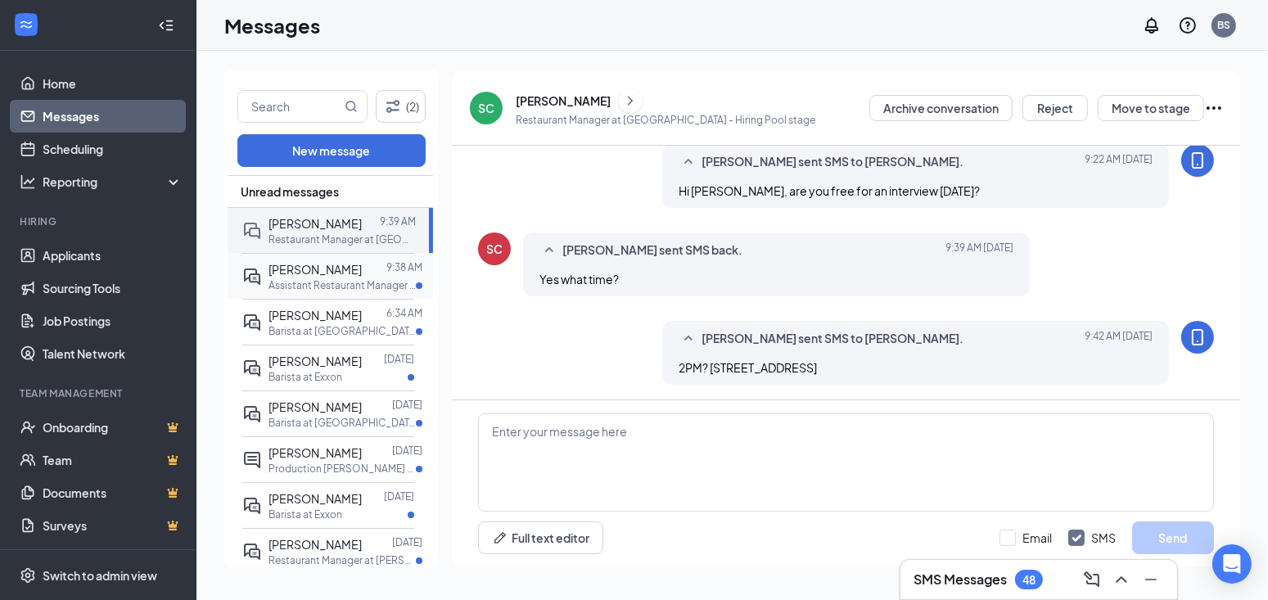
click at [343, 273] on span "[PERSON_NAME]" at bounding box center [315, 269] width 93 height 15
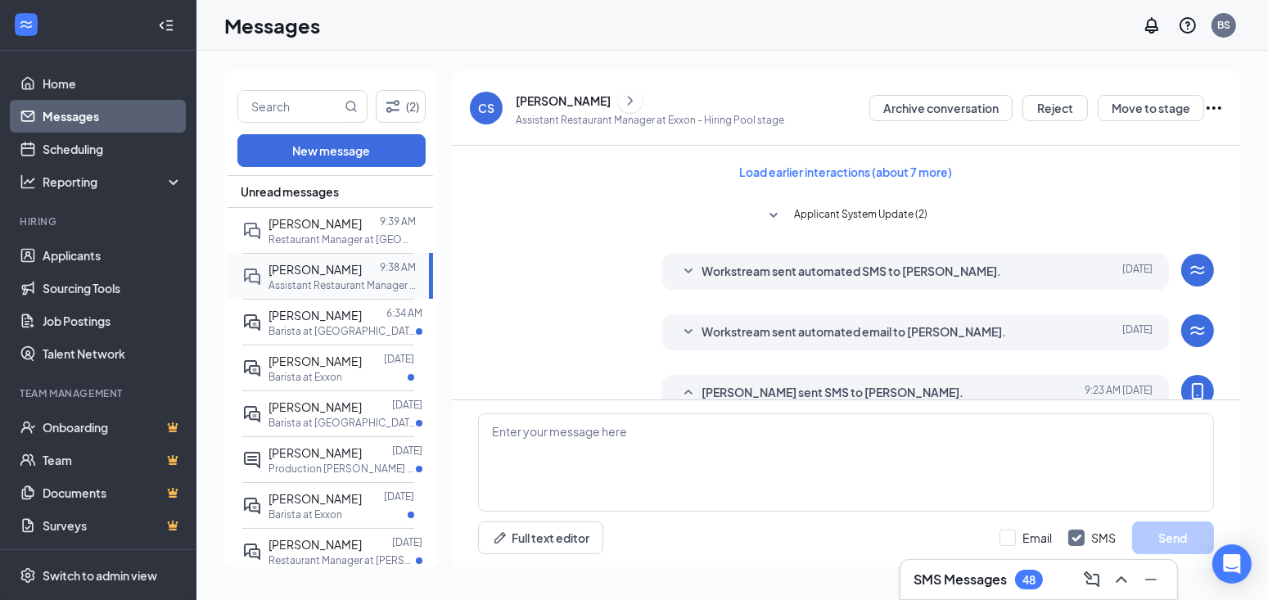
scroll to position [515, 0]
